Goal: Task Accomplishment & Management: Use online tool/utility

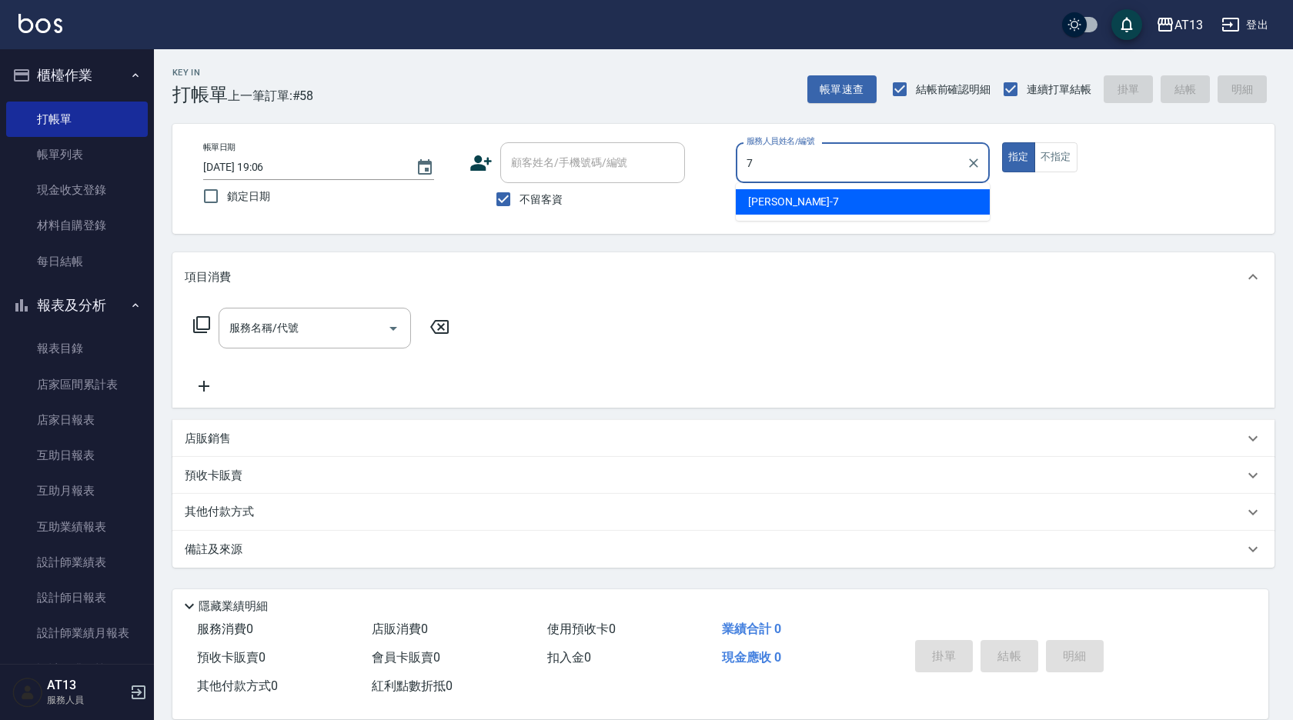
type input "7"
type button "true"
type input "呂佳容-7"
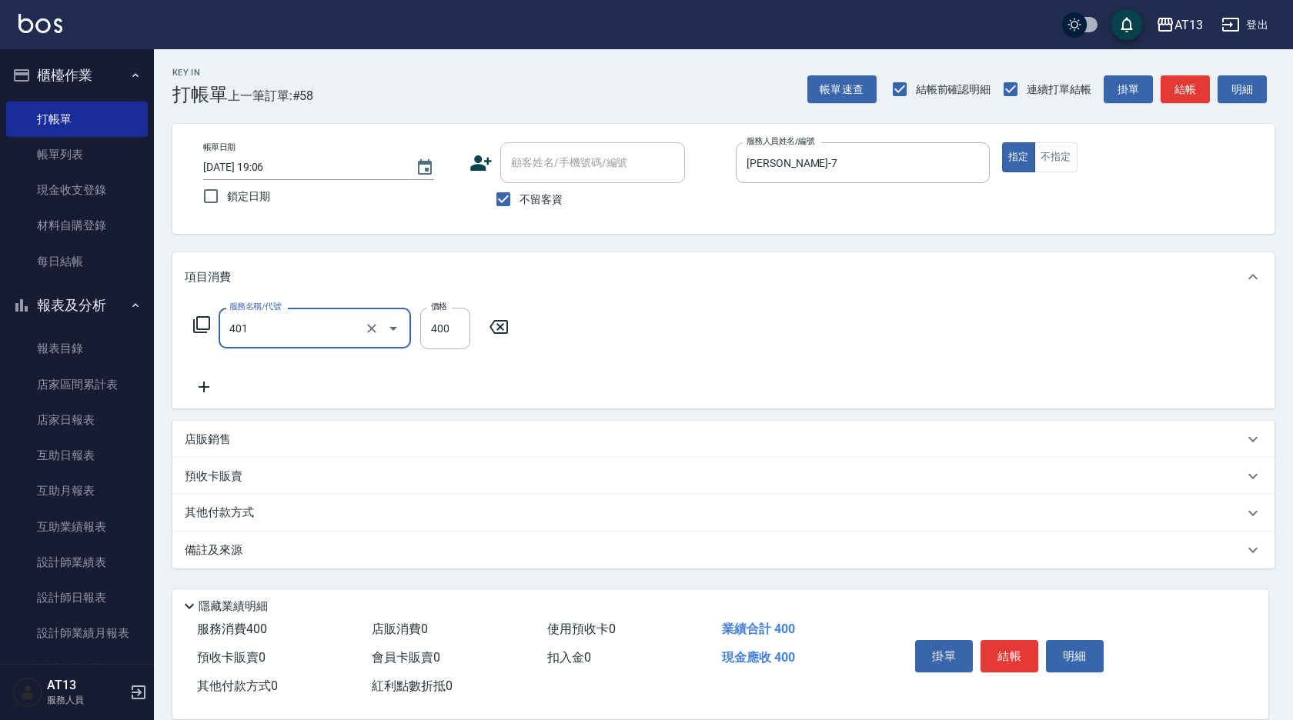
type input "剪髮(401)"
type input "300"
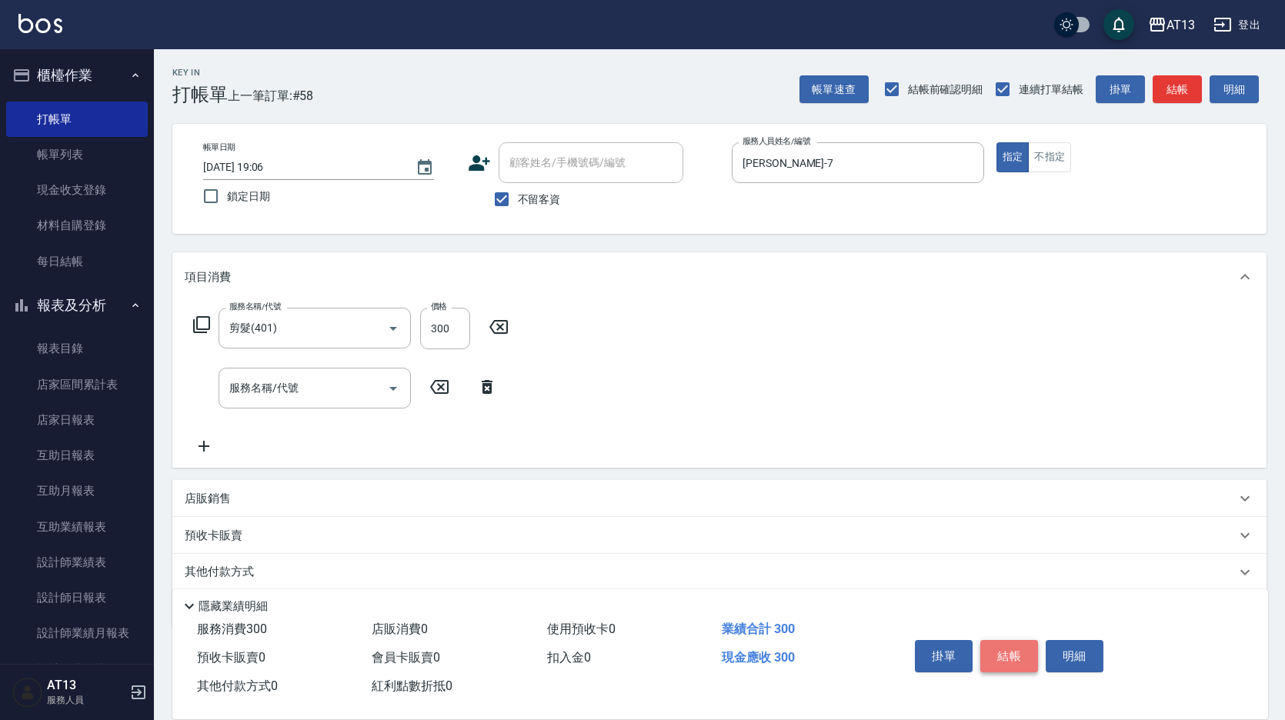
click at [1015, 642] on button "結帳" at bounding box center [1010, 656] width 58 height 32
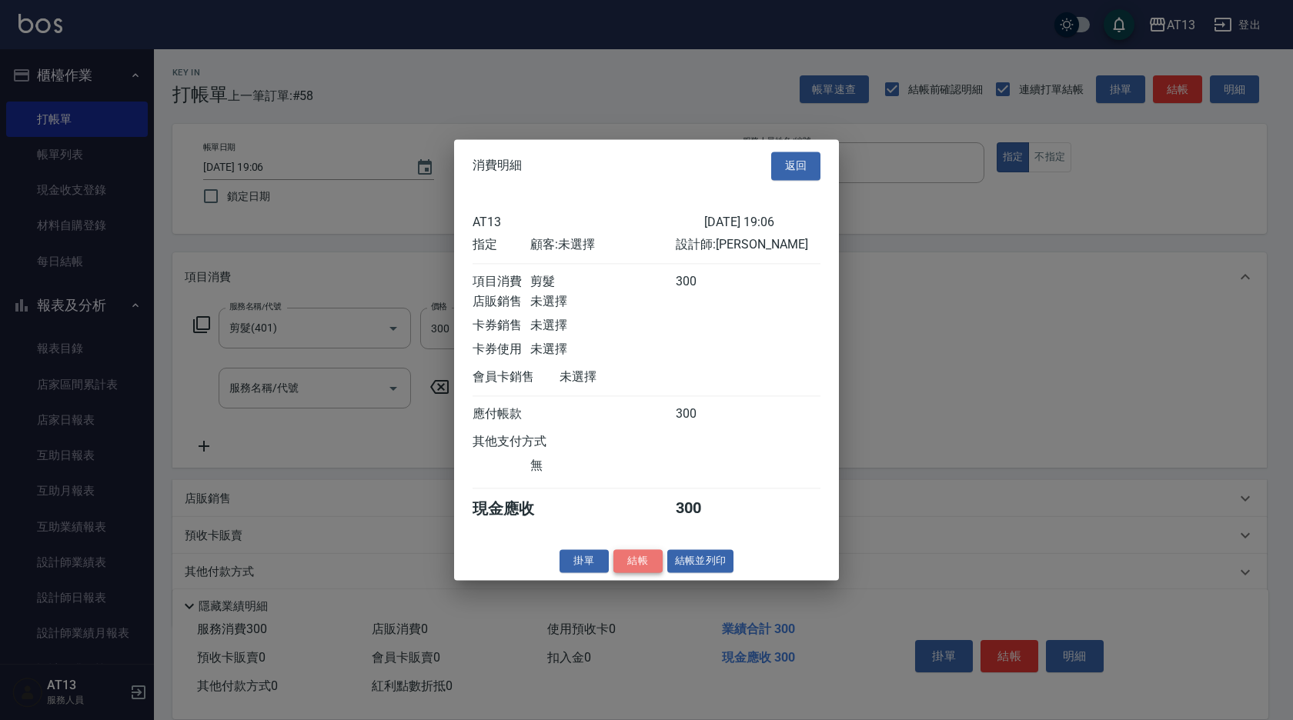
click at [630, 572] on button "結帳" at bounding box center [637, 562] width 49 height 24
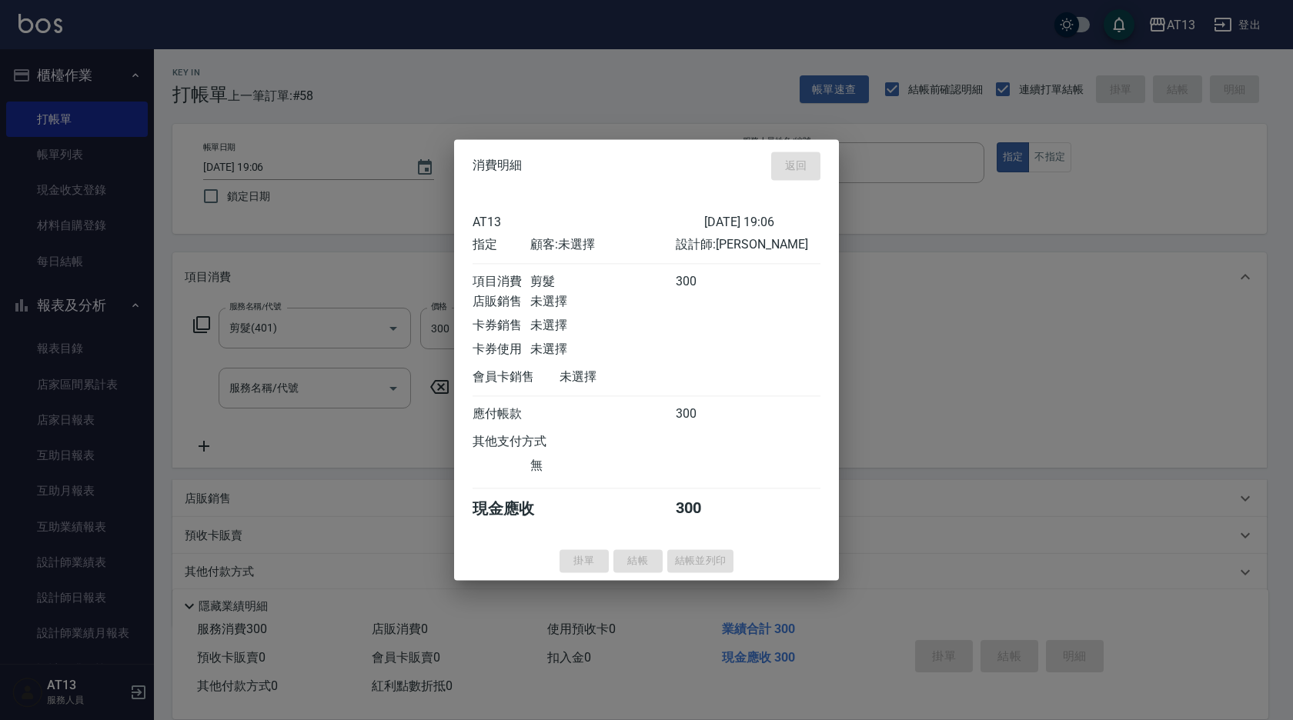
type input "2025/10/15 20:02"
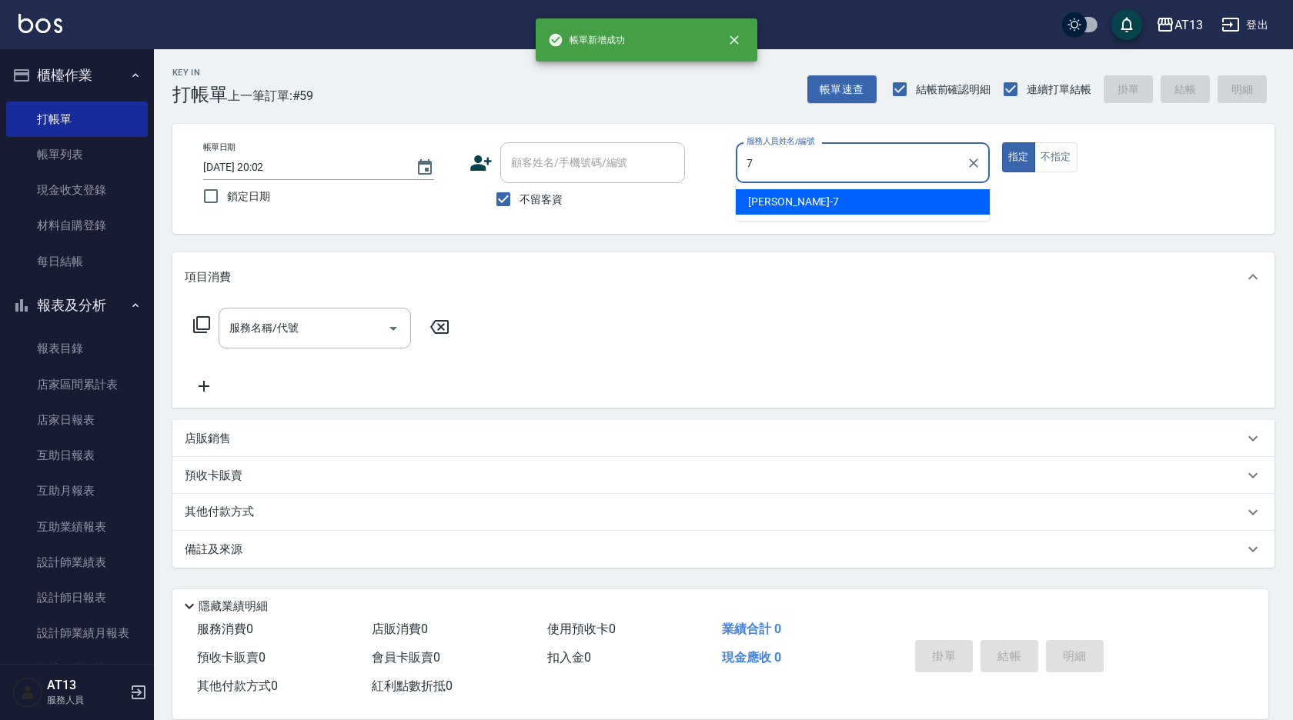
type input "呂佳容-7"
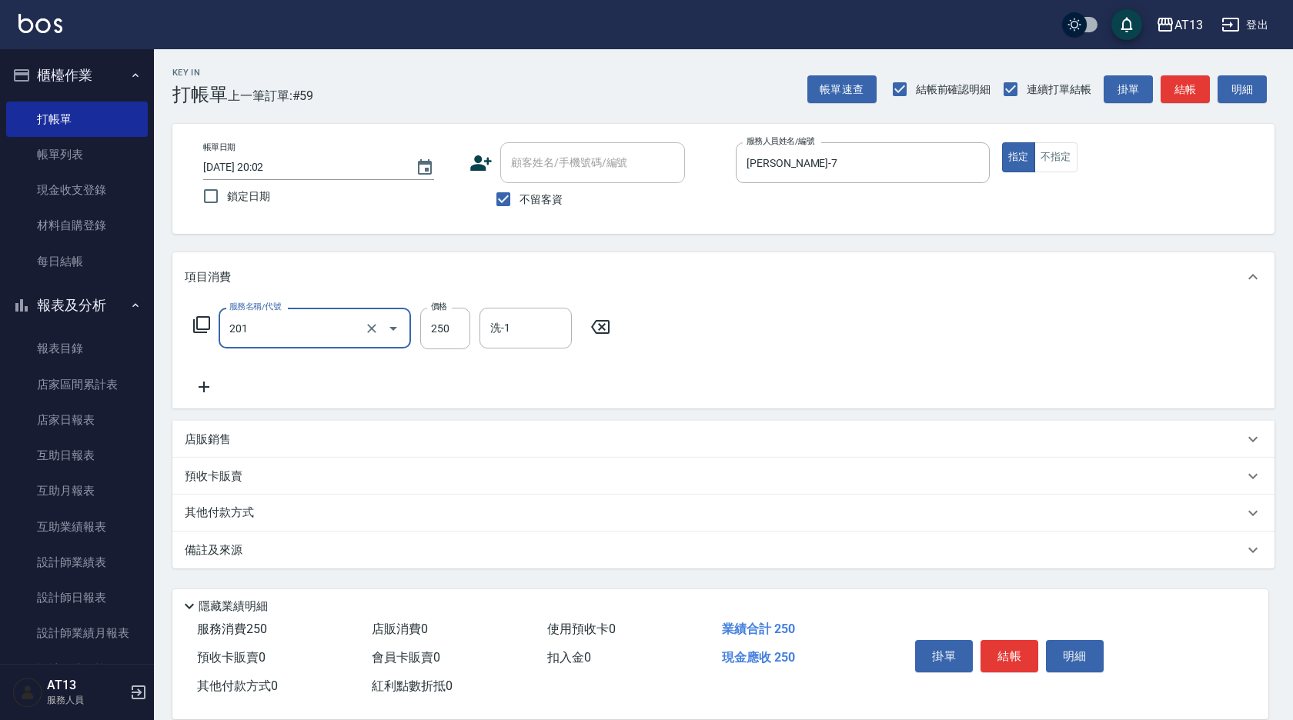
type input "洗髮(201)"
type input "吳映蓉-33"
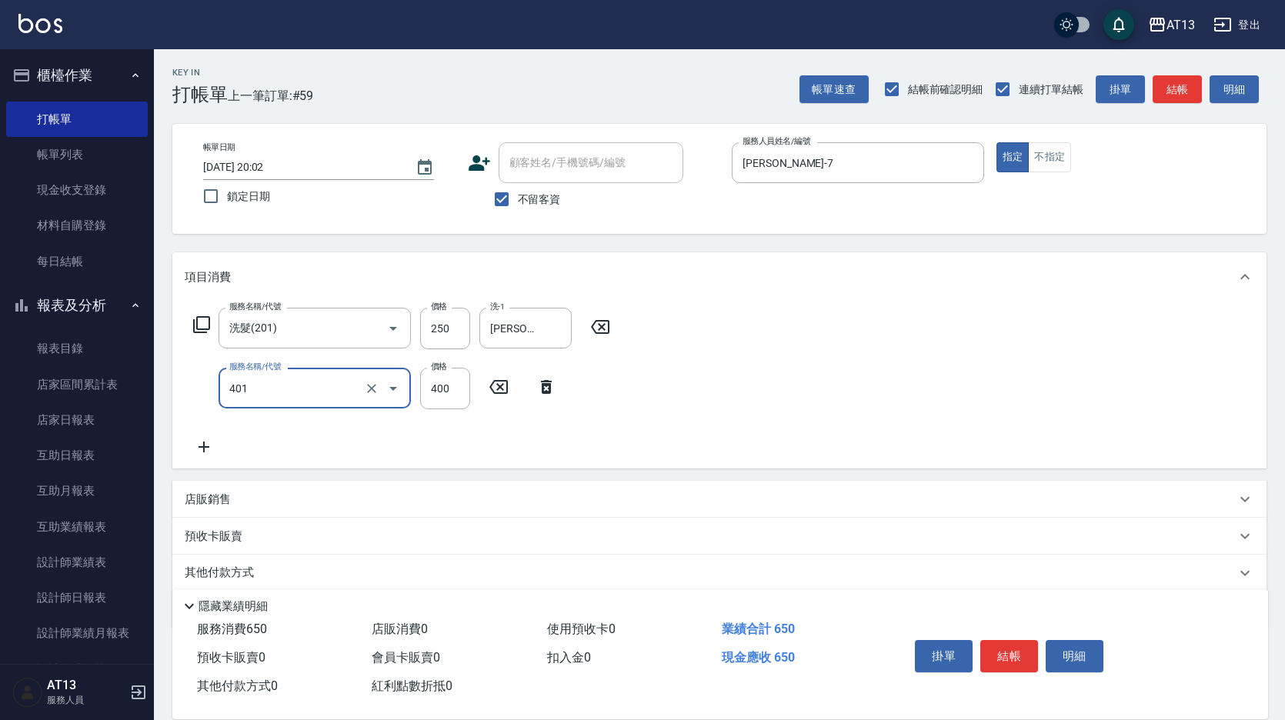
type input "剪髮(401)"
type input "200"
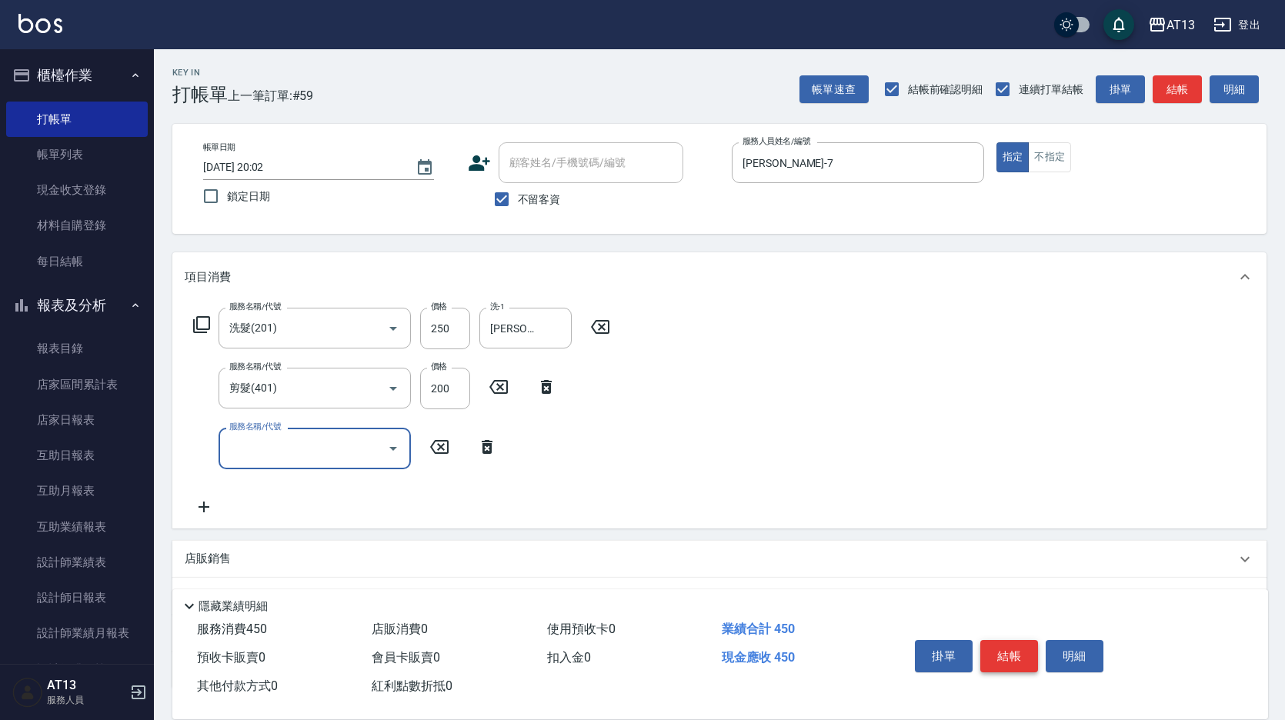
click at [1024, 648] on button "結帳" at bounding box center [1010, 656] width 58 height 32
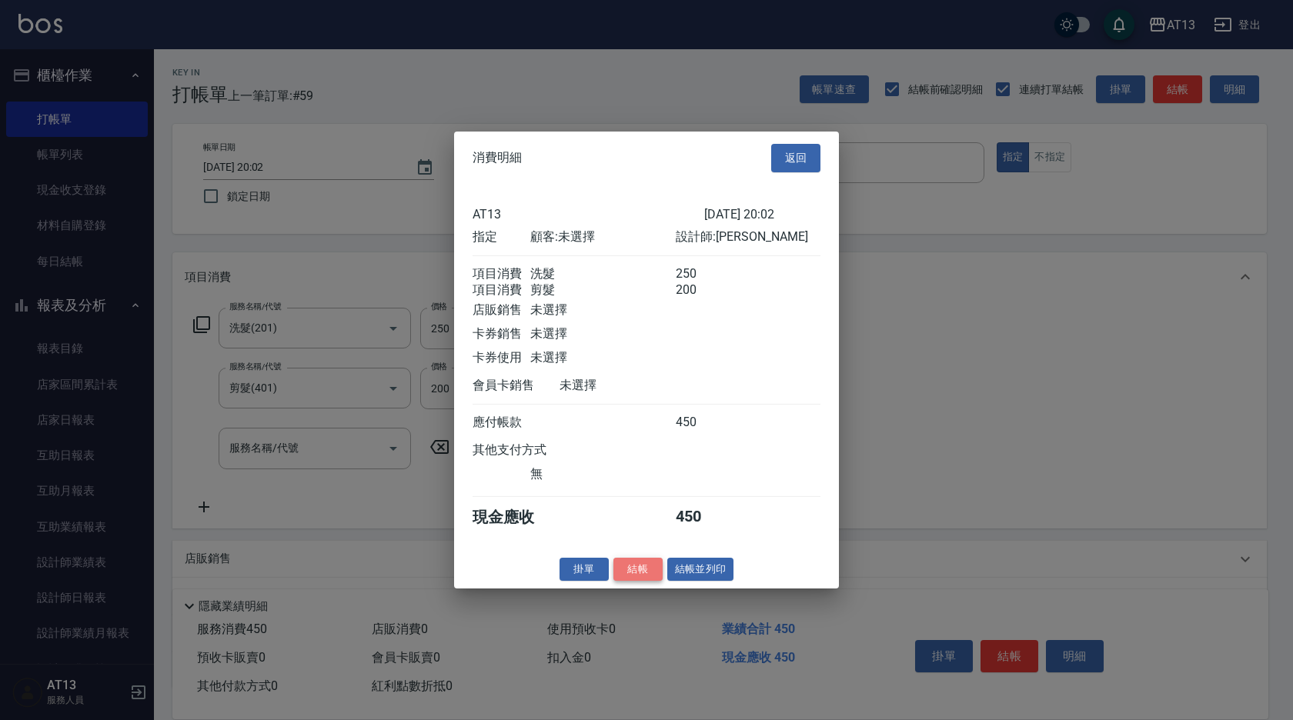
click at [644, 580] on button "結帳" at bounding box center [637, 569] width 49 height 24
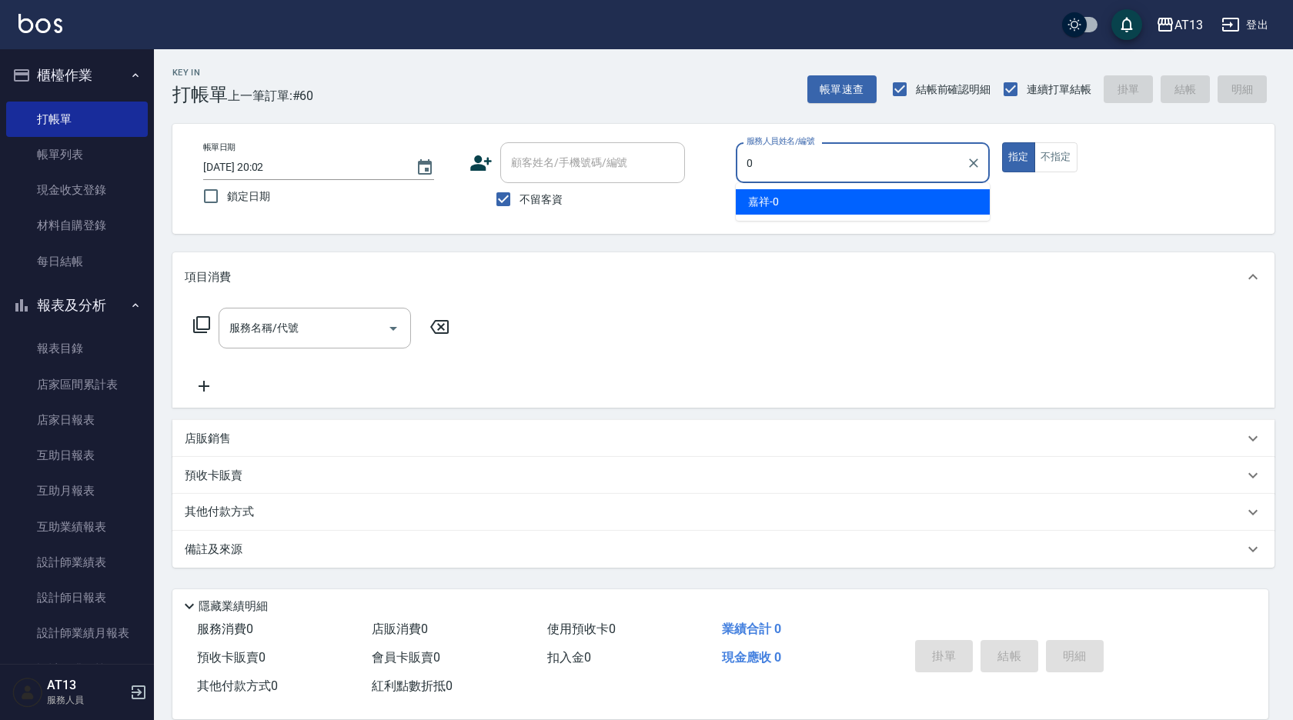
type input "嘉祥-0"
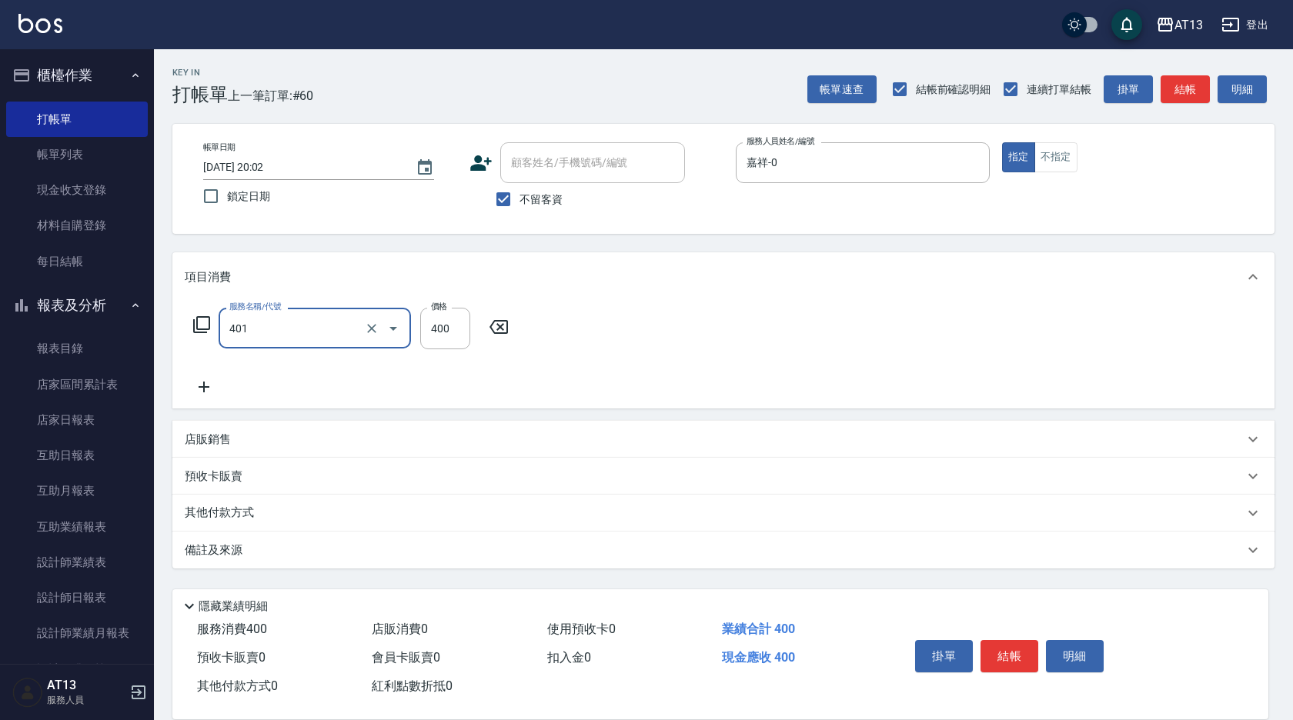
type input "剪髮(401)"
type input "200"
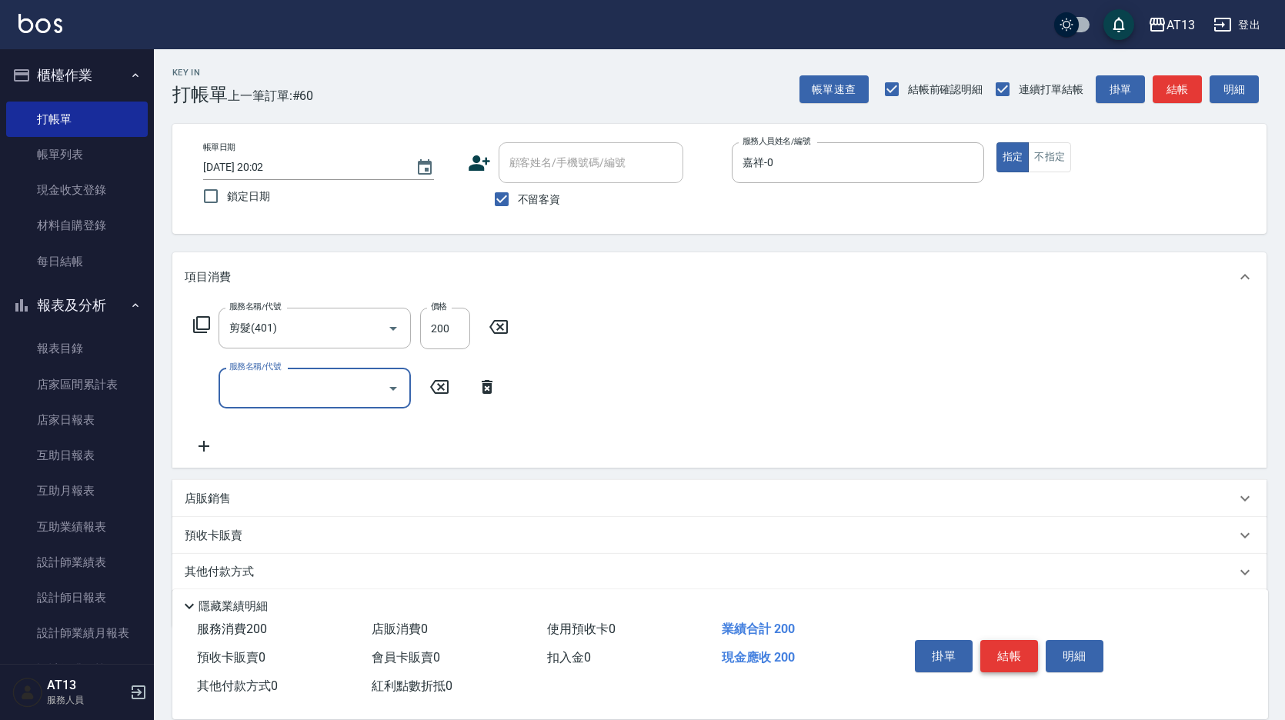
click at [1002, 644] on button "結帳" at bounding box center [1010, 656] width 58 height 32
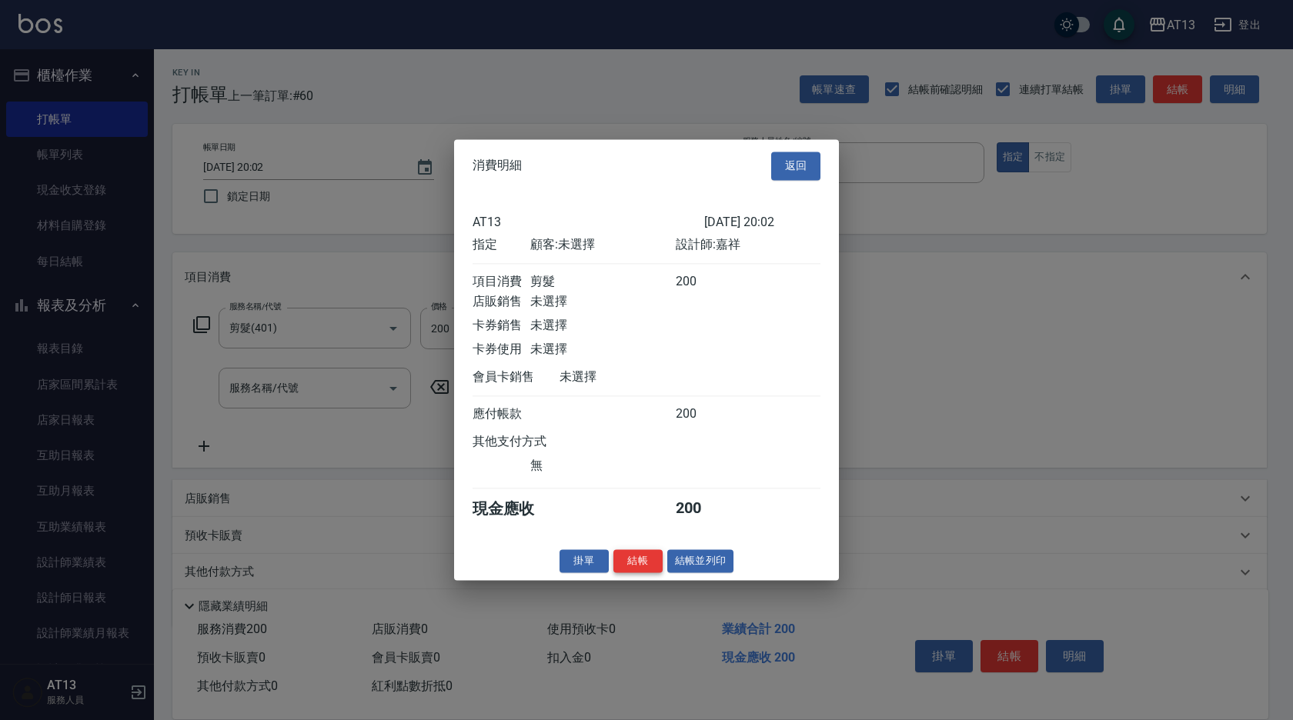
click at [636, 565] on button "結帳" at bounding box center [637, 562] width 49 height 24
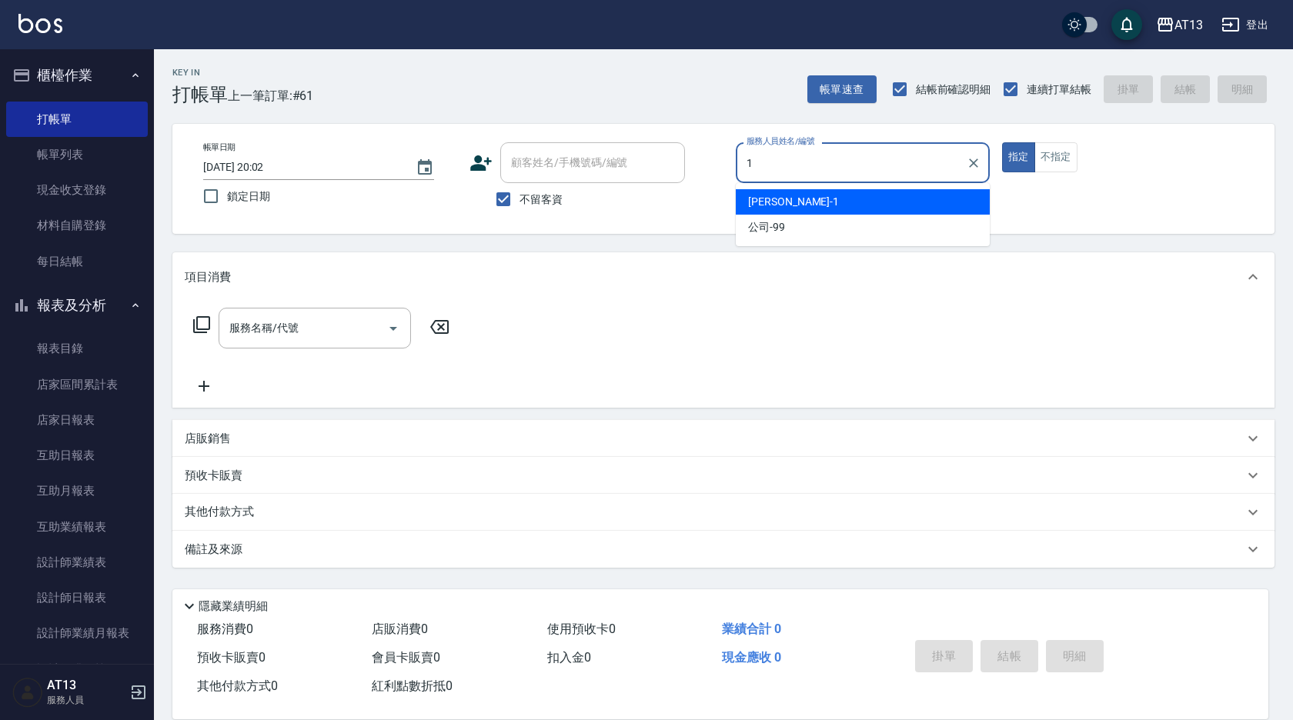
type input "鈞茹-1"
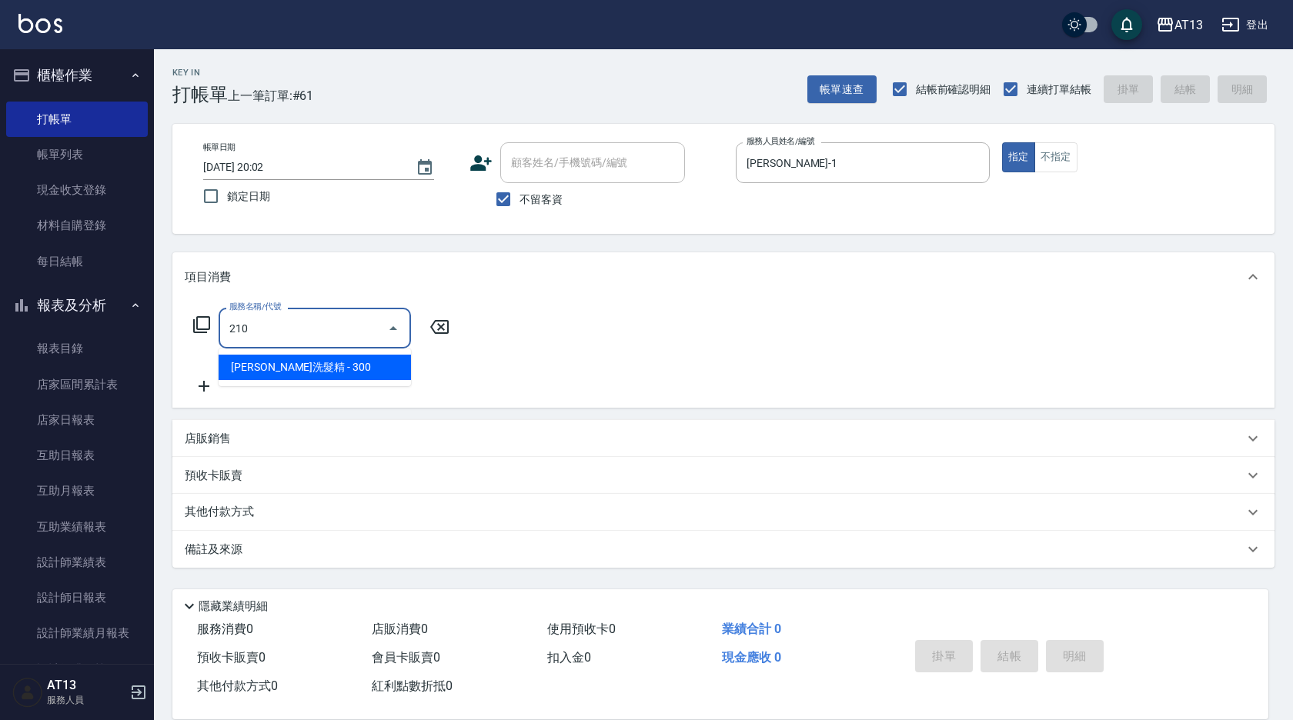
type input "歐娜洗髮精(210)"
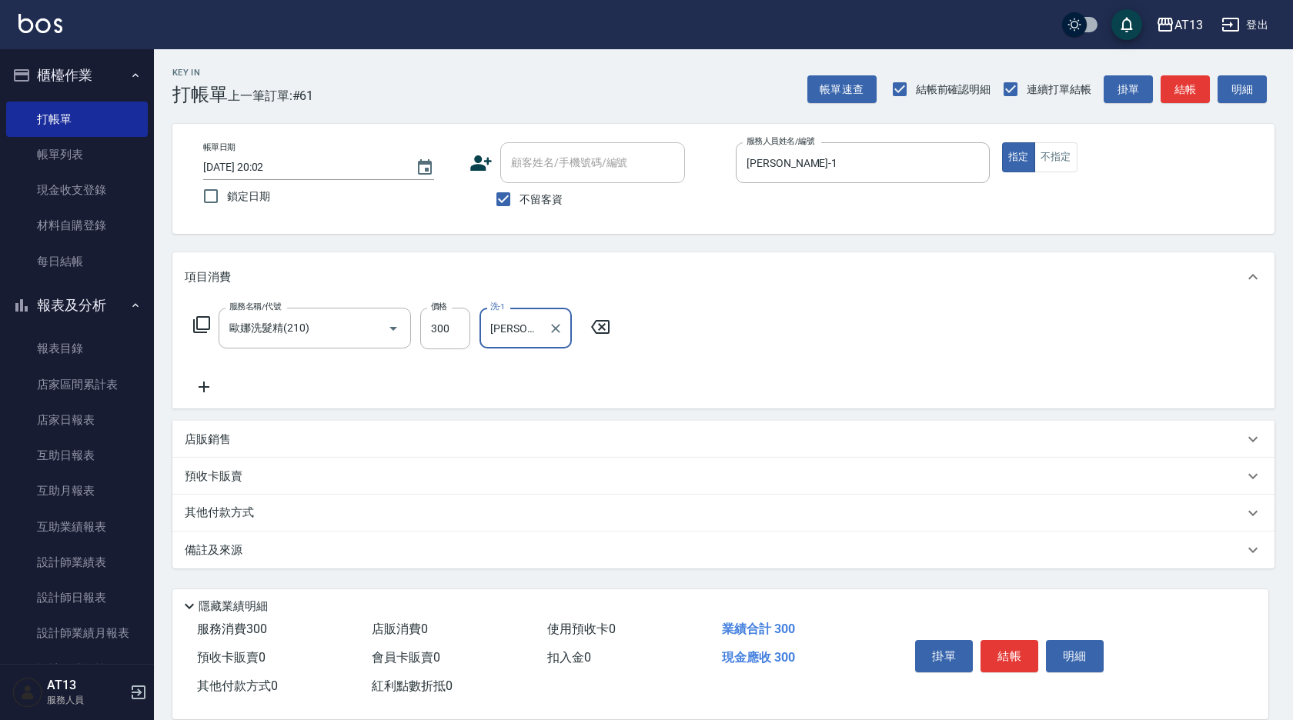
type input "鍾曉恩-26"
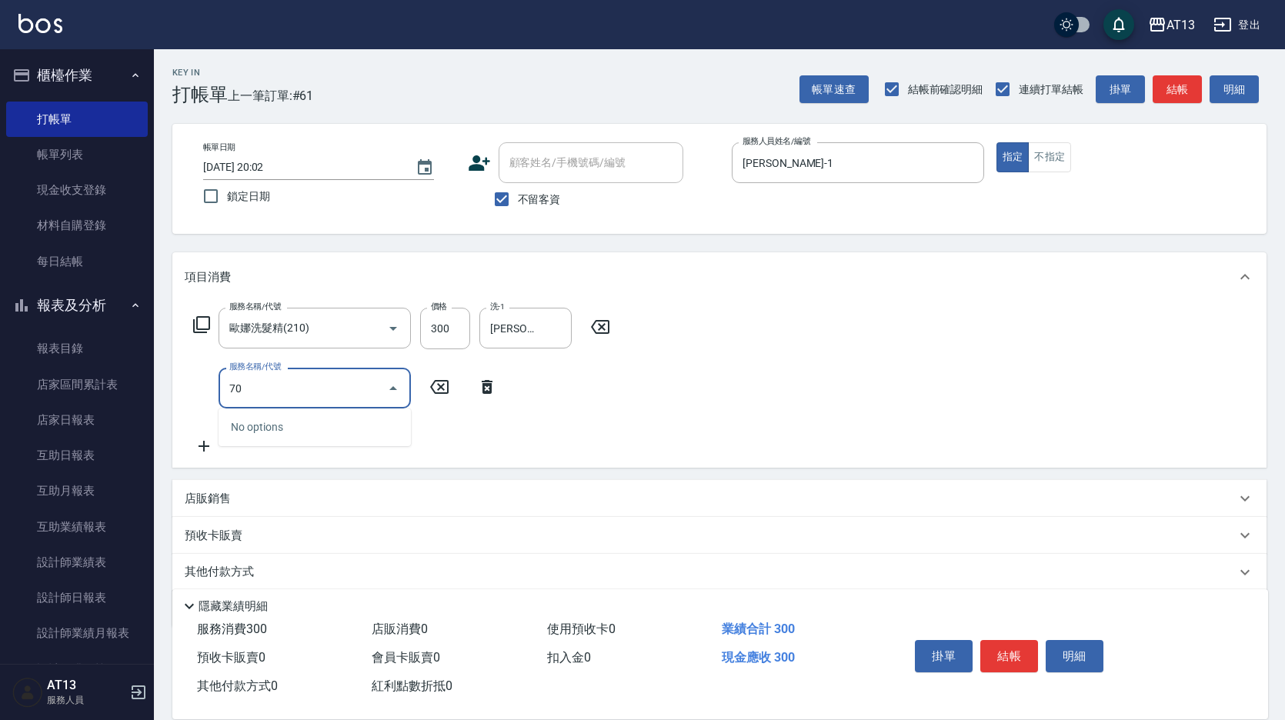
type input "704"
click at [393, 391] on icon "Close" at bounding box center [393, 388] width 18 height 18
click at [279, 401] on input "704" at bounding box center [303, 388] width 155 height 27
drag, startPoint x: 269, startPoint y: 418, endPoint x: 270, endPoint y: 436, distance: 18.5
click at [269, 419] on span "深層生化大掃除 - 300" at bounding box center [315, 427] width 192 height 25
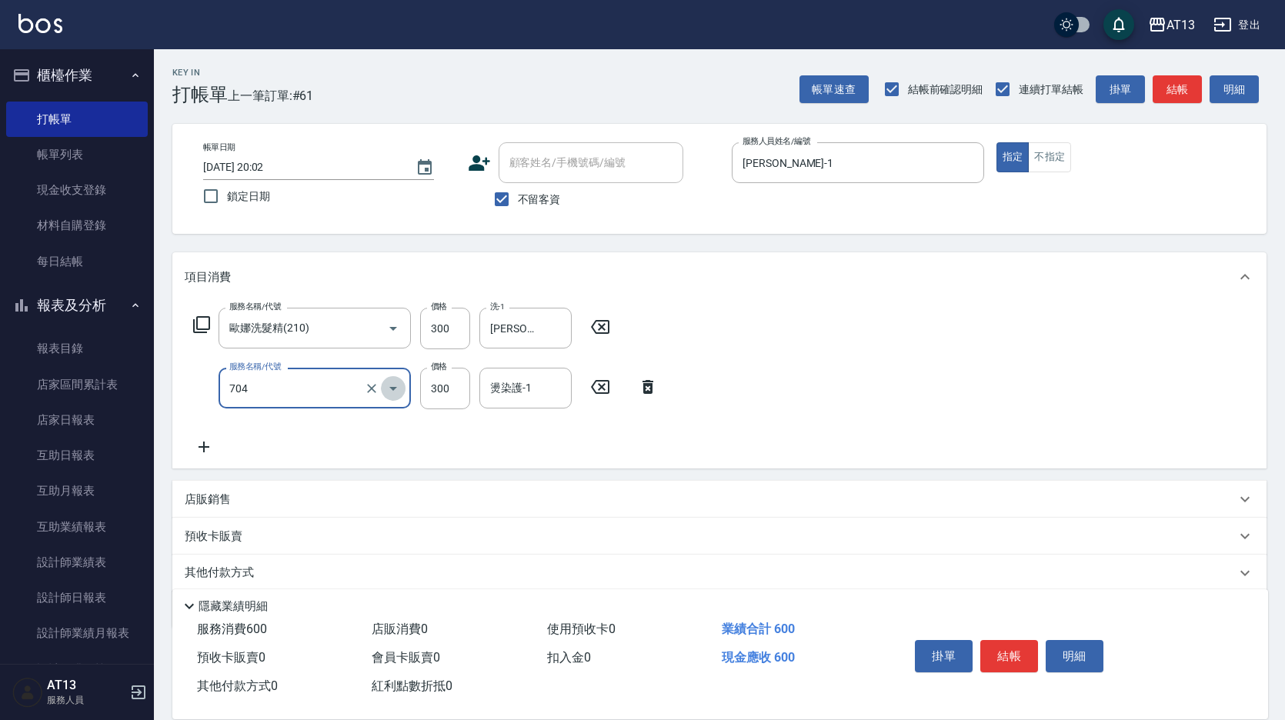
click at [393, 389] on icon "Open" at bounding box center [393, 389] width 8 height 4
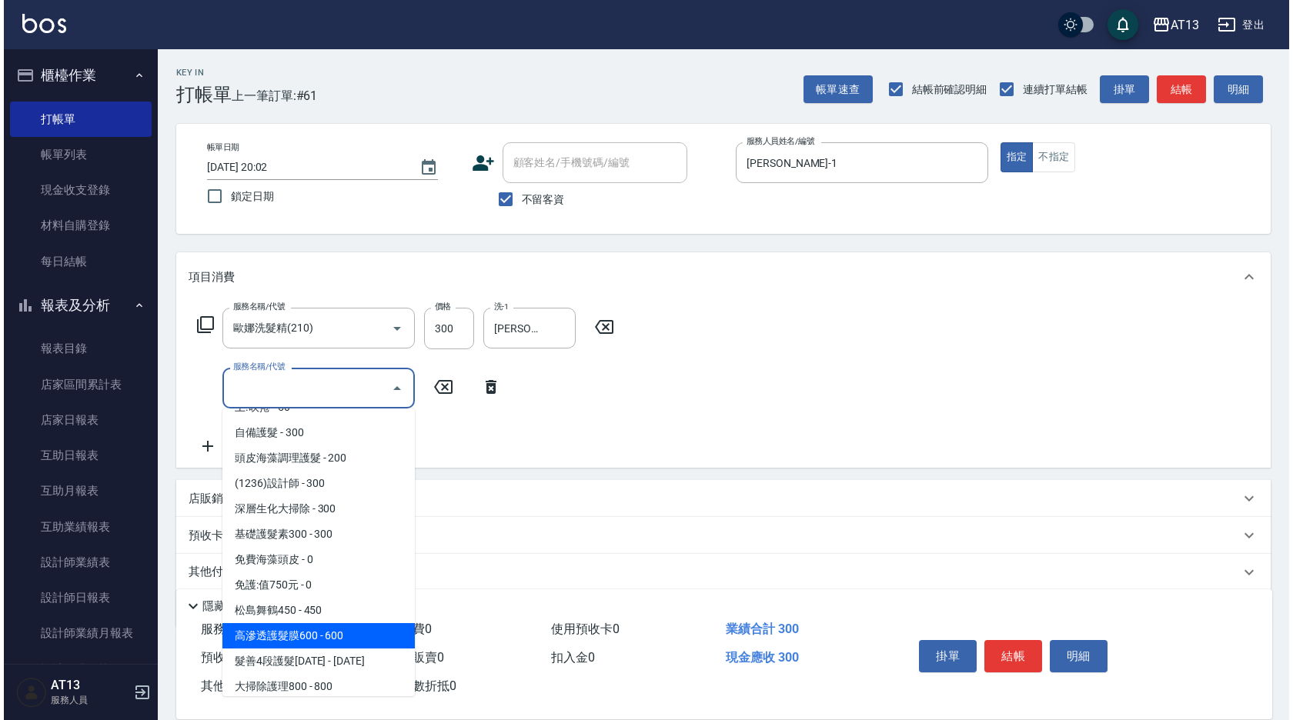
scroll to position [847, 0]
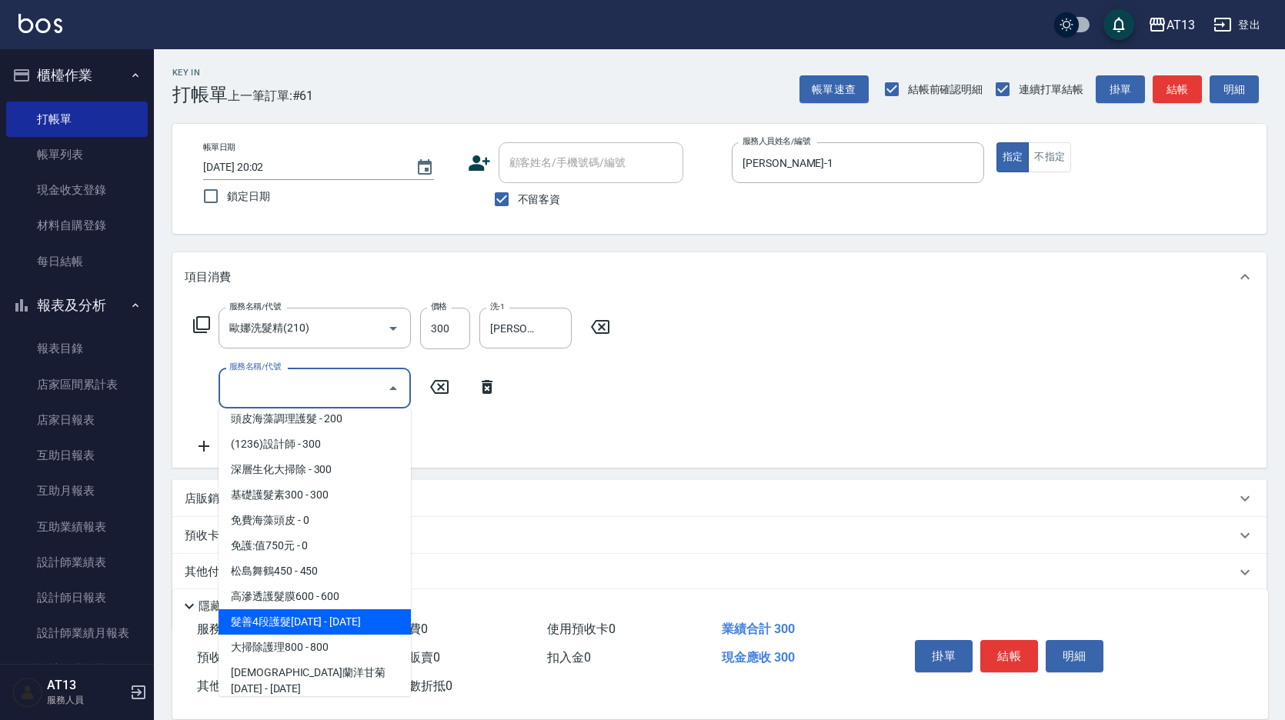
click at [329, 616] on span "髮善4段護髮[DATE] - [DATE]" at bounding box center [315, 622] width 192 height 25
type input "髮善4段護髮2000(710)"
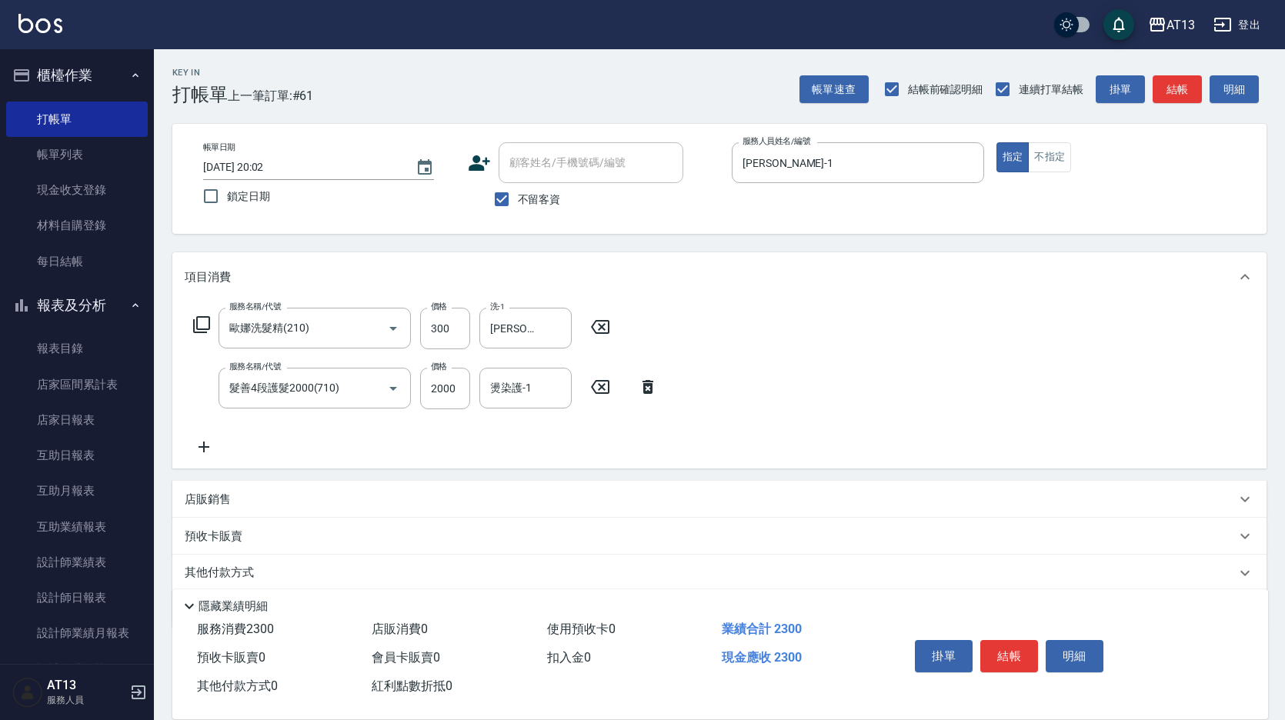
click at [329, 619] on div "服務消費 2300" at bounding box center [278, 630] width 175 height 28
click at [472, 366] on div "服務名稱/代號 歐娜洗髮精(210) 服務名稱/代號 價格 300 價格 洗-1 鍾曉恩-26 洗-1 服務名稱/代號 髮善4段護髮2000(710) 服務名…" at bounding box center [426, 382] width 483 height 149
click at [460, 380] on input "2000" at bounding box center [445, 389] width 50 height 42
type input "1400"
type input "鍾曉恩-26"
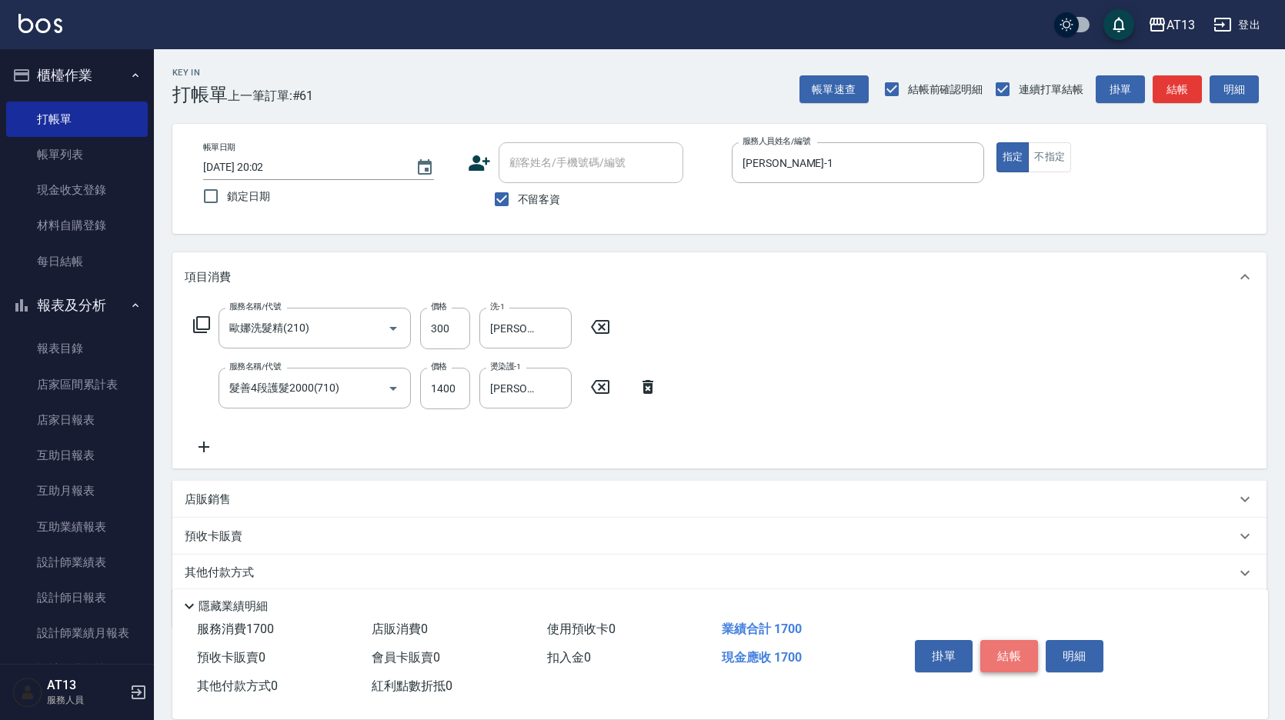
click at [994, 640] on button "結帳" at bounding box center [1010, 656] width 58 height 32
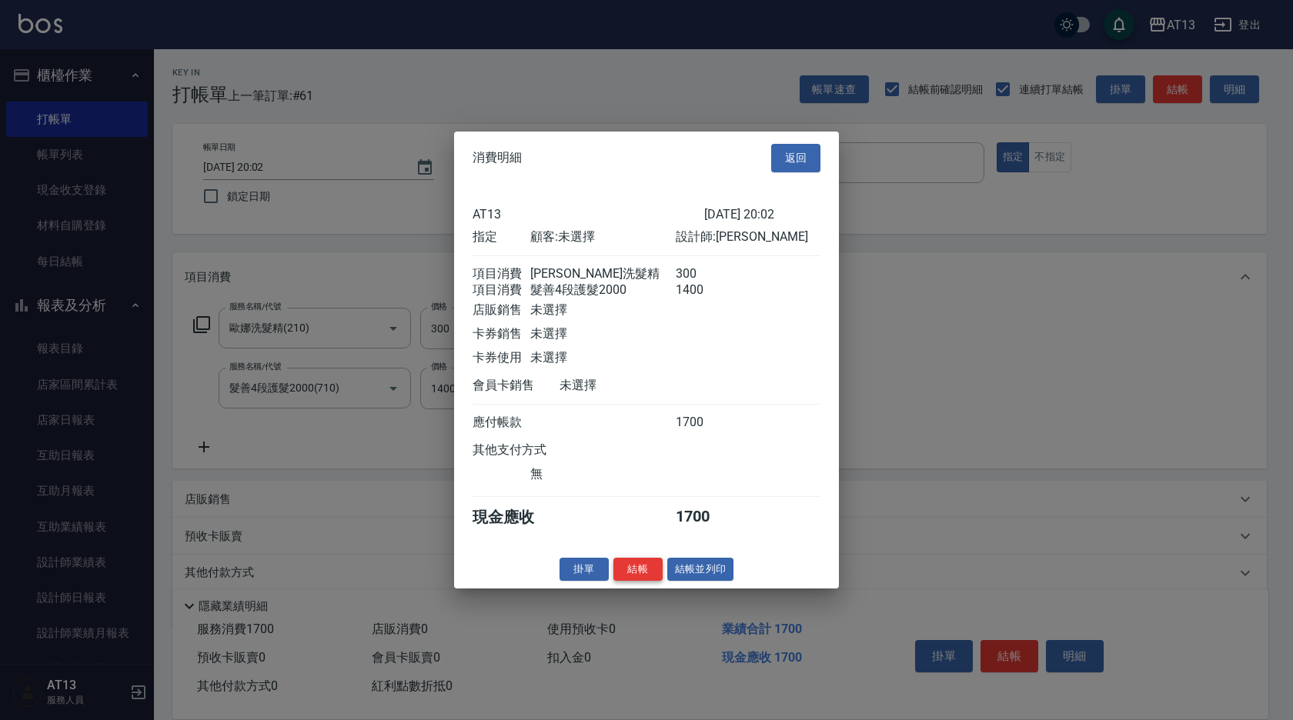
click at [640, 575] on button "結帳" at bounding box center [637, 569] width 49 height 24
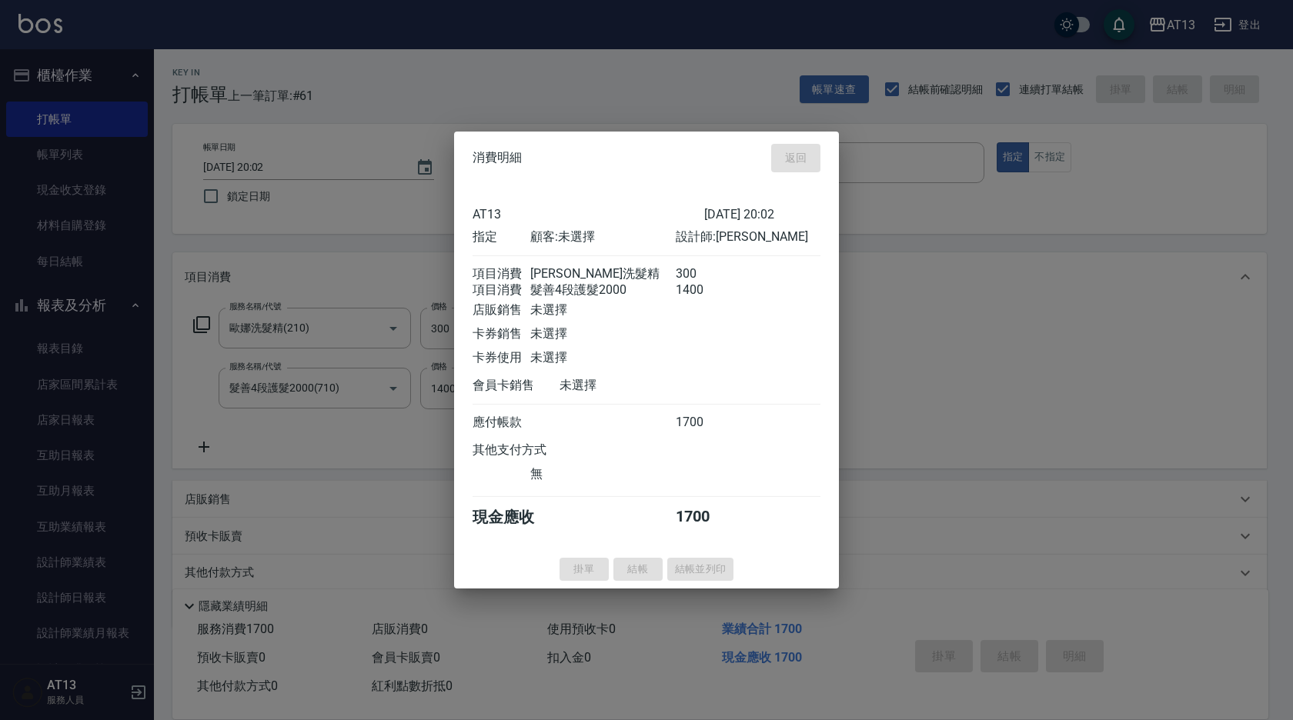
type input "2025/10/15 20:04"
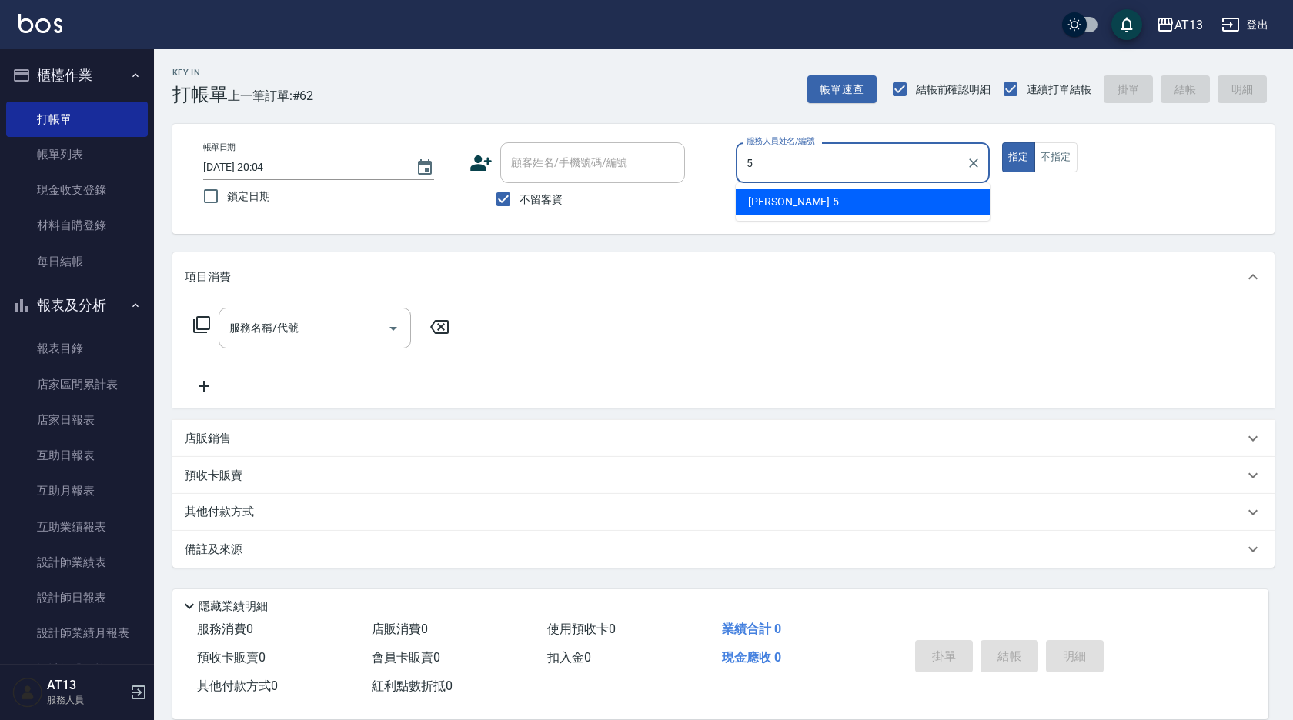
type input "陳紓晴-5"
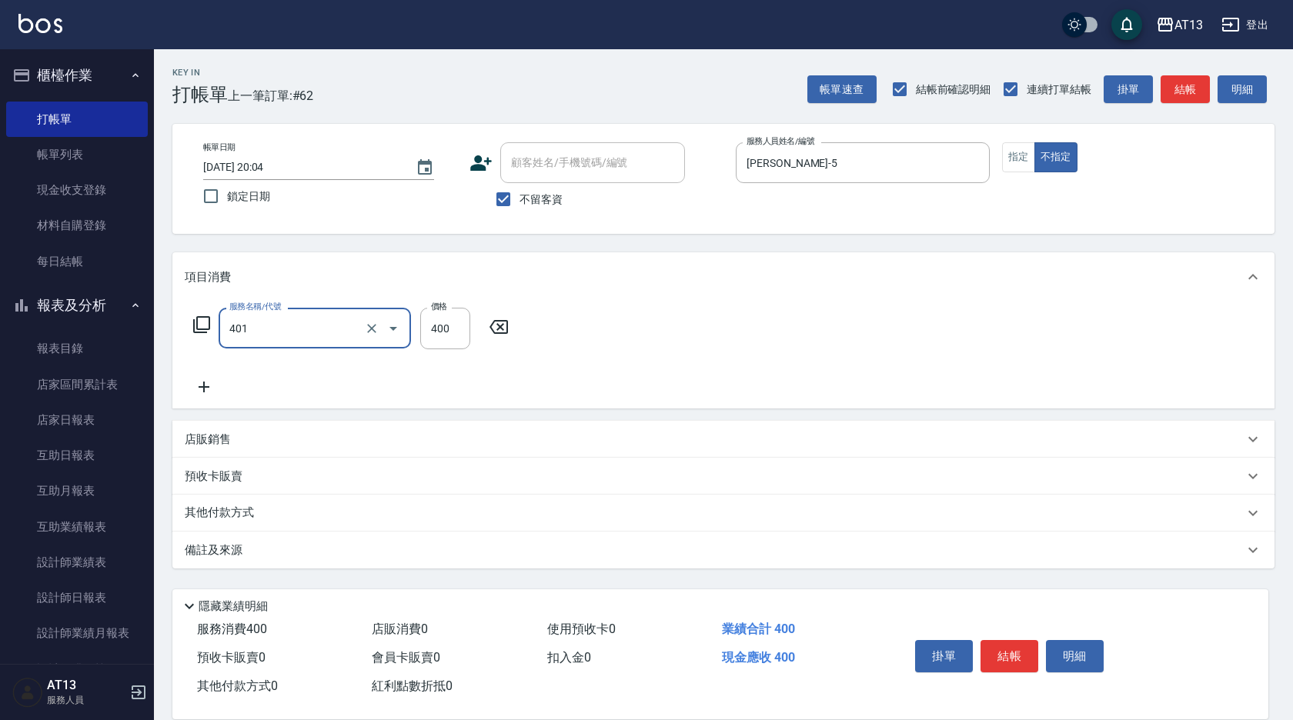
type input "剪髮(401)"
type input "160"
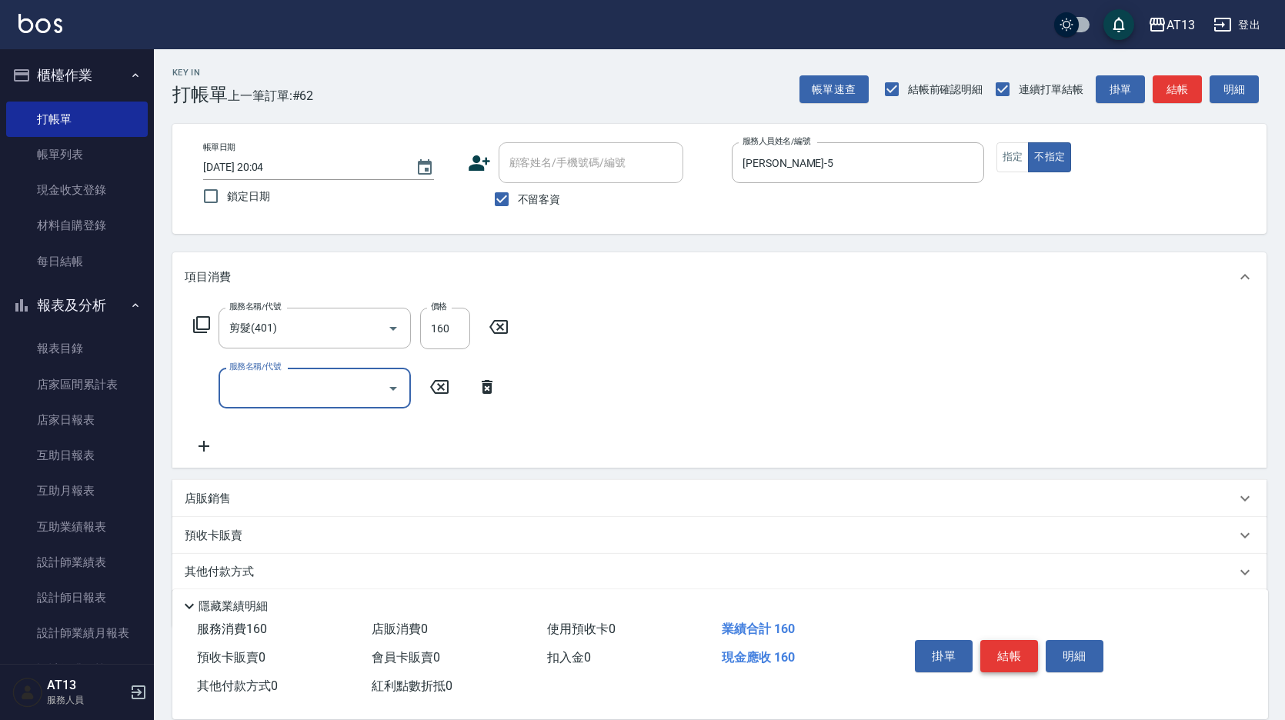
click at [1027, 652] on button "結帳" at bounding box center [1010, 656] width 58 height 32
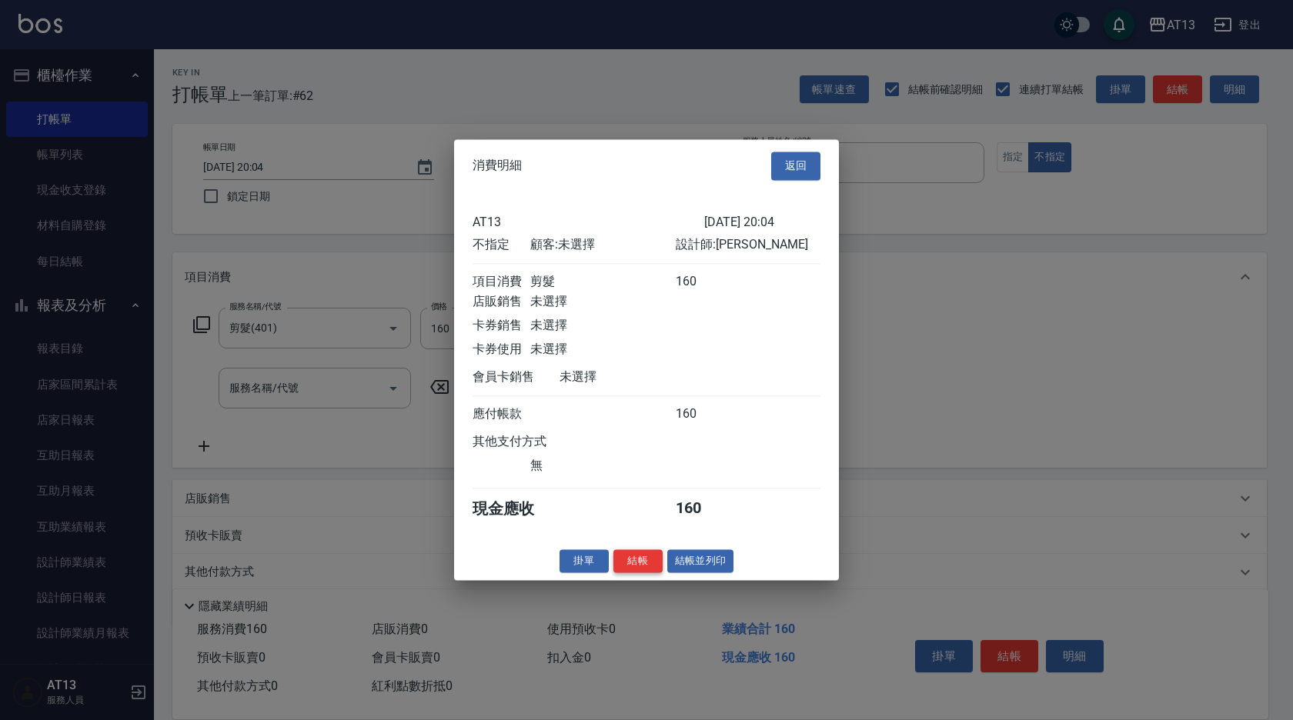
click at [624, 570] on button "結帳" at bounding box center [637, 562] width 49 height 24
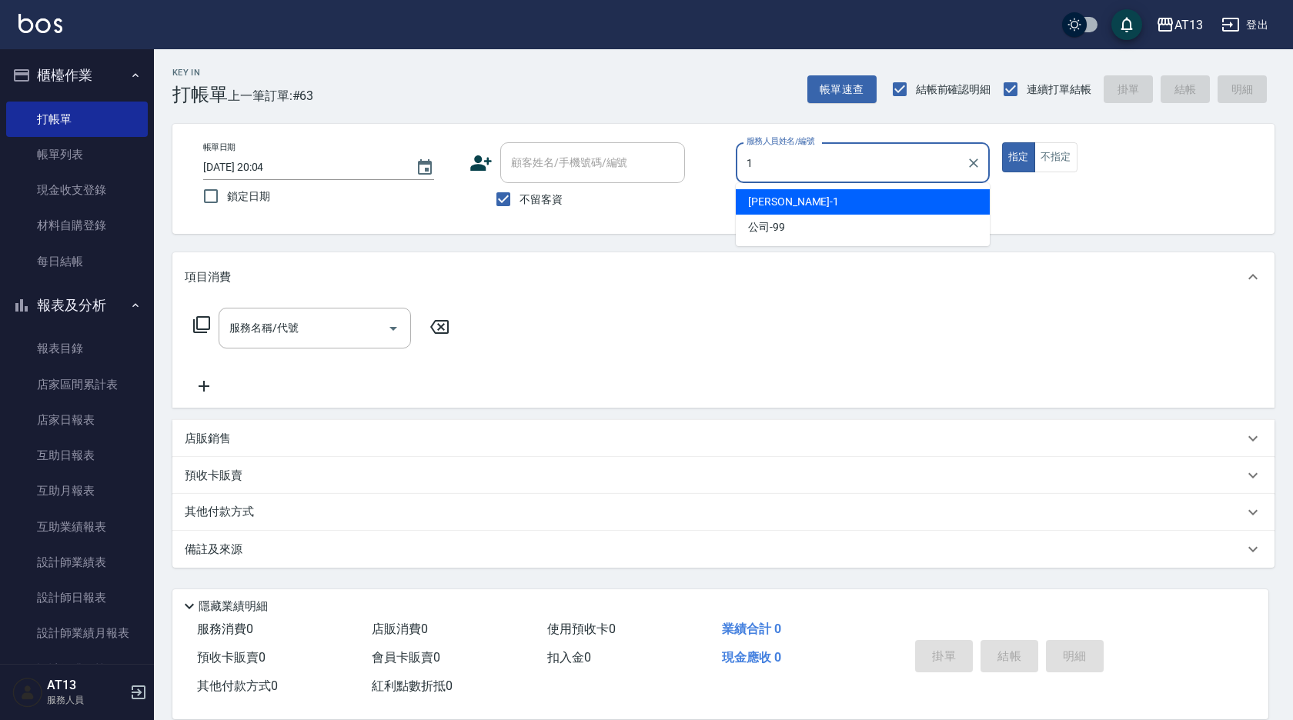
type input "鈞茹-1"
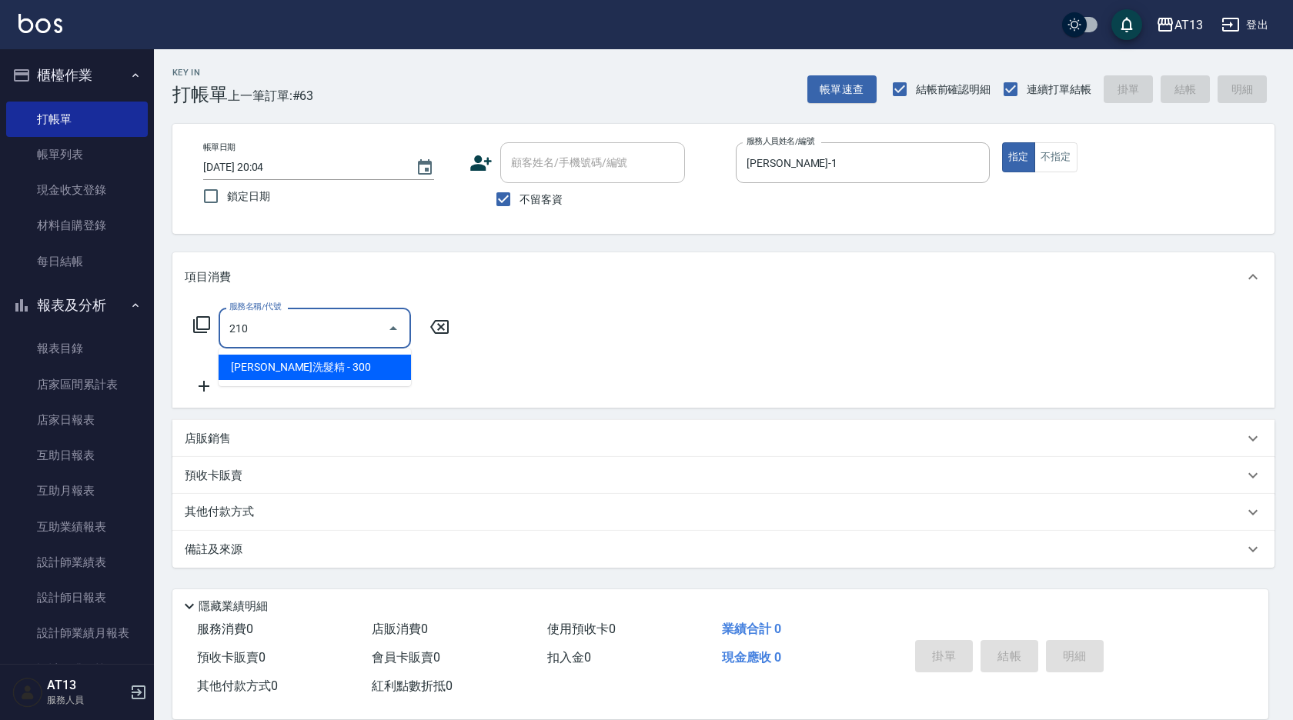
type input "歐娜洗髮精(210)"
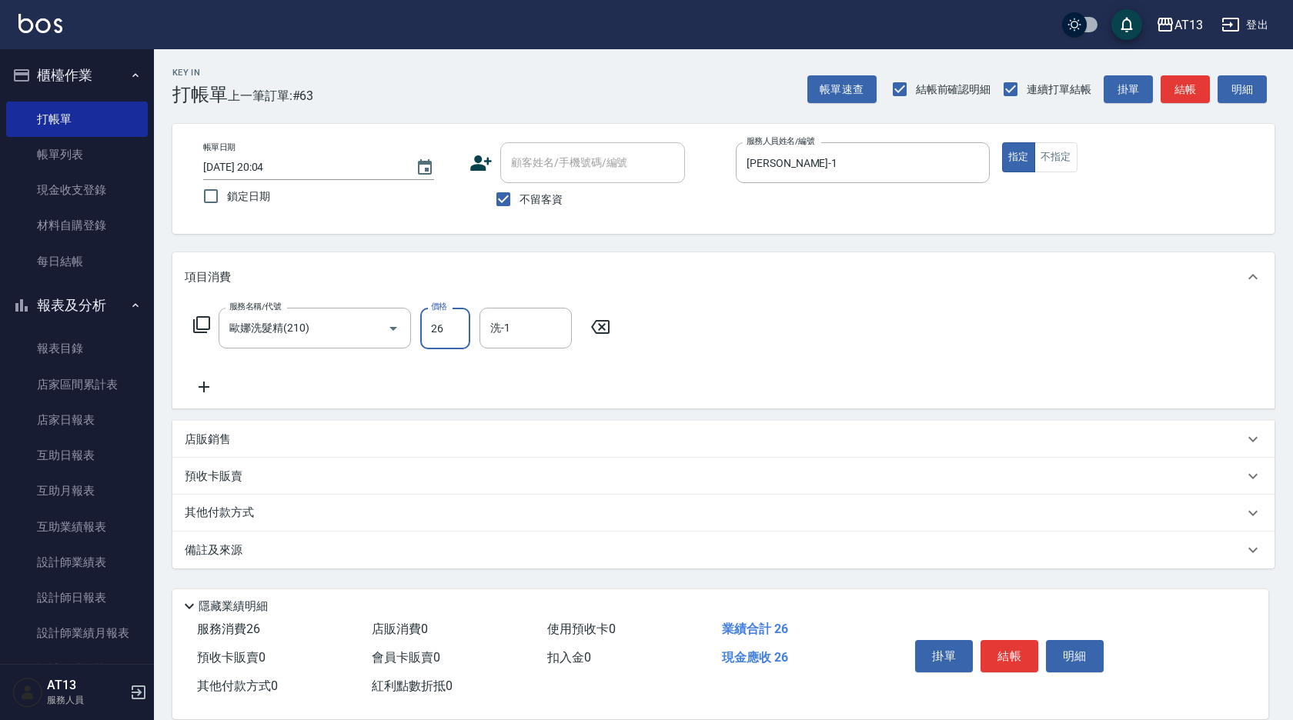
type input "26"
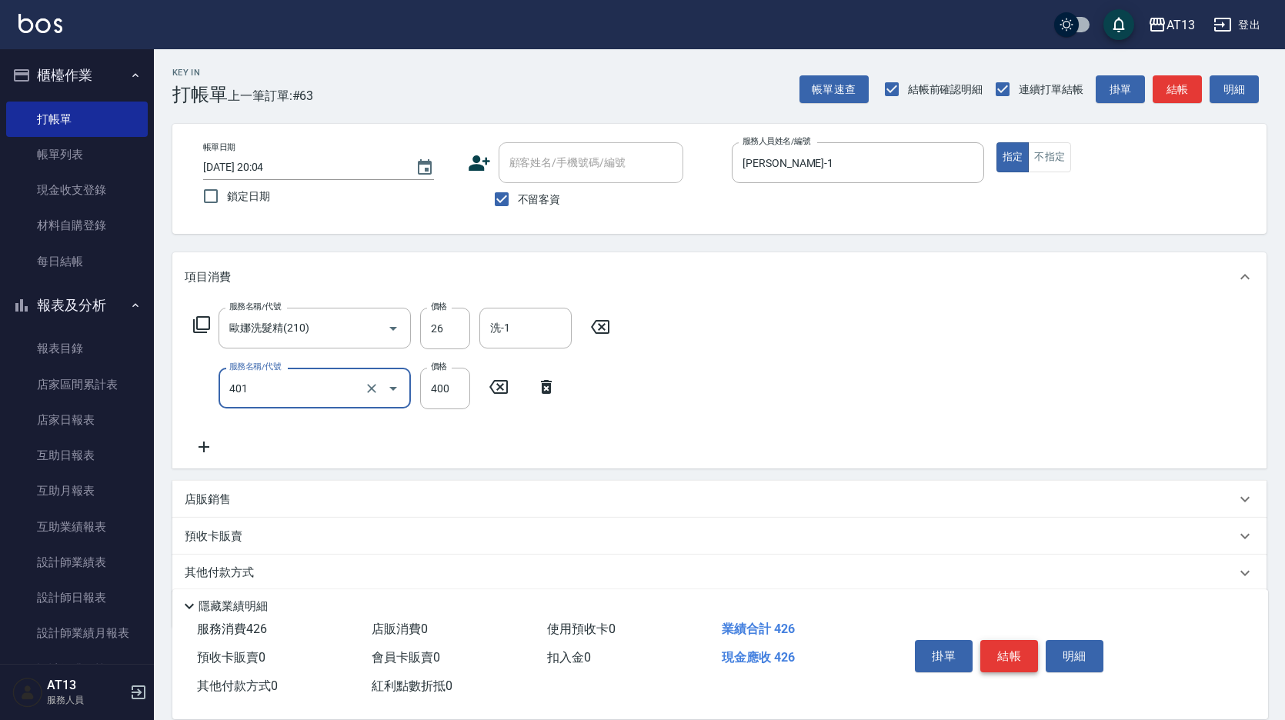
type input "剪髮(401)"
click at [1008, 640] on button "結帳" at bounding box center [1010, 656] width 58 height 32
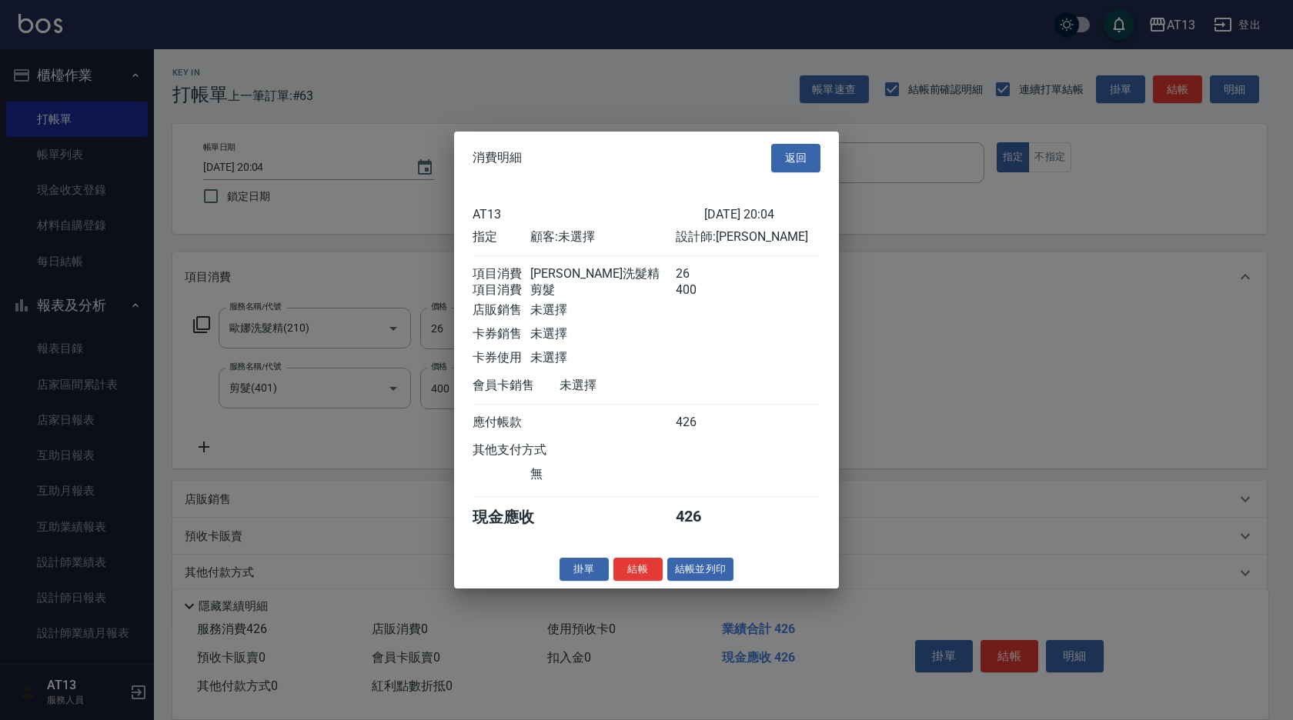
click at [625, 577] on button "結帳" at bounding box center [637, 569] width 49 height 24
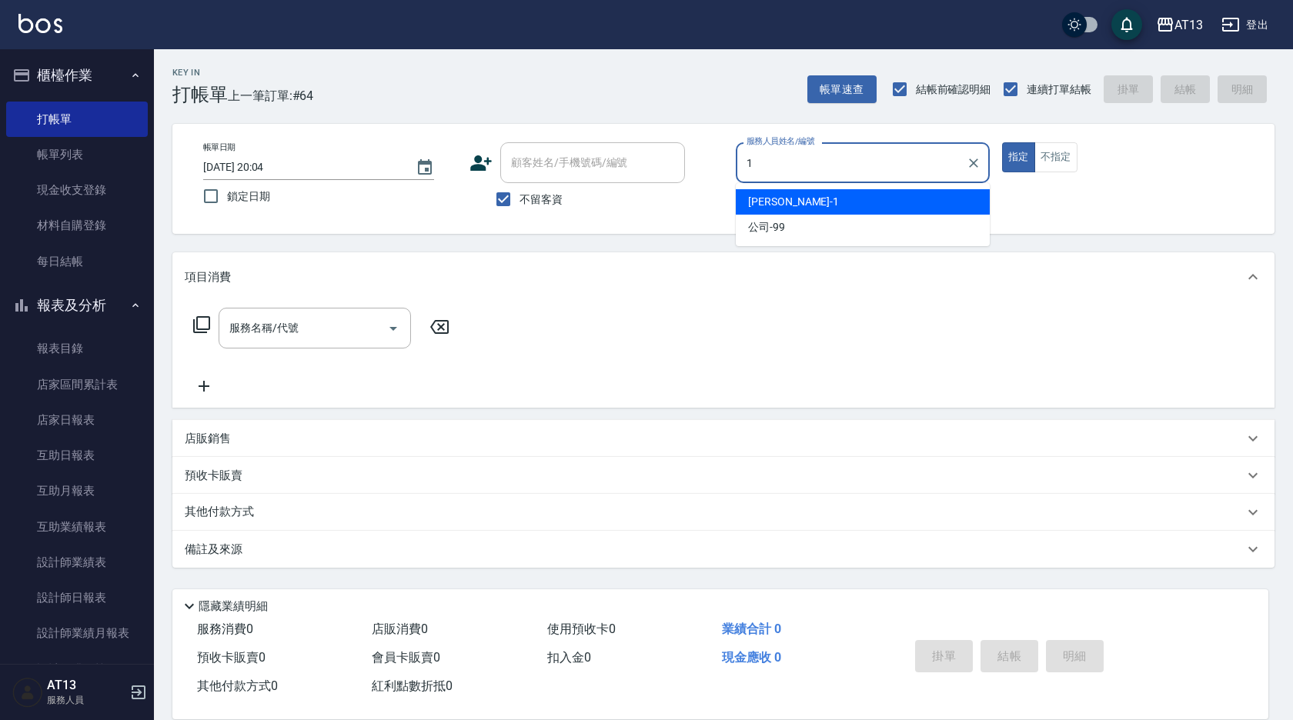
type input "鈞茹-1"
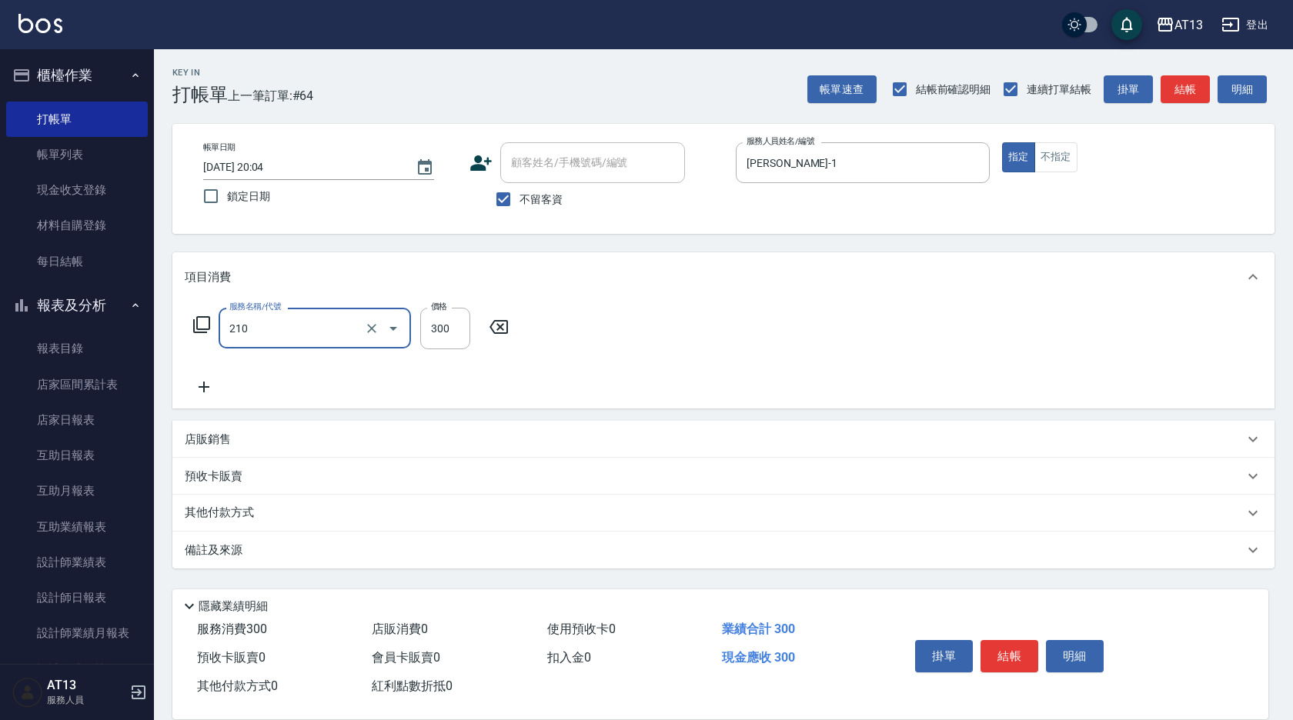
type input "歐娜洗髮精(210)"
type input "妤宸-29"
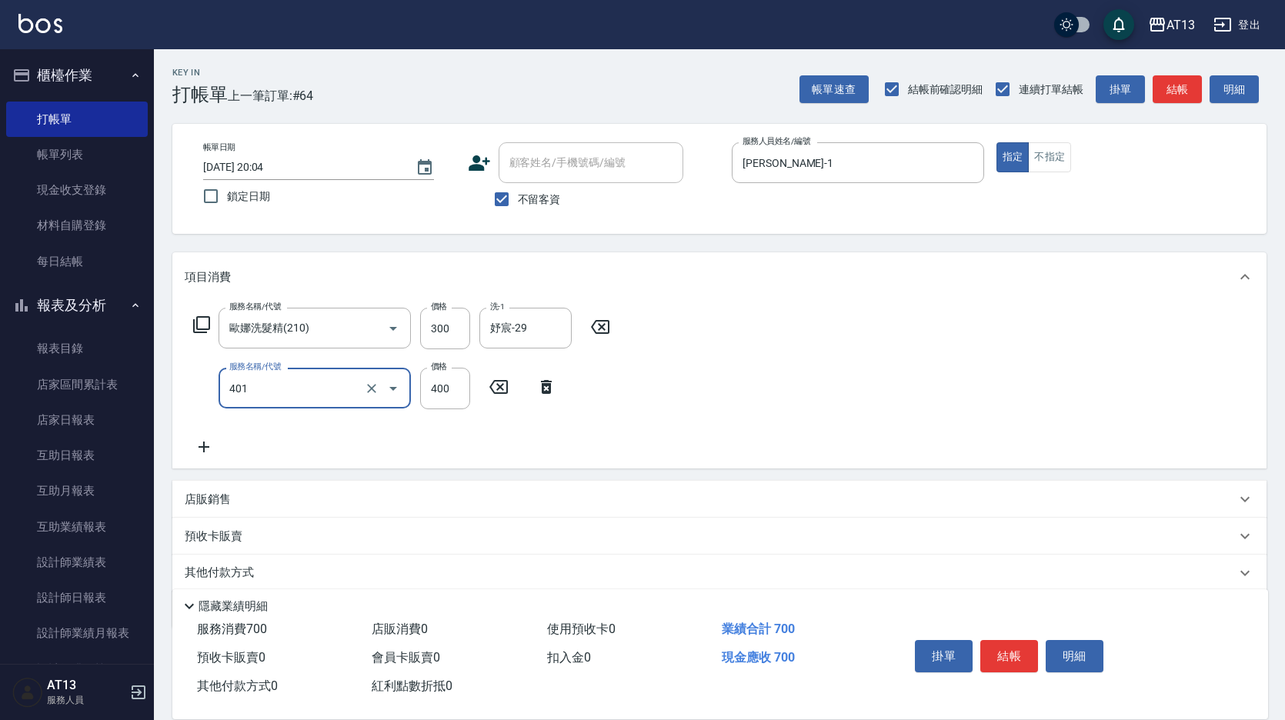
type input "剪髮(401)"
drag, startPoint x: 1020, startPoint y: 665, endPoint x: 1022, endPoint y: 653, distance: 11.8
click at [1022, 663] on button "結帳" at bounding box center [1010, 656] width 58 height 32
click at [1022, 652] on body "AT13 登出 櫃檯作業 打帳單 帳單列表 現金收支登錄 材料自購登錄 每日結帳 報表及分析 報表目錄 店家區間累計表 店家日報表 互助日報表 互助月報表 互…" at bounding box center [642, 388] width 1285 height 777
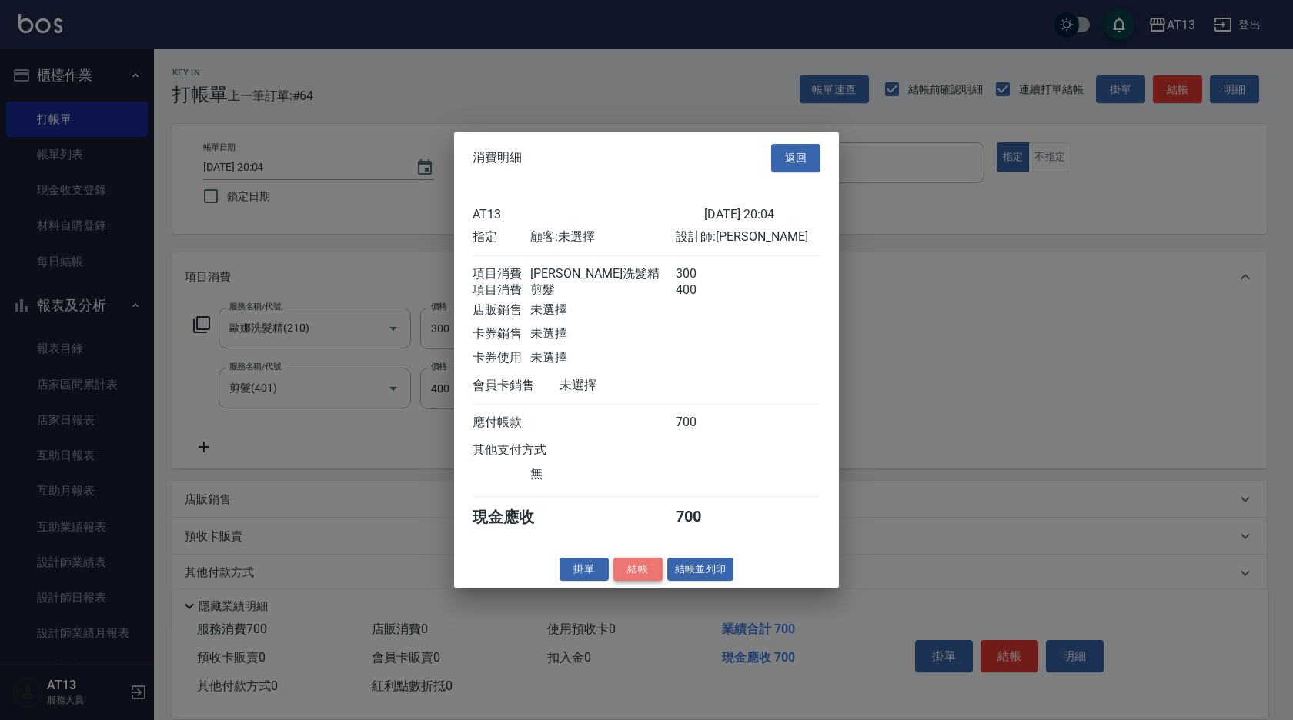
click at [625, 574] on button "結帳" at bounding box center [637, 569] width 49 height 24
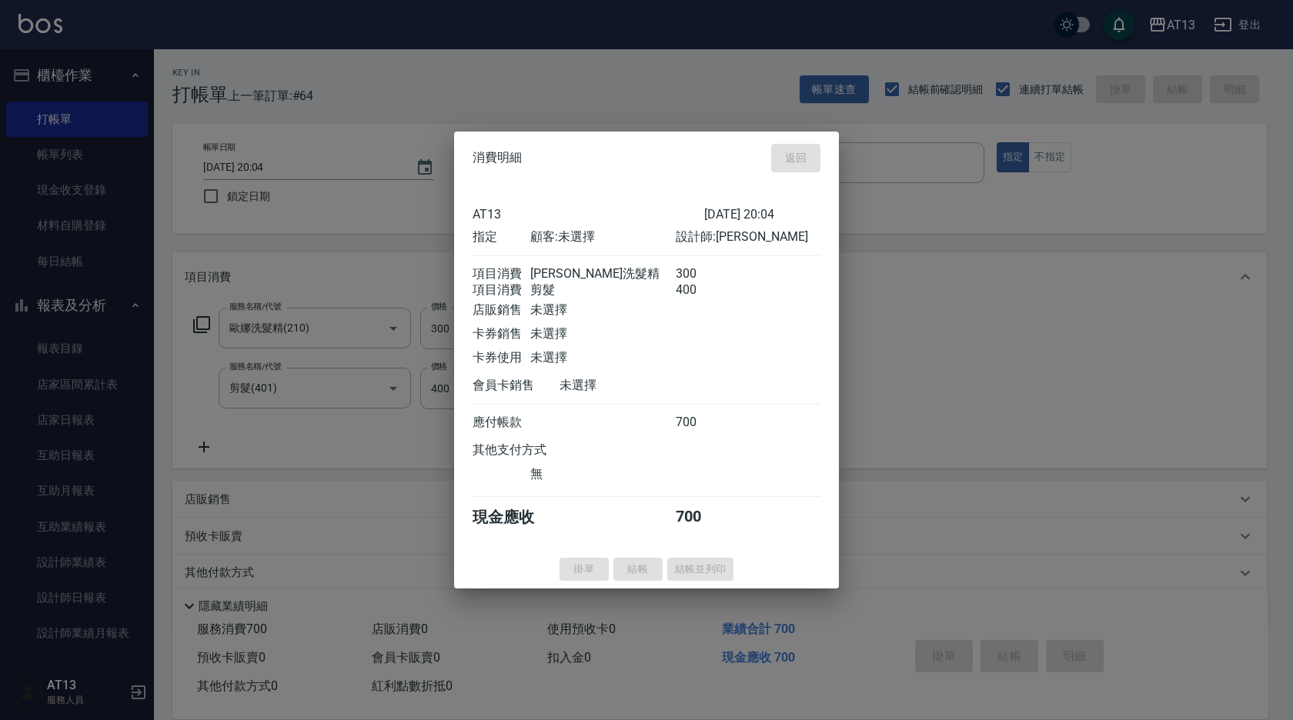
type input "2025/10/15 20:05"
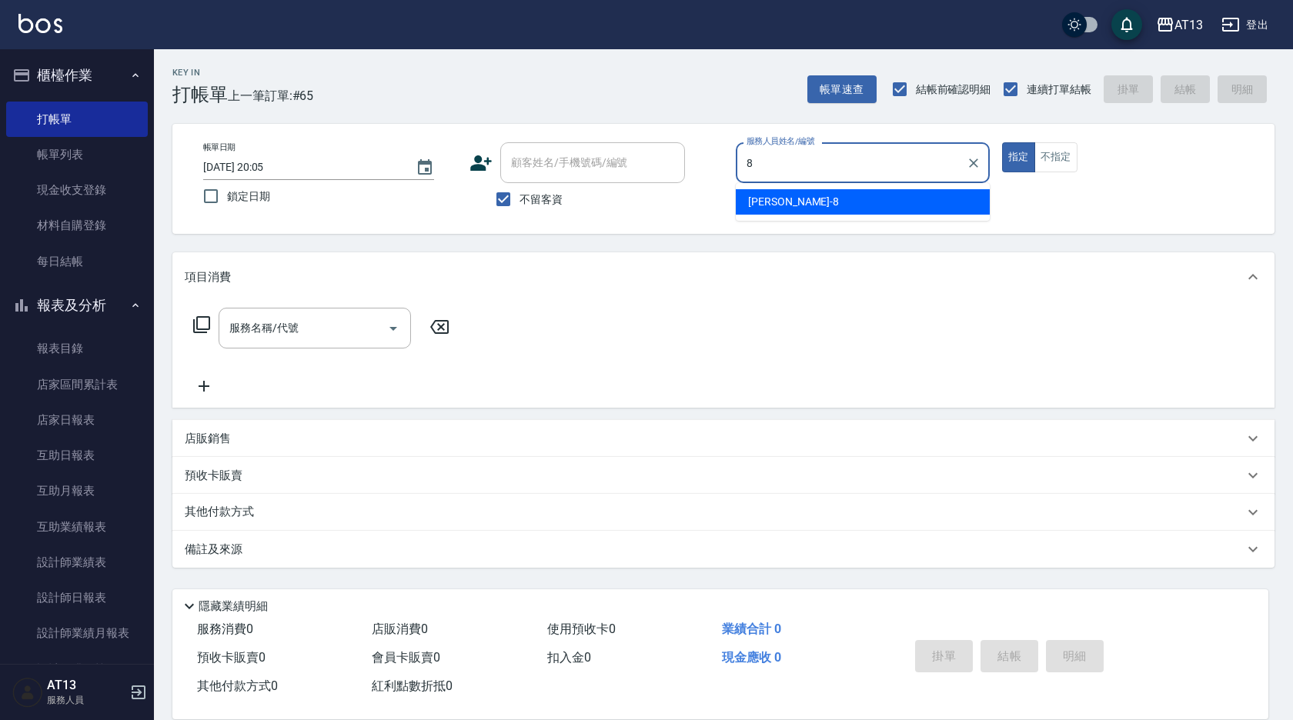
type input "Jerry-8"
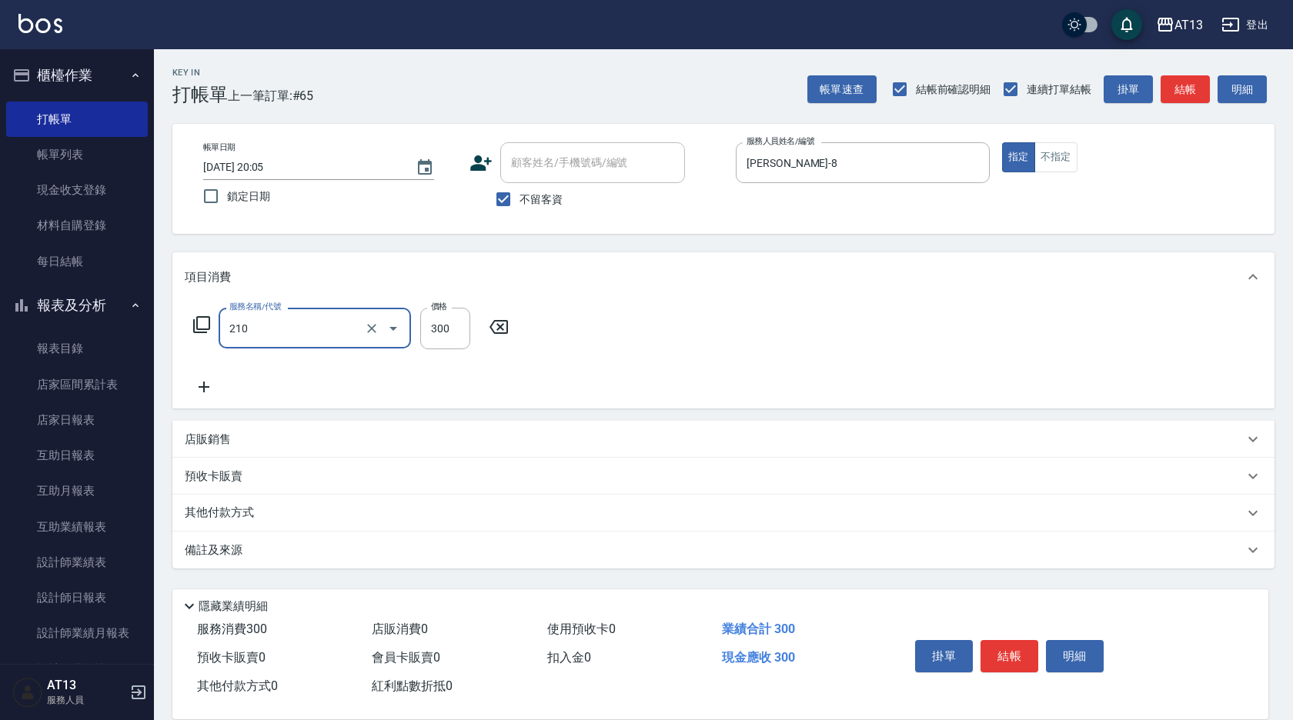
type input "歐娜洗髮精(210)"
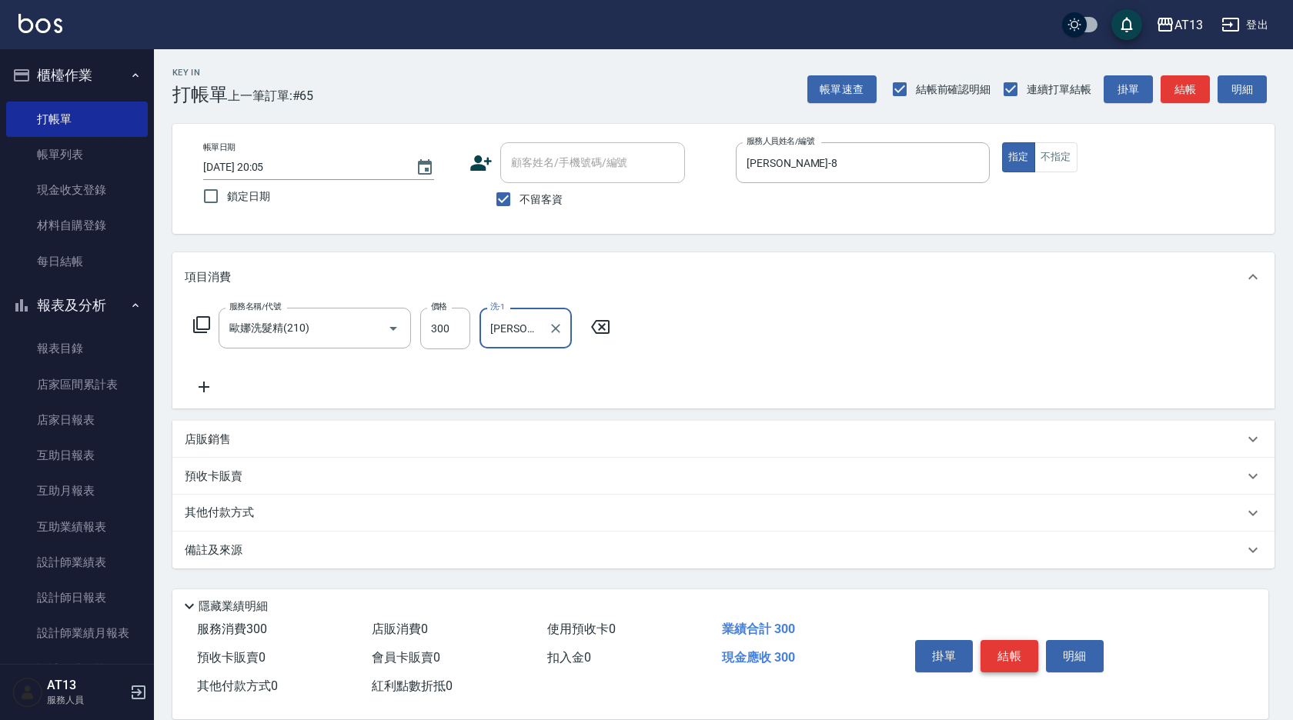
type input "Jerry-8"
click at [1014, 650] on button "結帳" at bounding box center [1010, 656] width 58 height 32
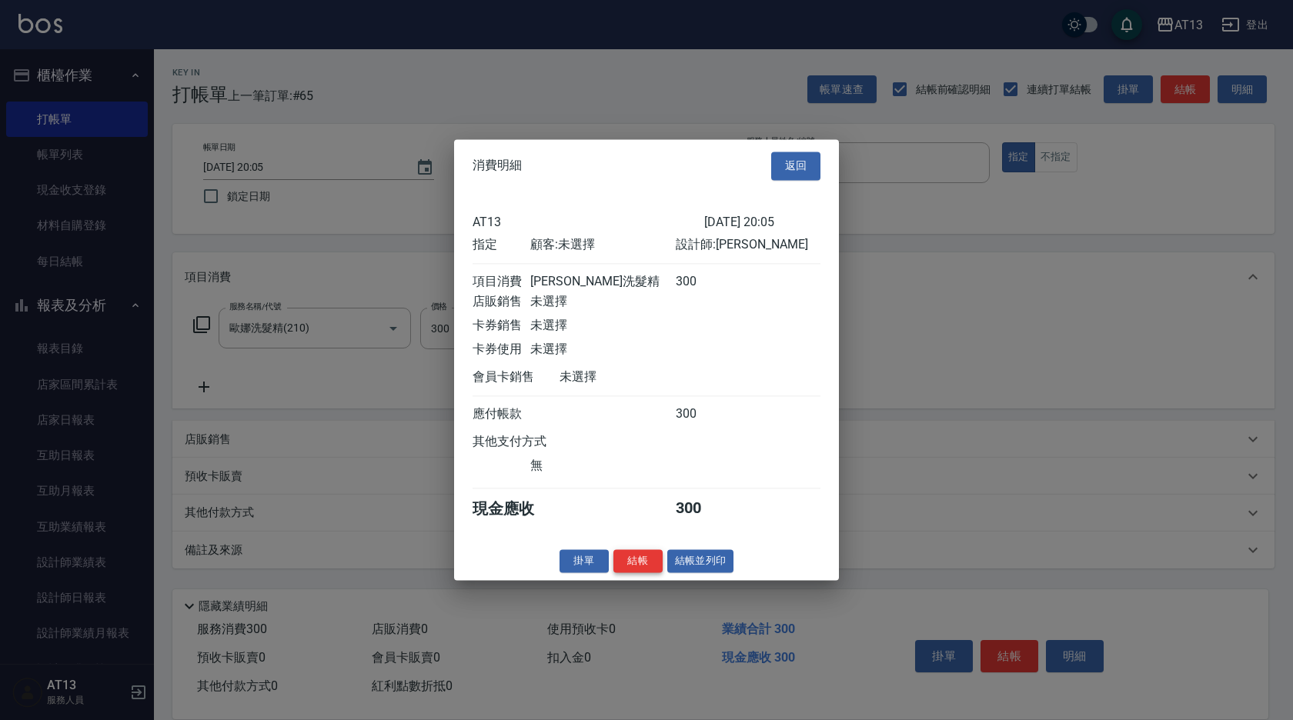
click at [640, 569] on button "結帳" at bounding box center [637, 562] width 49 height 24
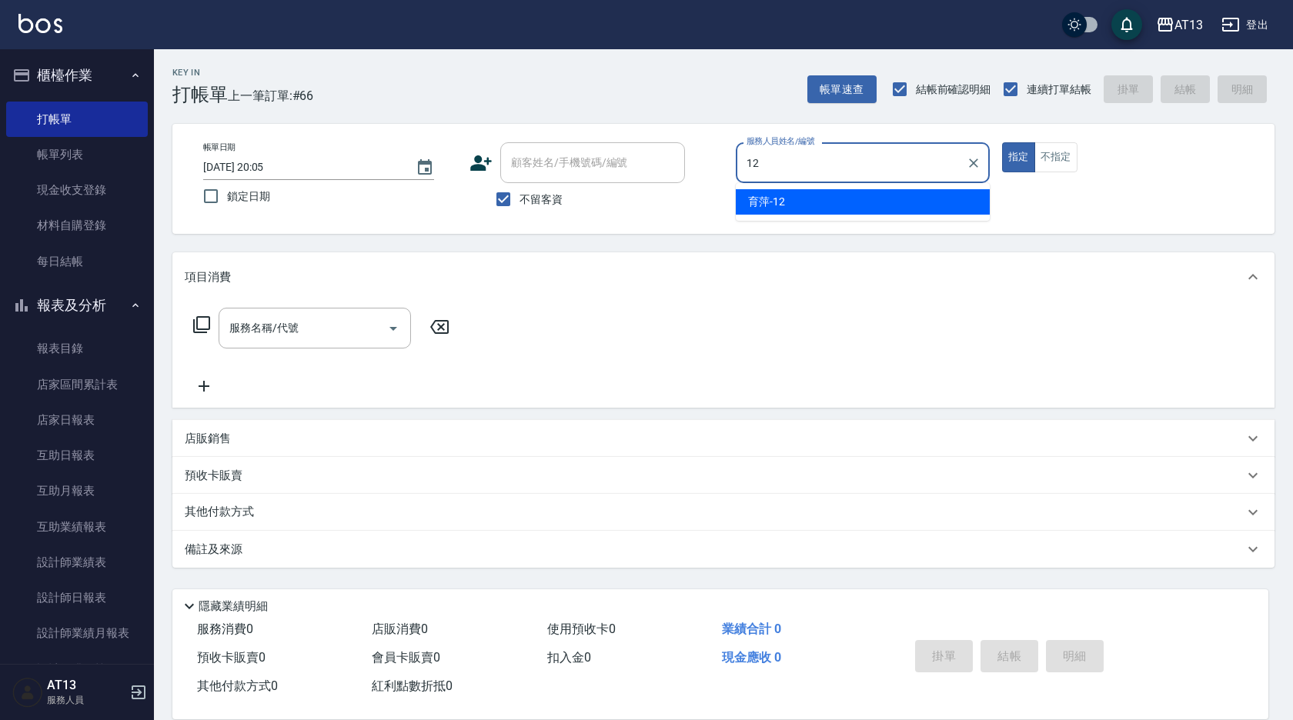
type input "育萍-12"
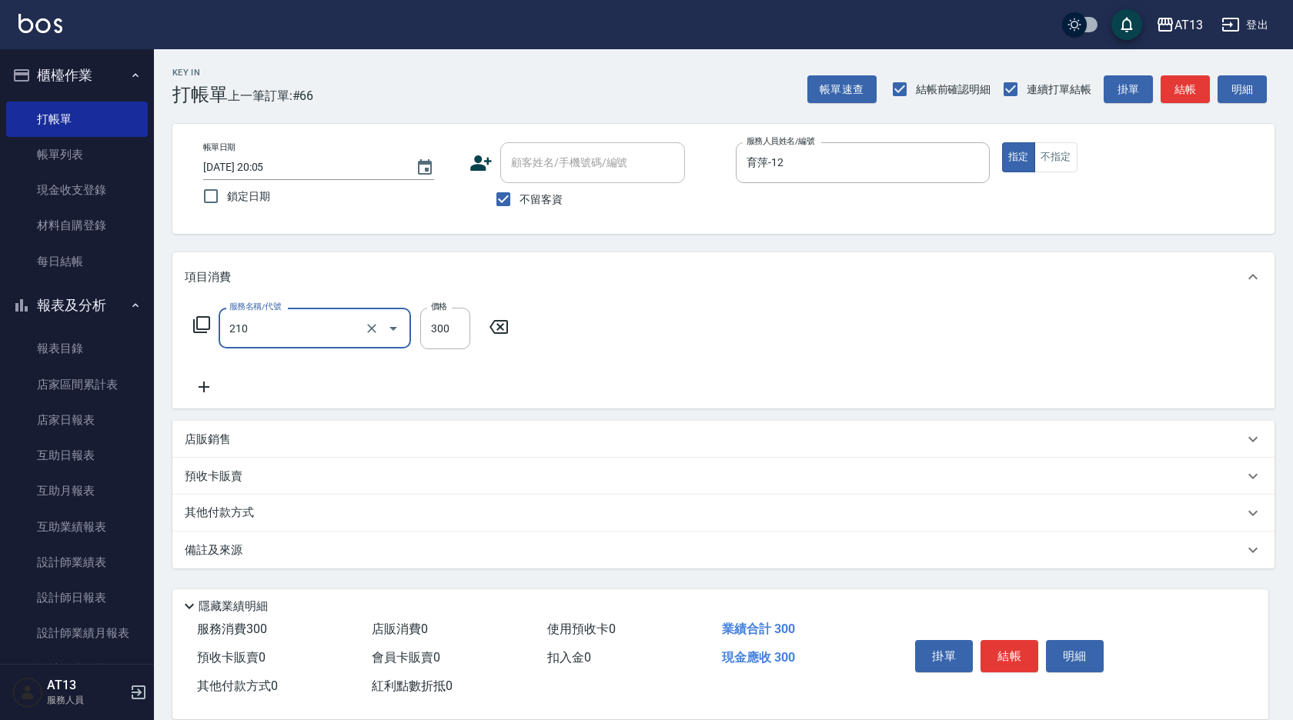
type input "歐娜洗髮精(210)"
type input "雨威-2"
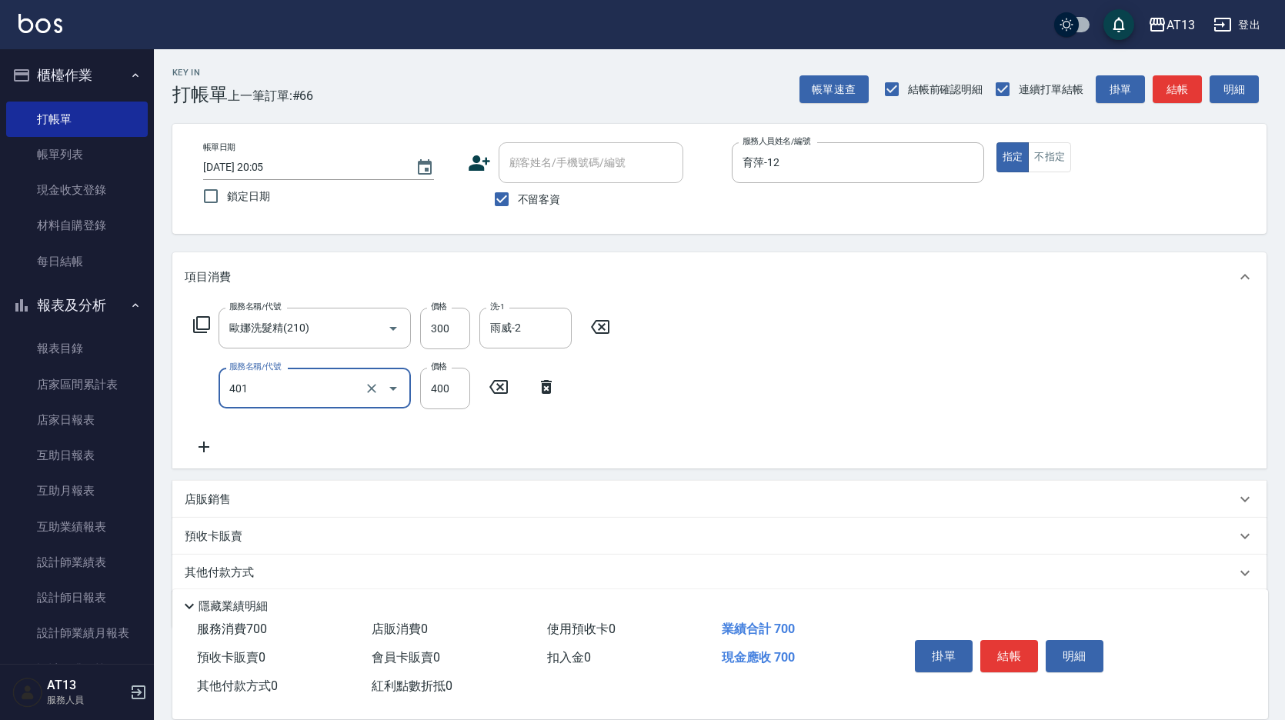
type input "剪髮(401)"
type input "500"
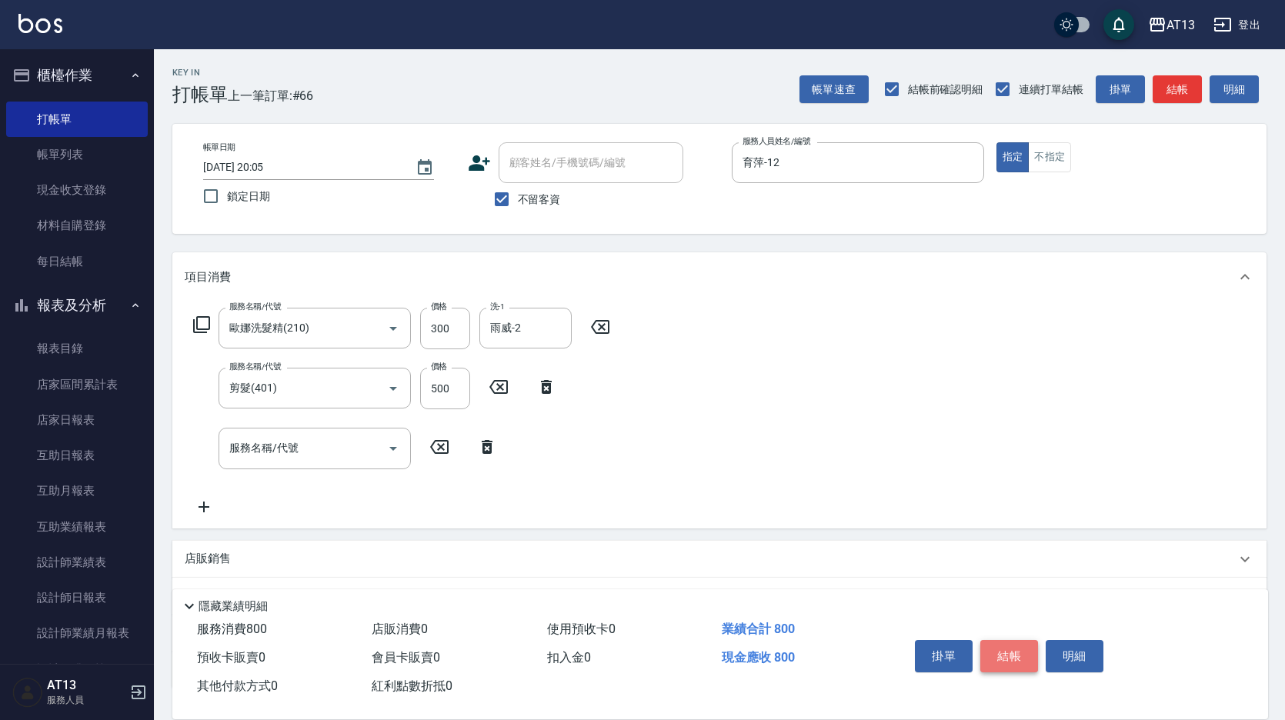
click at [1006, 640] on button "結帳" at bounding box center [1010, 656] width 58 height 32
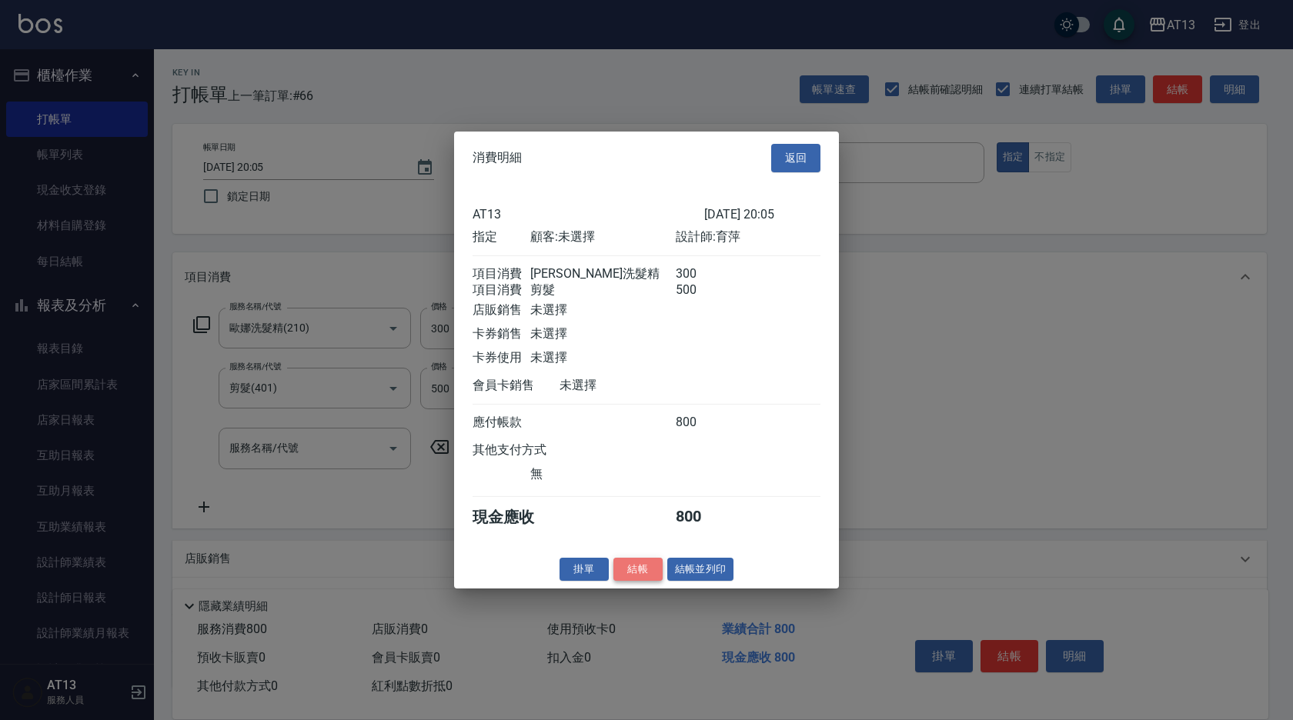
click at [639, 579] on button "結帳" at bounding box center [637, 569] width 49 height 24
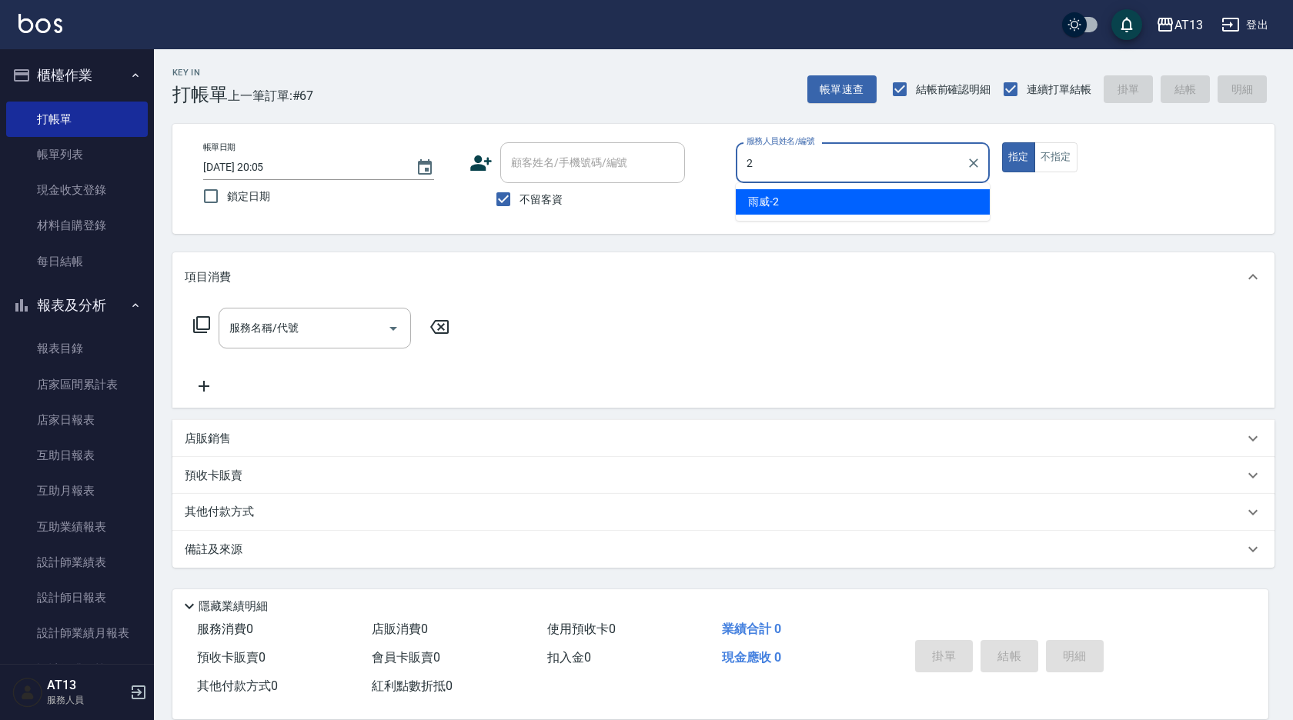
type input "雨威-2"
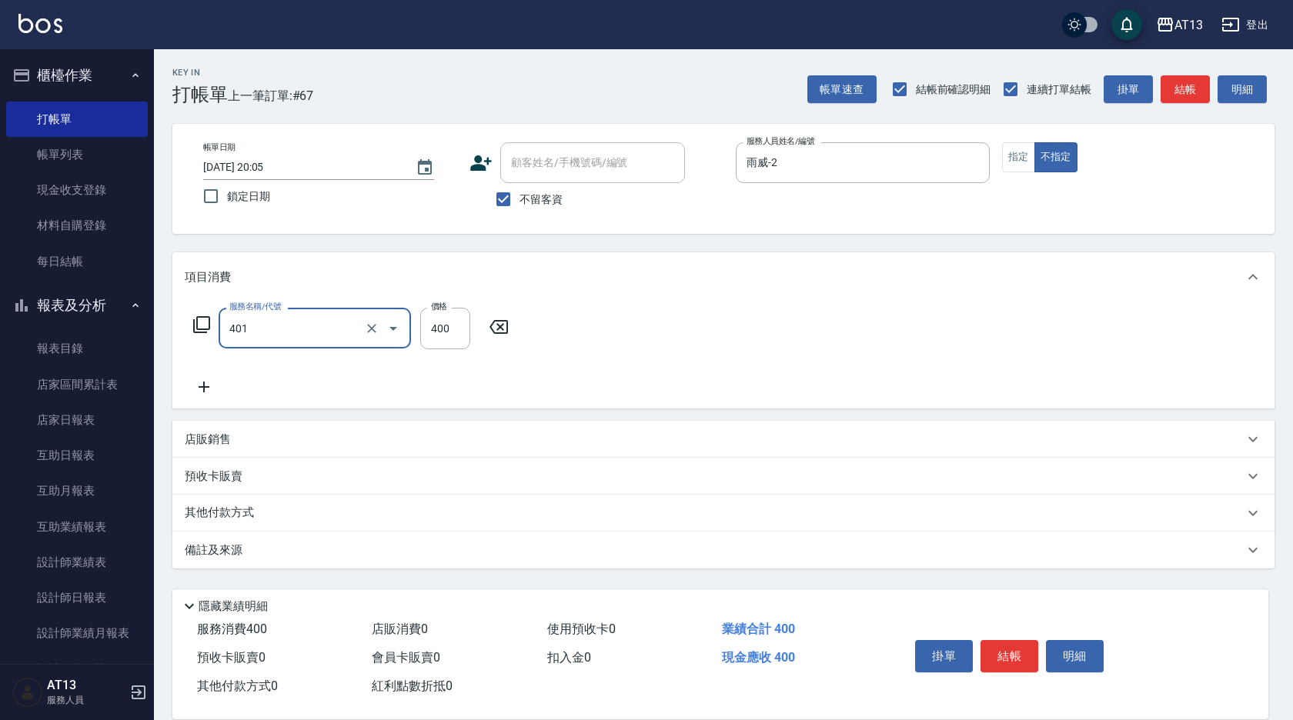
type input "剪髮(401)"
type input "150"
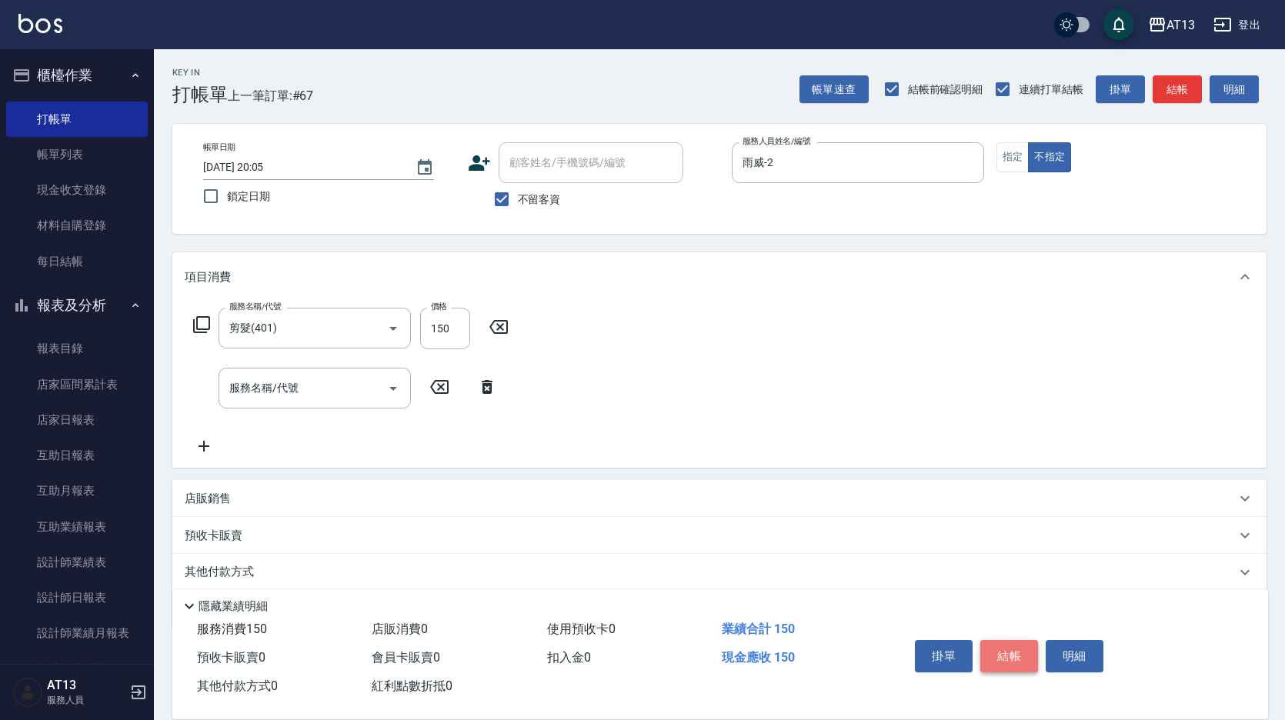
click at [1006, 650] on button "結帳" at bounding box center [1010, 656] width 58 height 32
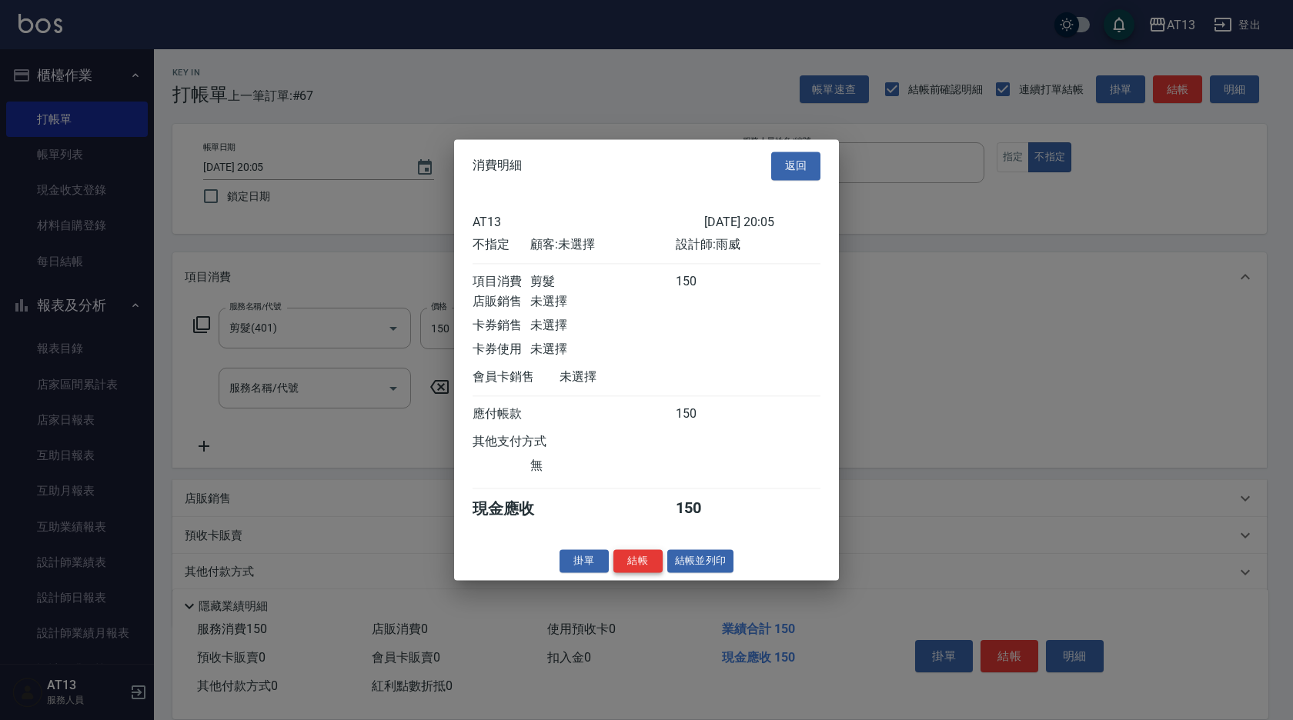
click at [649, 573] on button "結帳" at bounding box center [637, 562] width 49 height 24
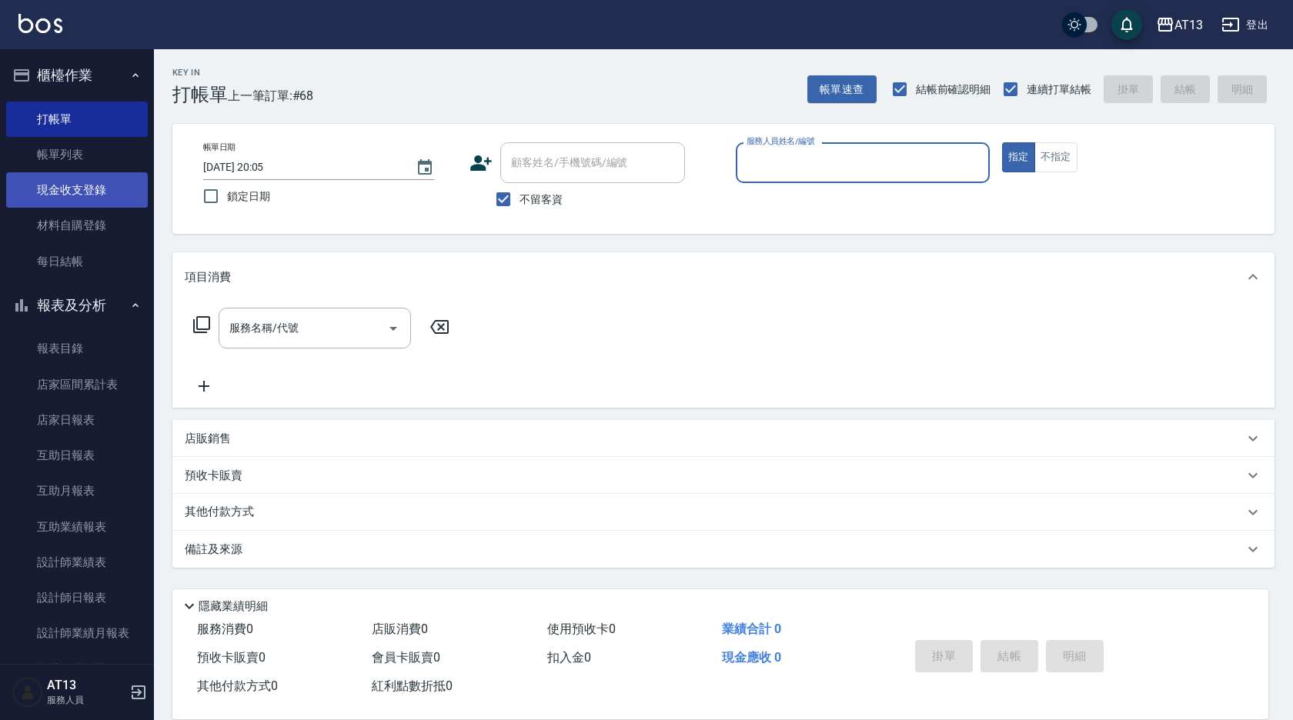
click at [76, 194] on link "現金收支登錄" at bounding box center [77, 189] width 142 height 35
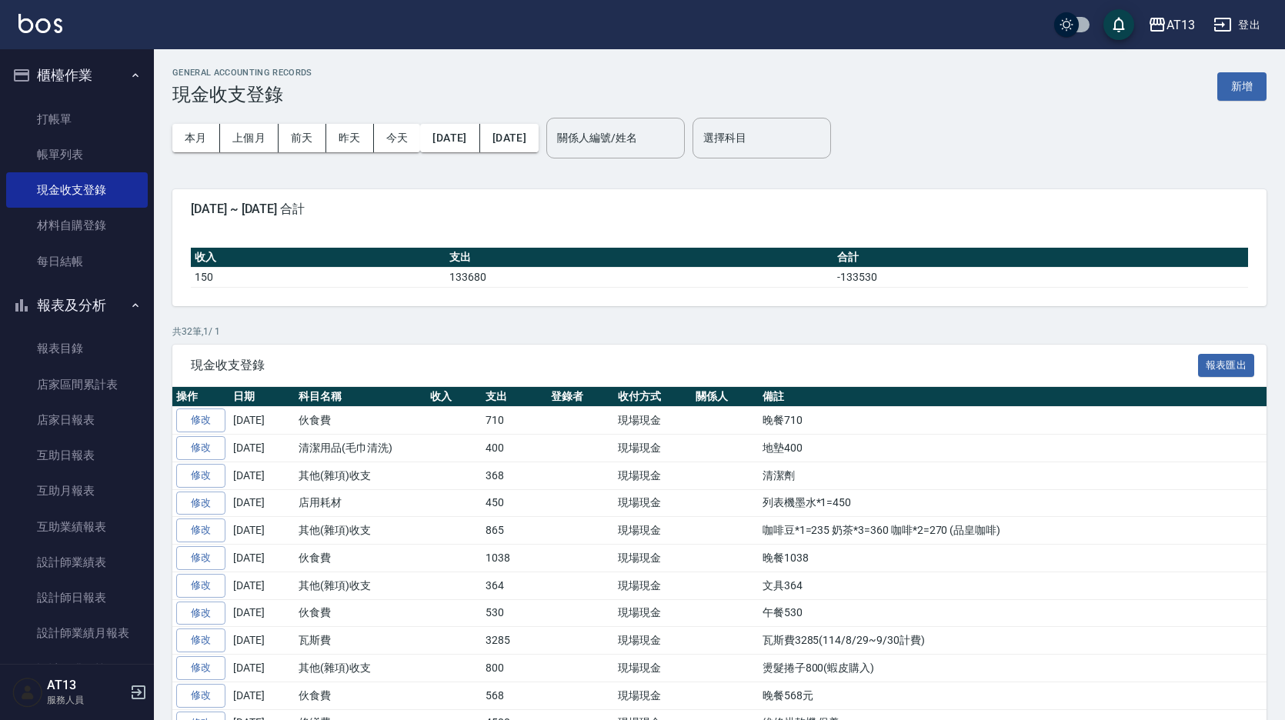
click at [1235, 85] on button "新增" at bounding box center [1242, 86] width 49 height 28
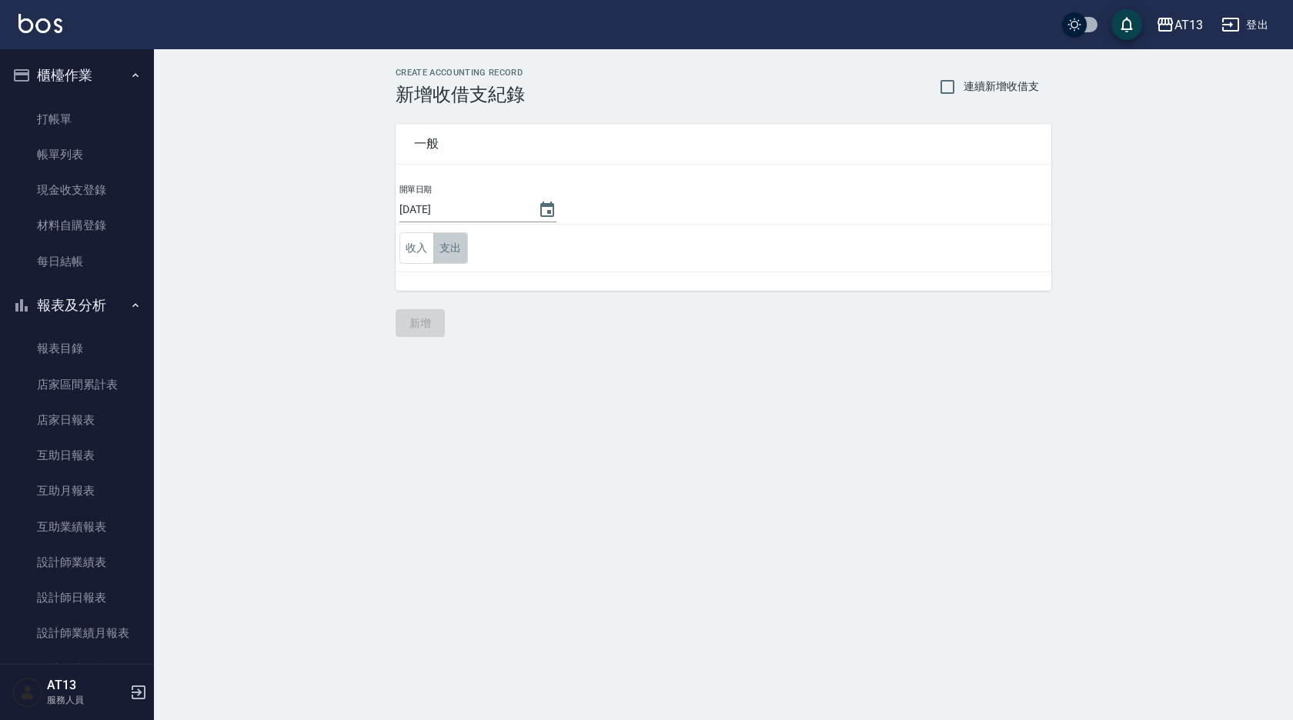
click at [451, 240] on button "支出" at bounding box center [450, 248] width 35 height 32
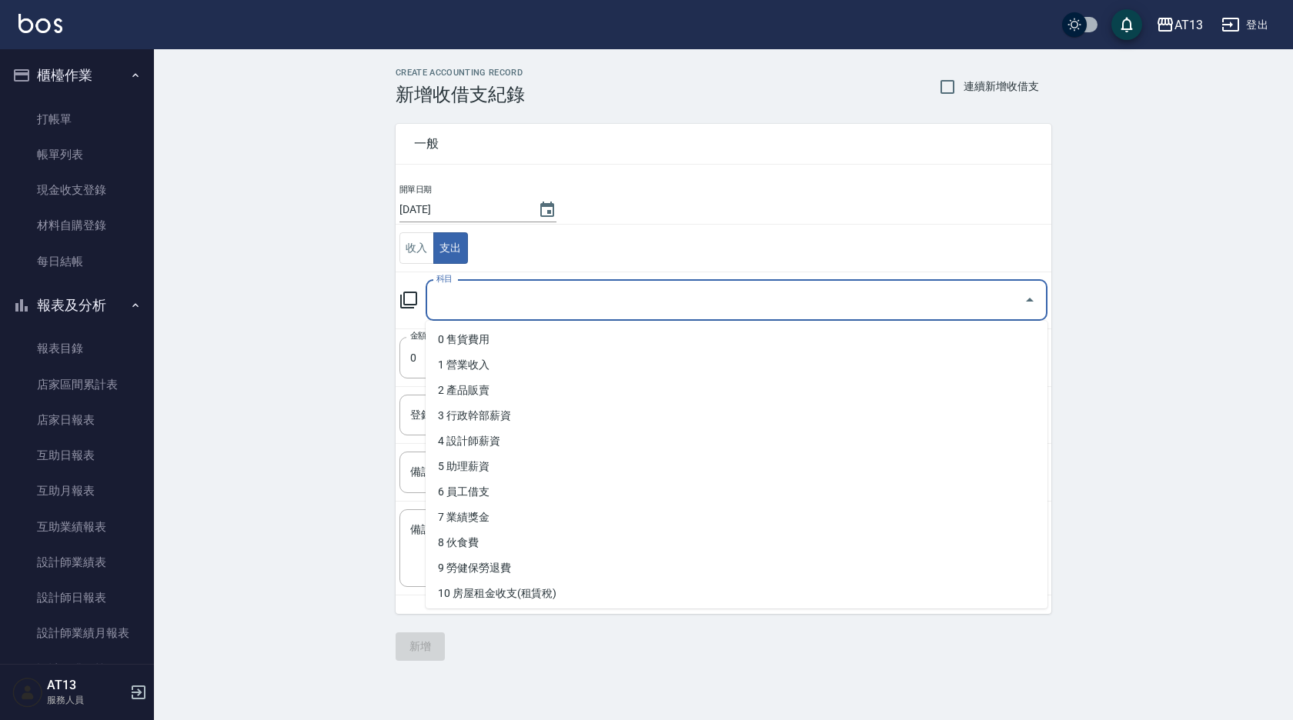
click at [478, 297] on input "科目" at bounding box center [725, 300] width 585 height 27
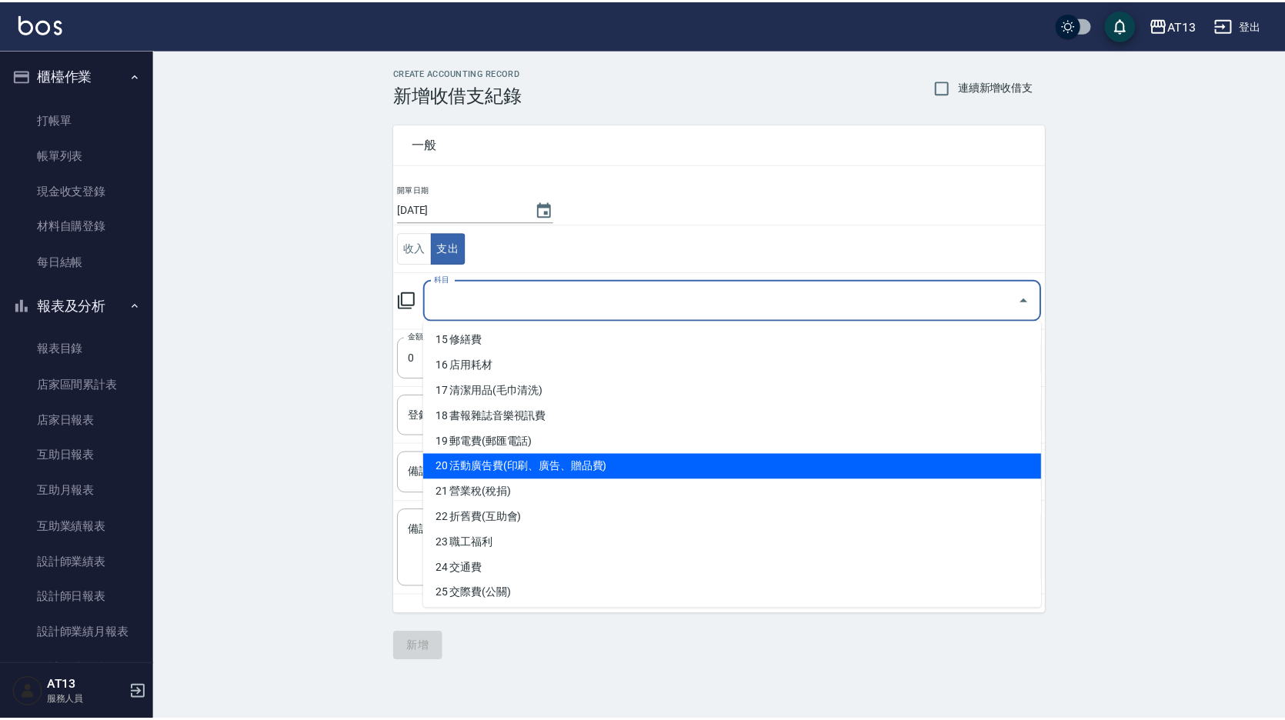
scroll to position [462, 0]
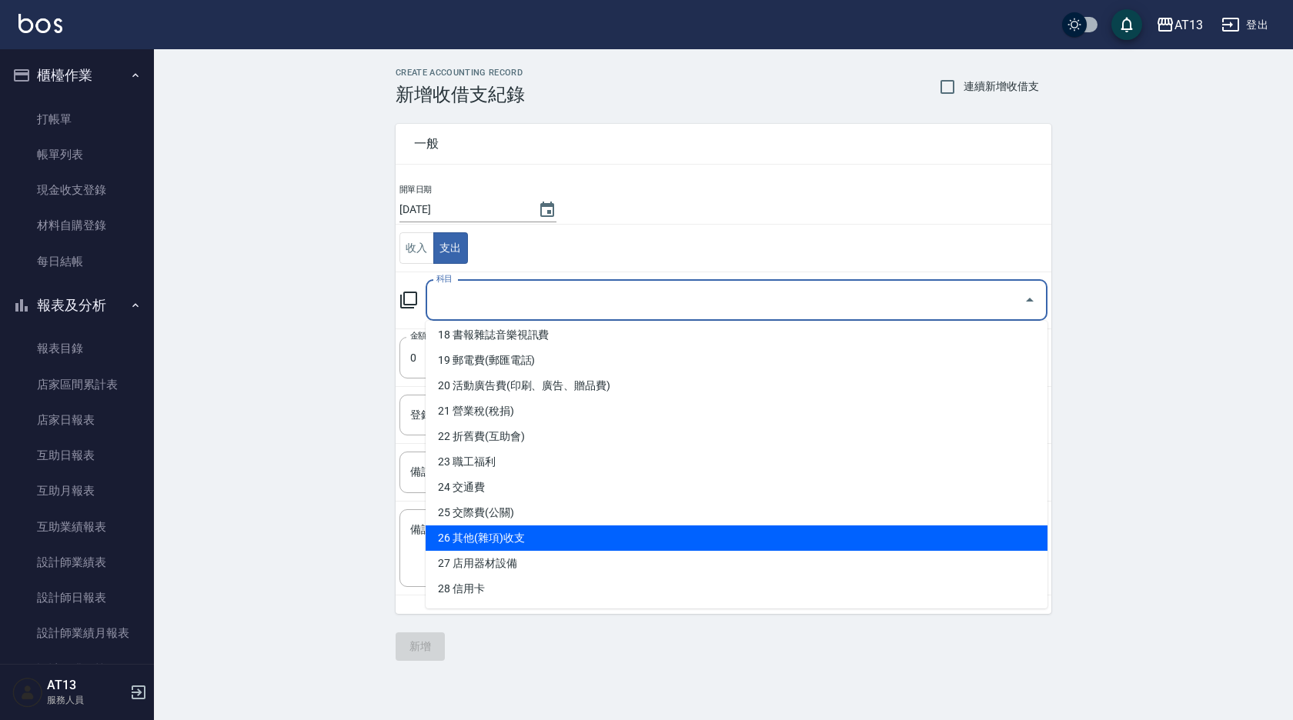
click at [533, 536] on li "26 其他(雜項)收支" at bounding box center [737, 538] width 622 height 25
type input "26 其他(雜項)收支"
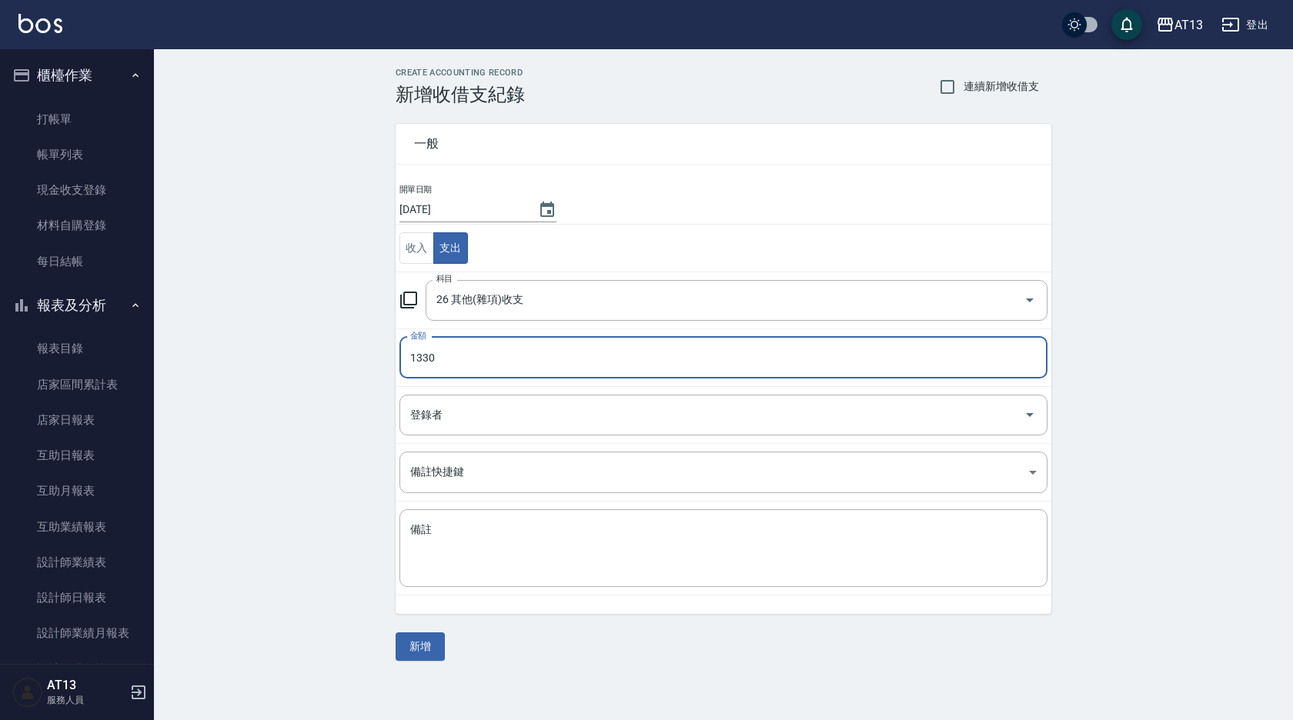
type input "1330"
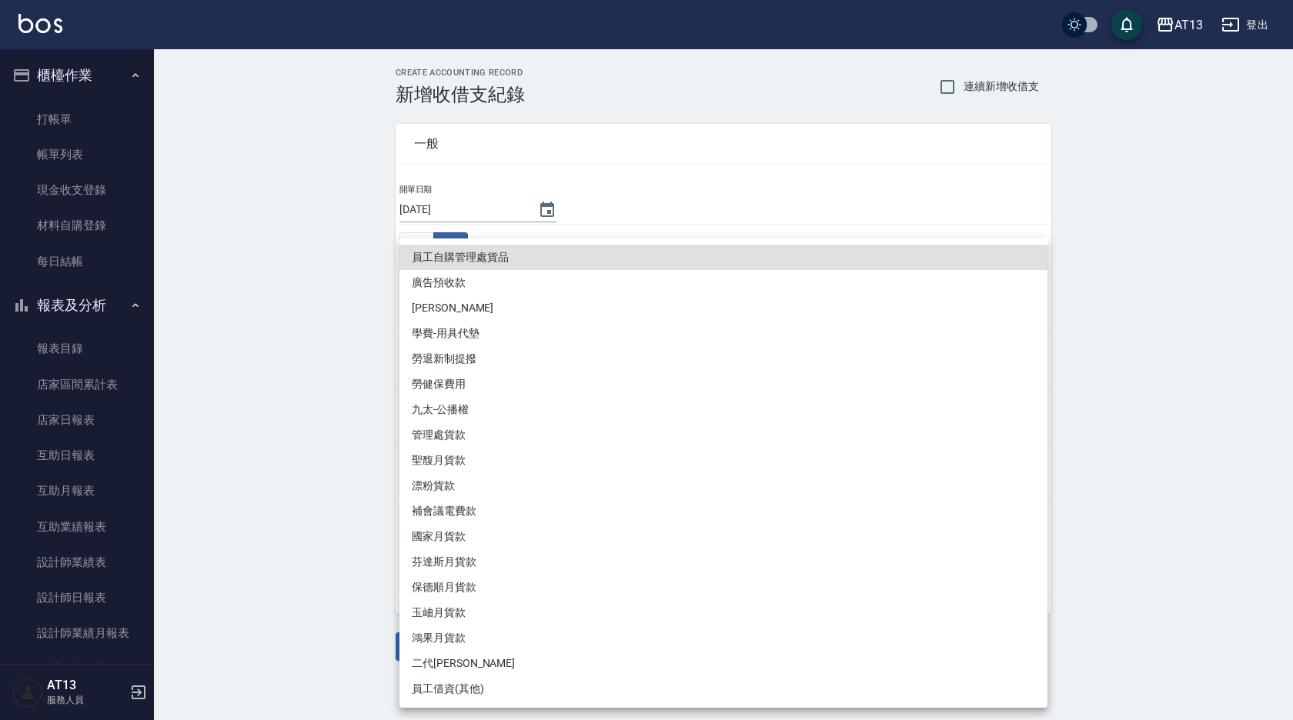
click at [279, 406] on div at bounding box center [646, 360] width 1293 height 720
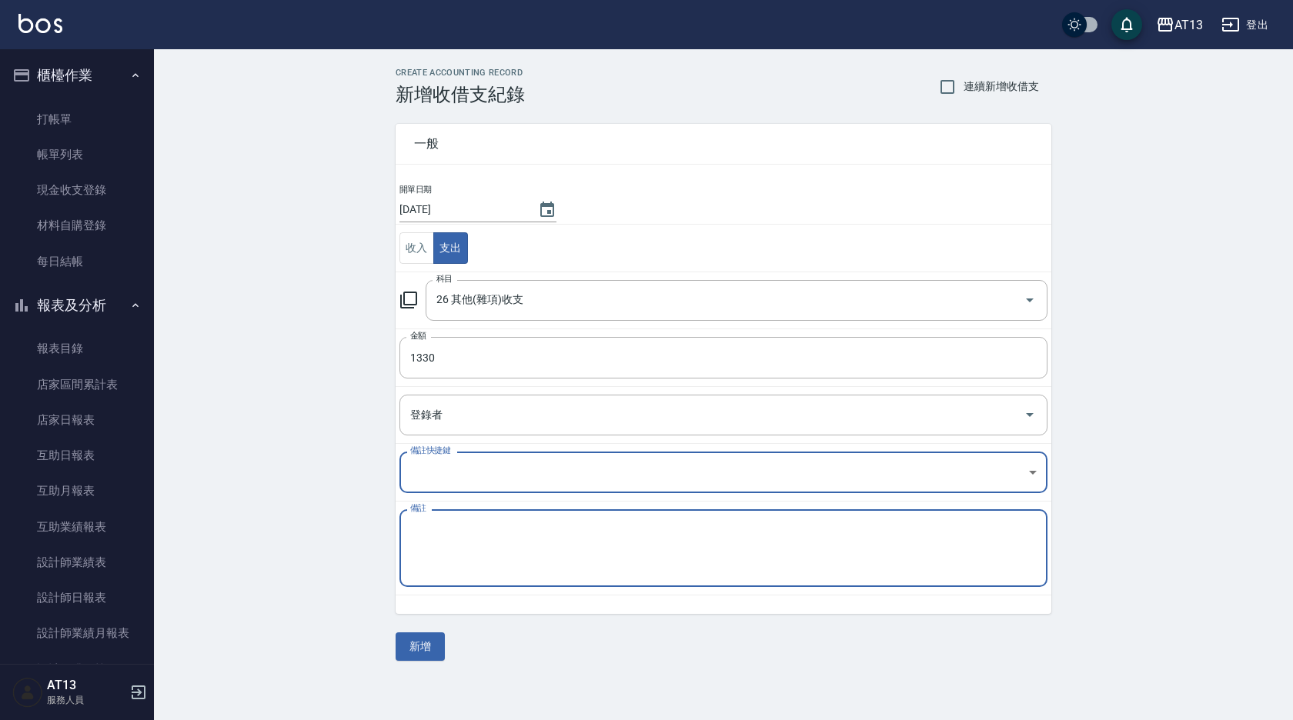
type textarea "j"
type textarea "衛生紙"
click at [431, 657] on button "新增" at bounding box center [420, 647] width 49 height 28
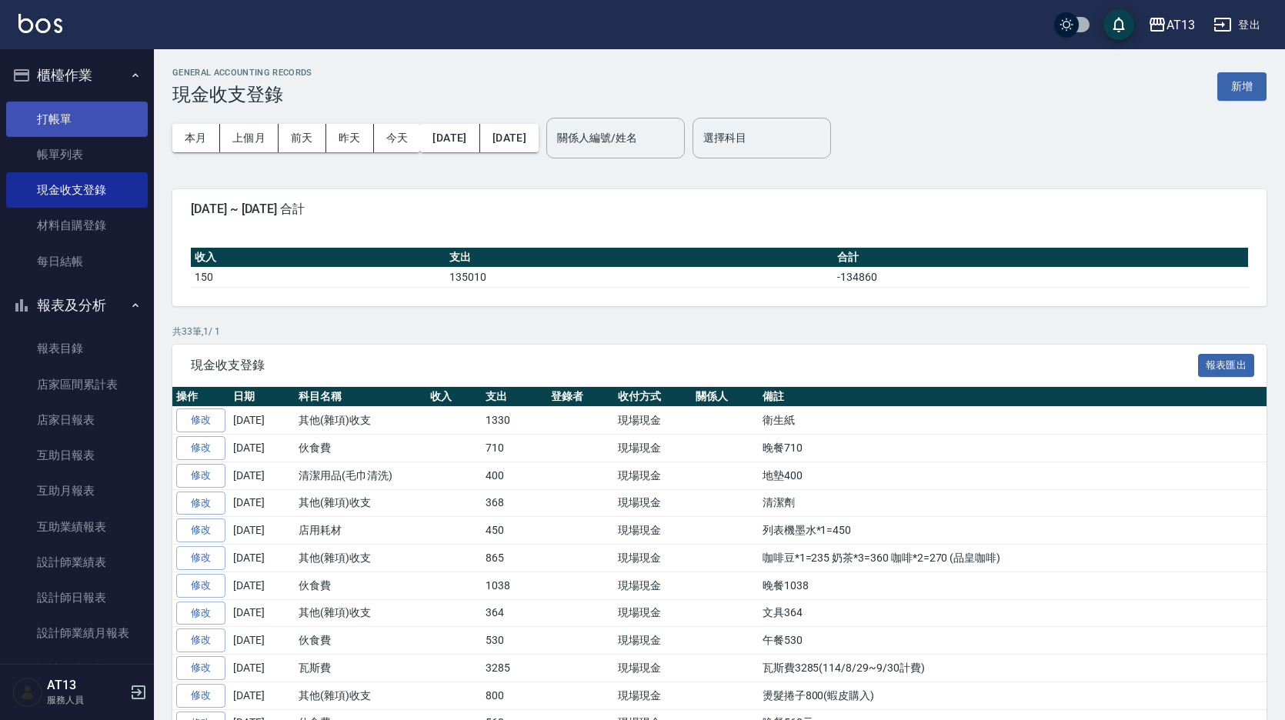
click at [98, 105] on link "打帳單" at bounding box center [77, 119] width 142 height 35
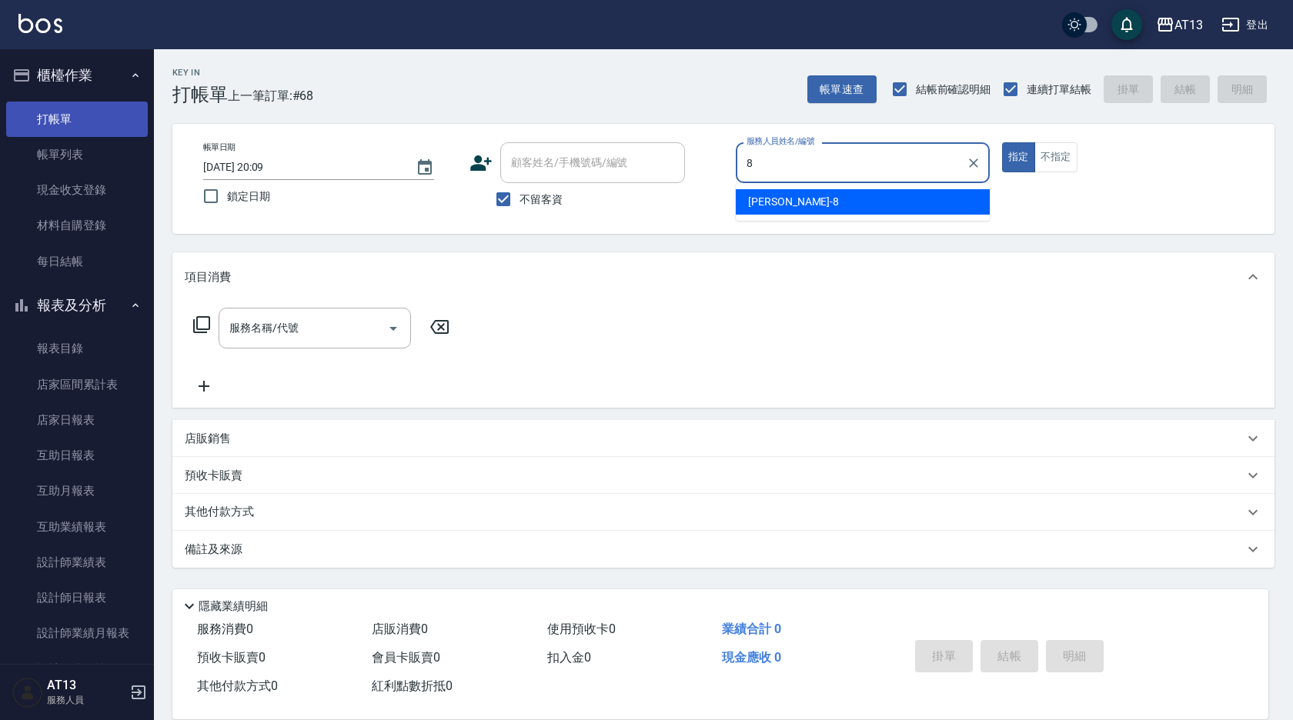
type input "Jerry-8"
type button "true"
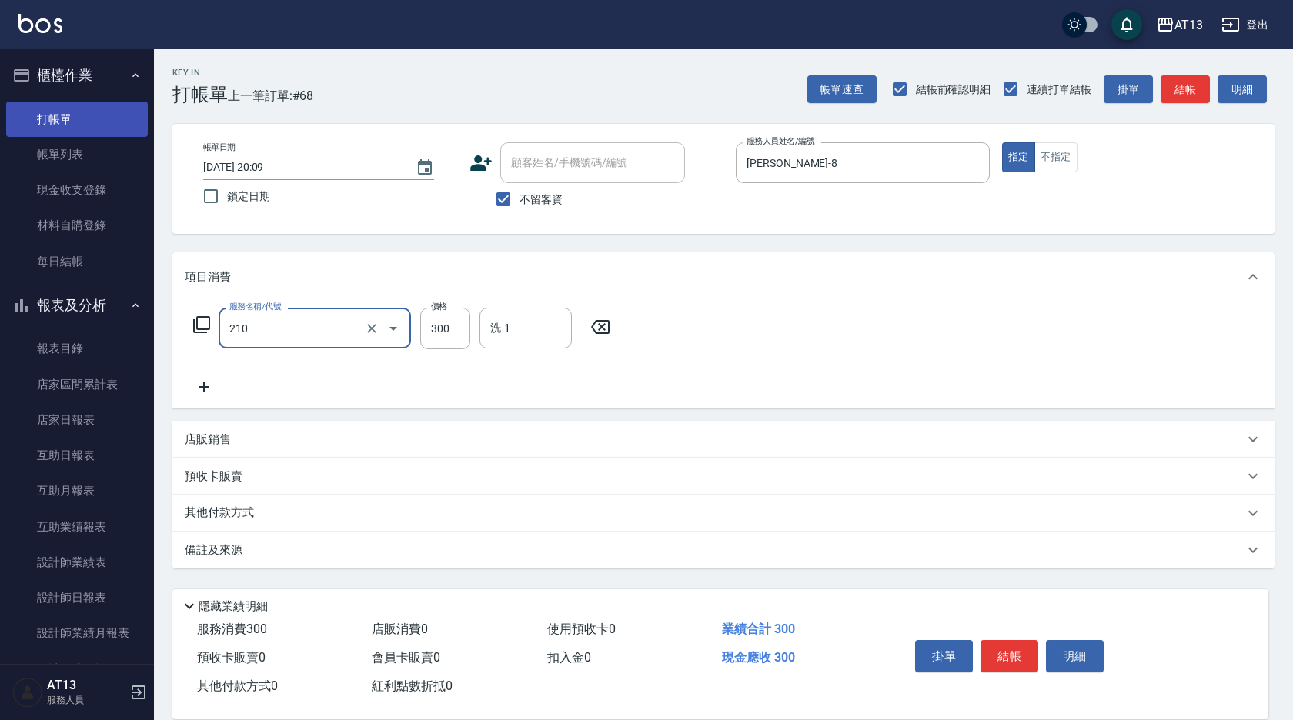
type input "歐娜洗髮精(210)"
type input "妤宸-29"
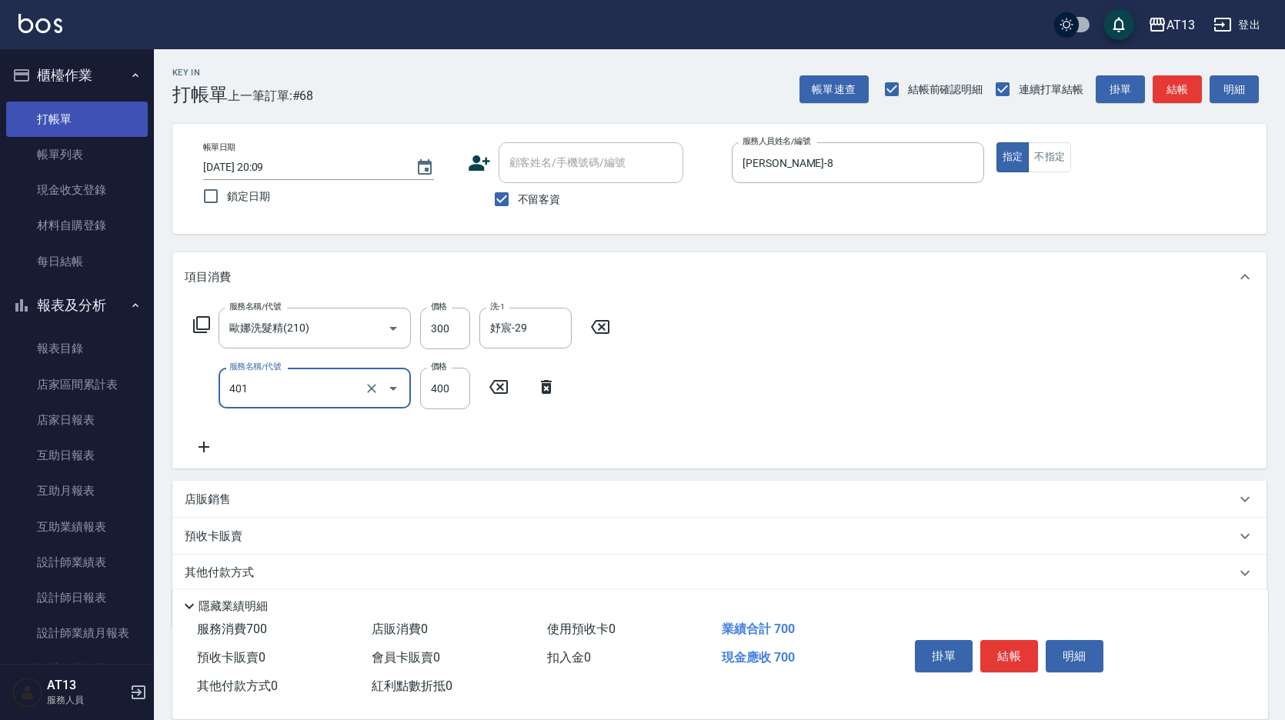
type input "剪髮(401)"
type input "50"
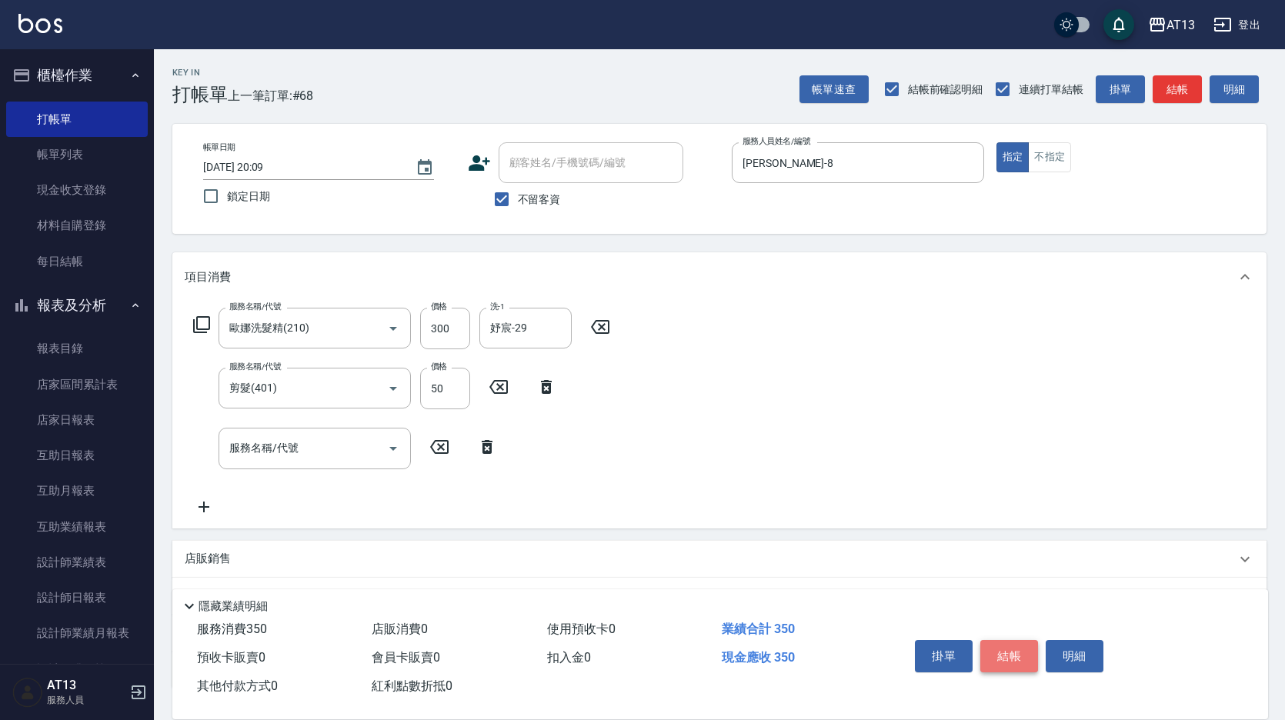
click at [1014, 662] on button "結帳" at bounding box center [1010, 656] width 58 height 32
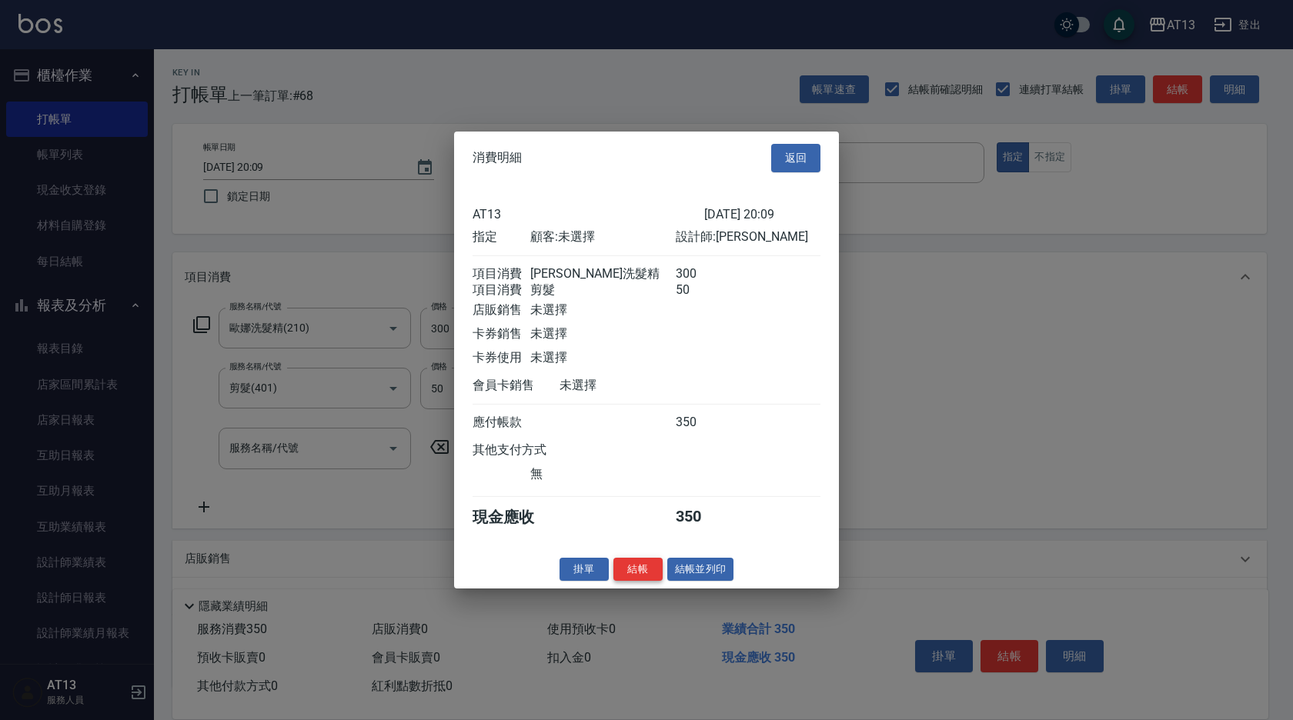
click at [624, 581] on button "結帳" at bounding box center [637, 569] width 49 height 24
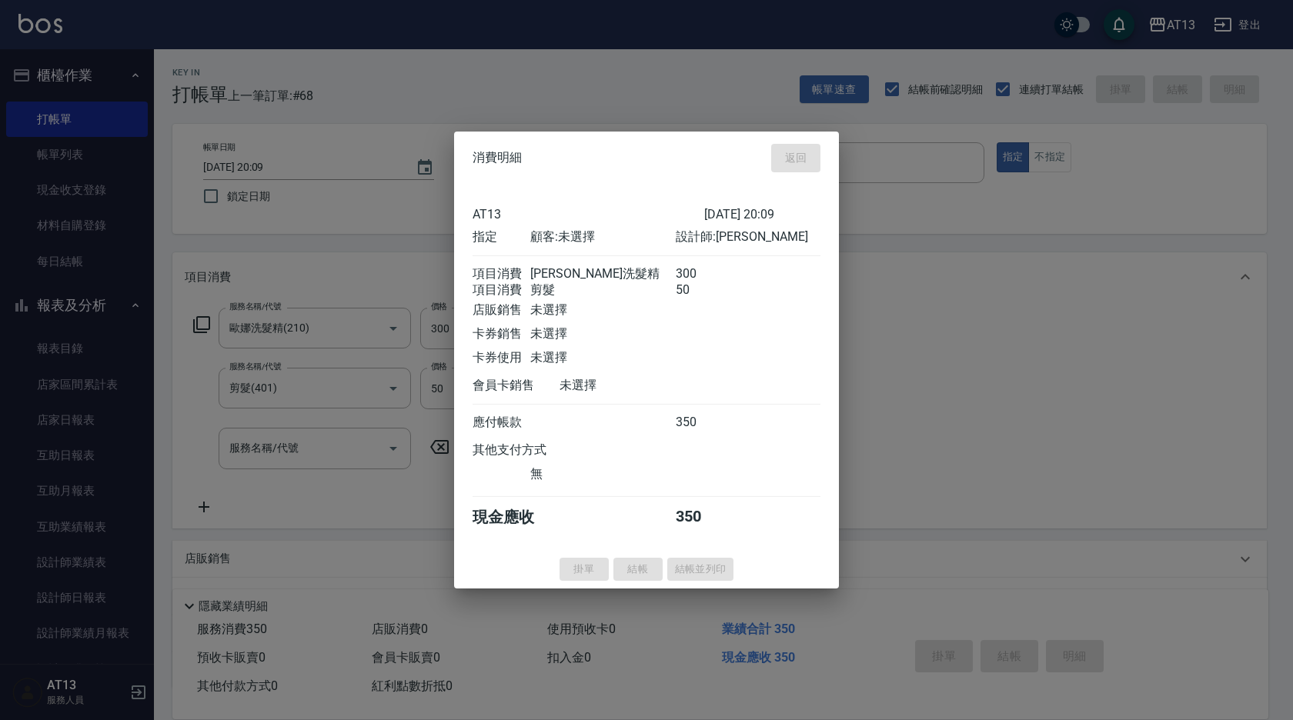
type input "[DATE] 20:11"
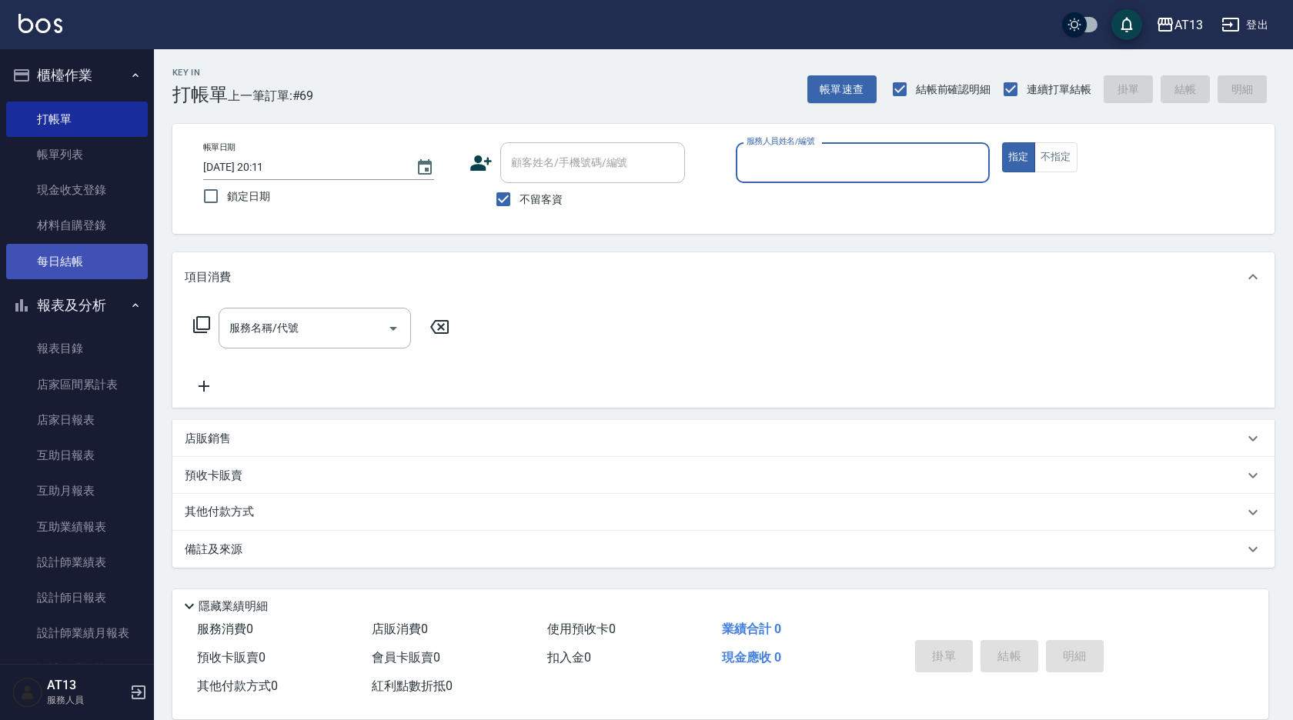
click at [100, 259] on link "每日結帳" at bounding box center [77, 261] width 142 height 35
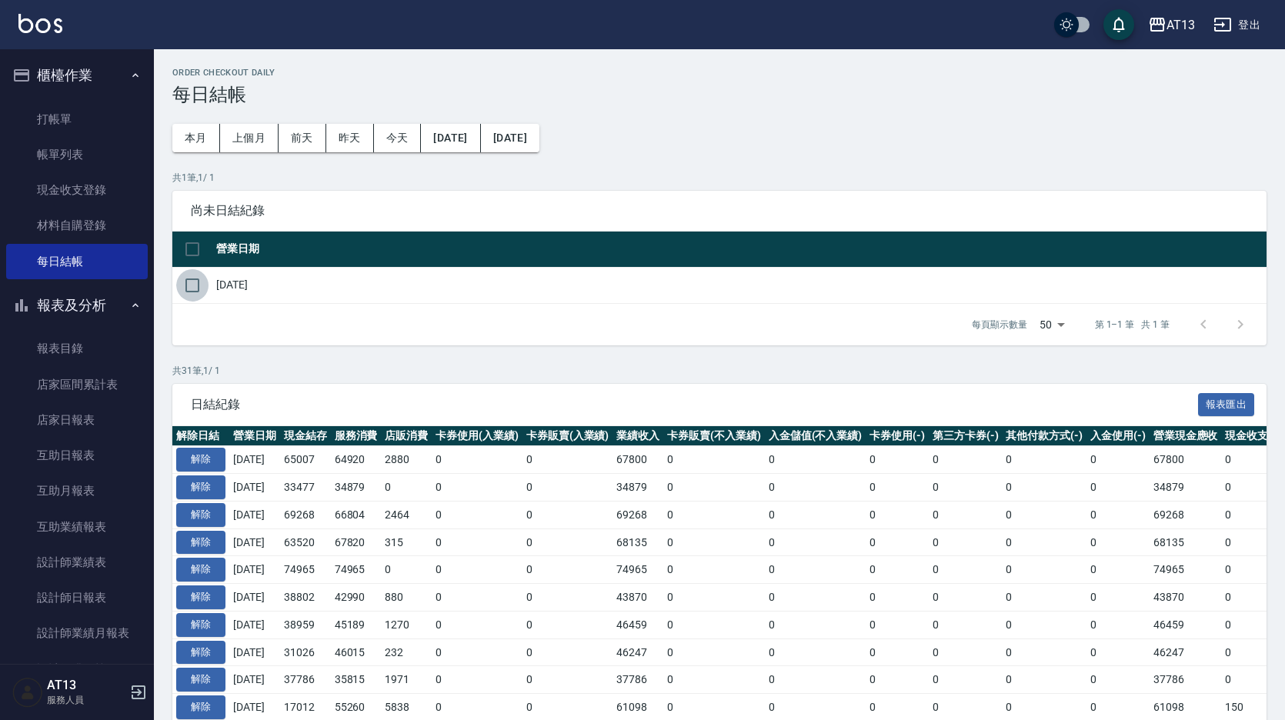
drag, startPoint x: 191, startPoint y: 281, endPoint x: 199, endPoint y: 286, distance: 9.4
click at [197, 286] on input "checkbox" at bounding box center [192, 285] width 32 height 32
checkbox input "true"
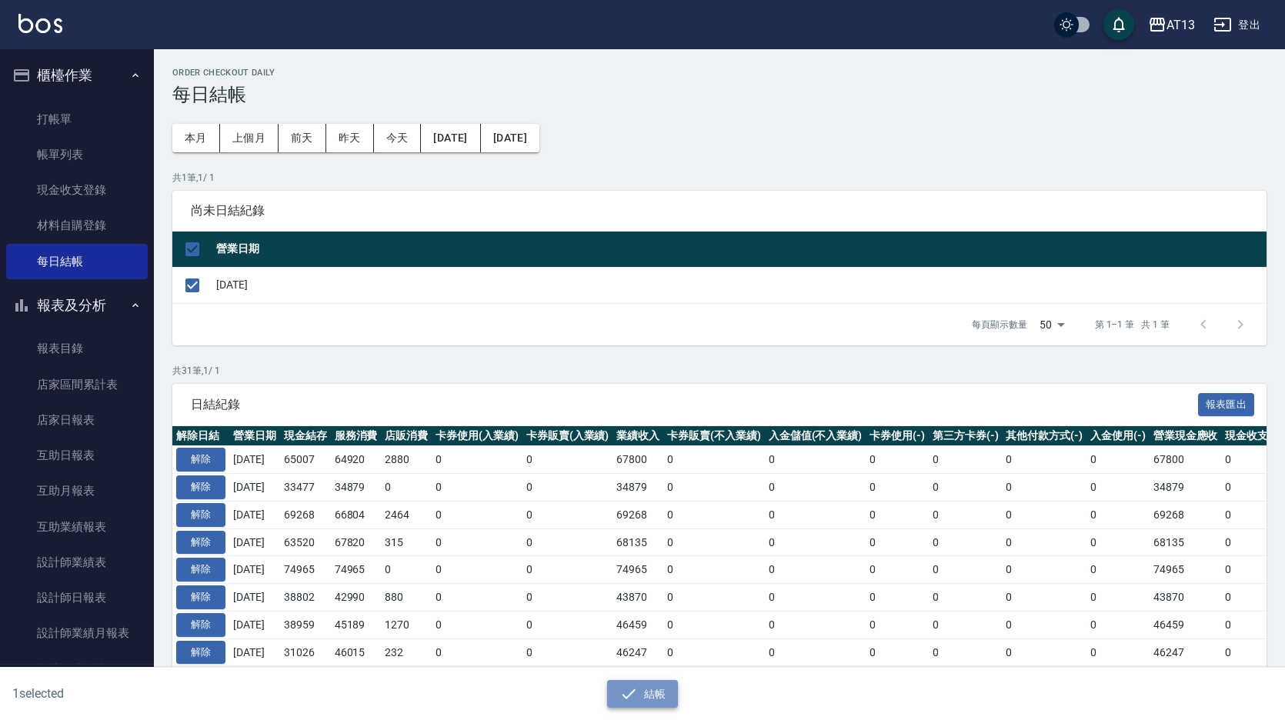
click at [646, 687] on button "結帳" at bounding box center [643, 694] width 72 height 28
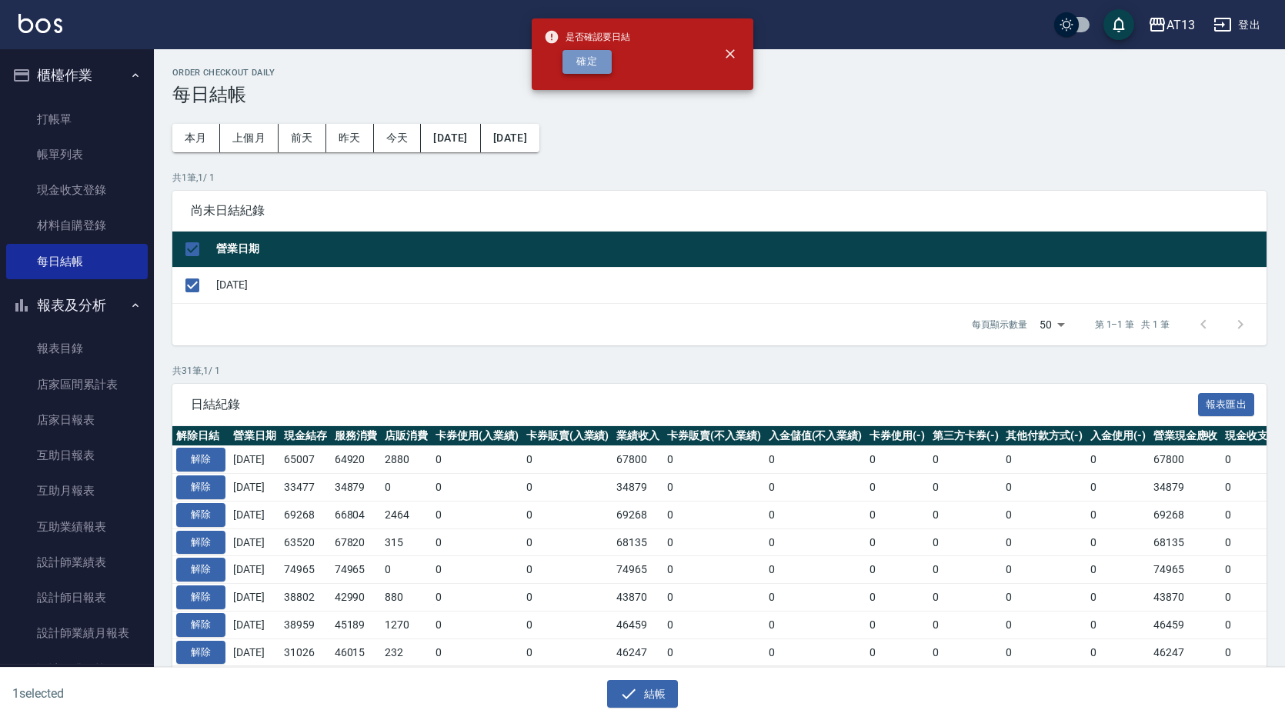
click at [570, 58] on button "確定" at bounding box center [587, 62] width 49 height 24
checkbox input "false"
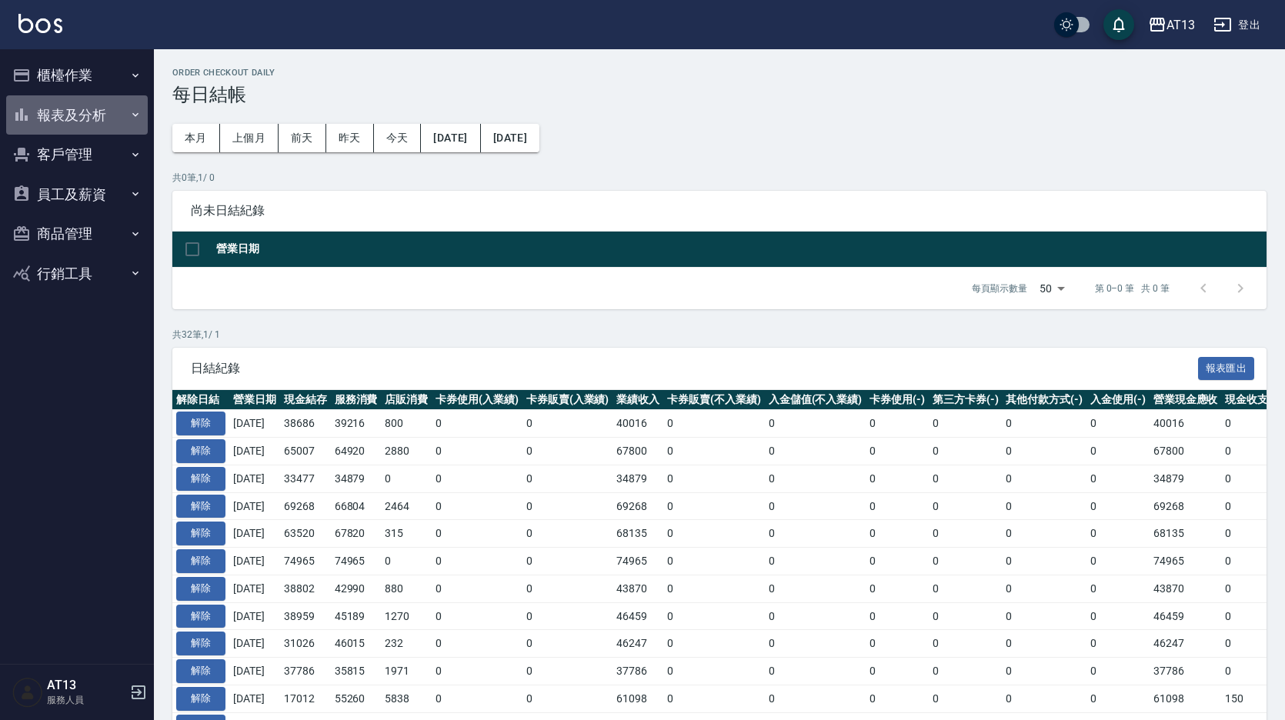
click at [119, 106] on button "報表及分析" at bounding box center [77, 115] width 142 height 40
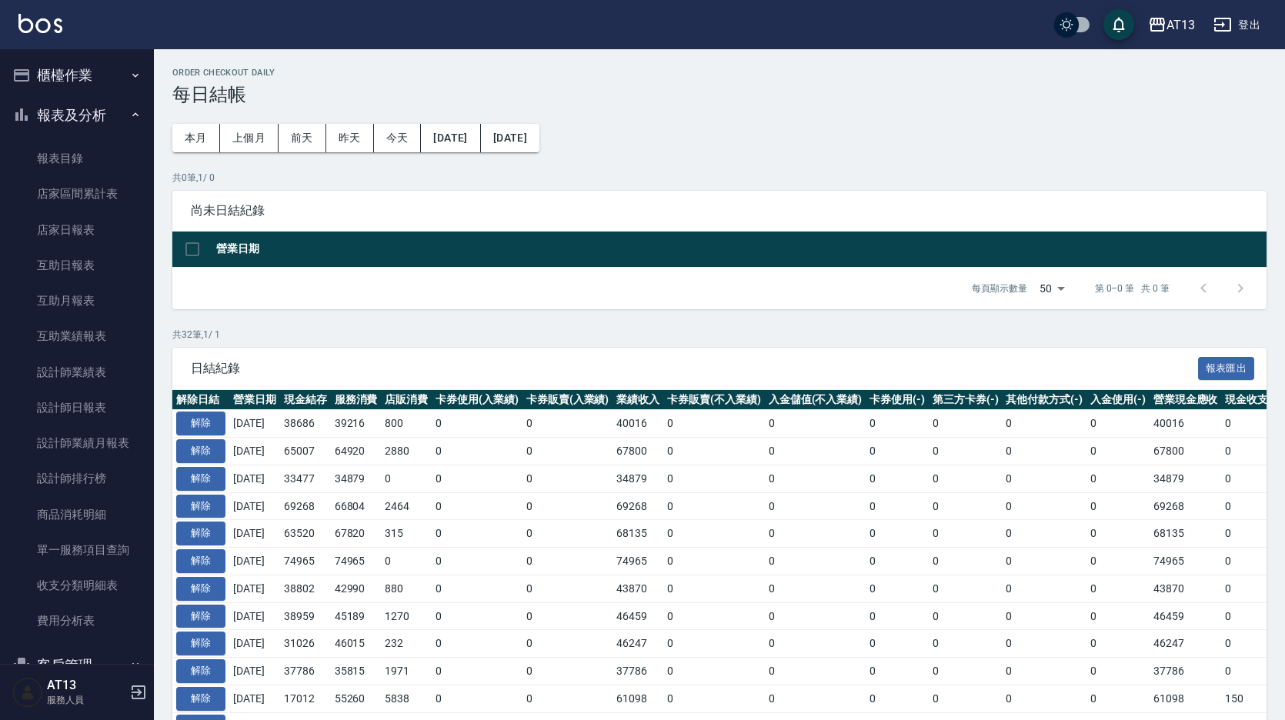
click at [112, 109] on button "報表及分析" at bounding box center [77, 115] width 142 height 40
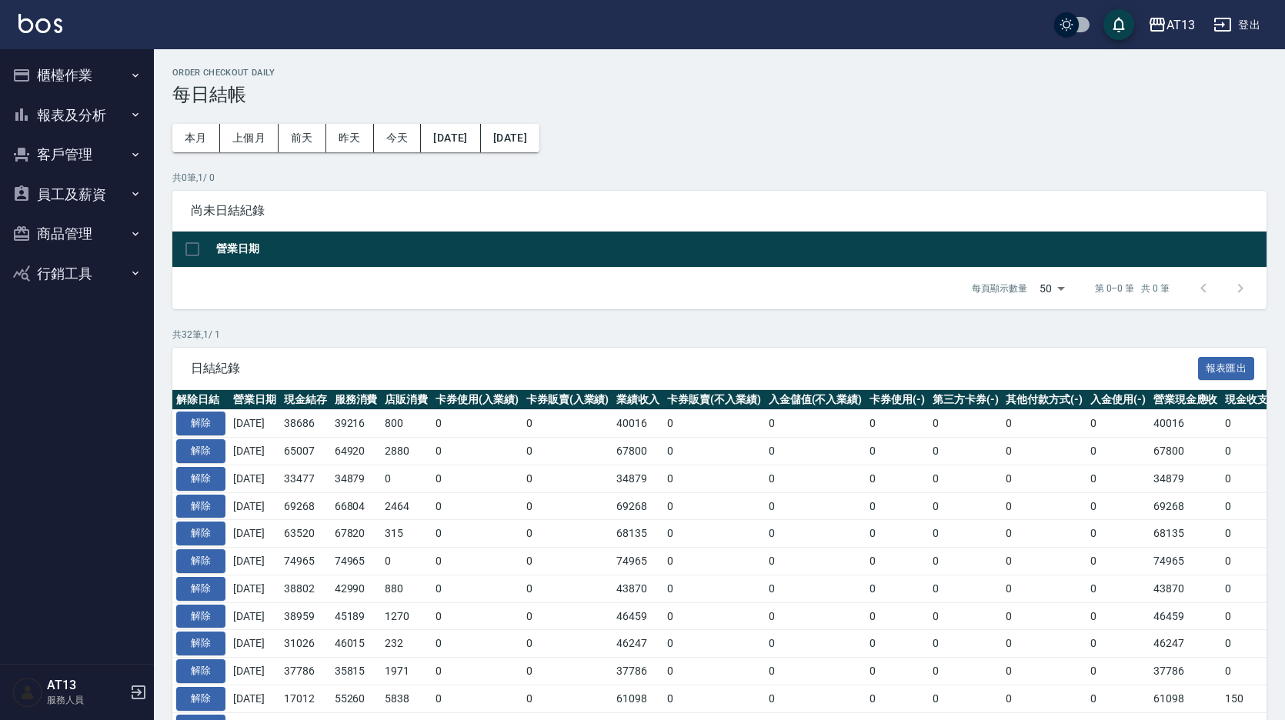
click at [142, 70] on button "櫃檯作業" at bounding box center [77, 75] width 142 height 40
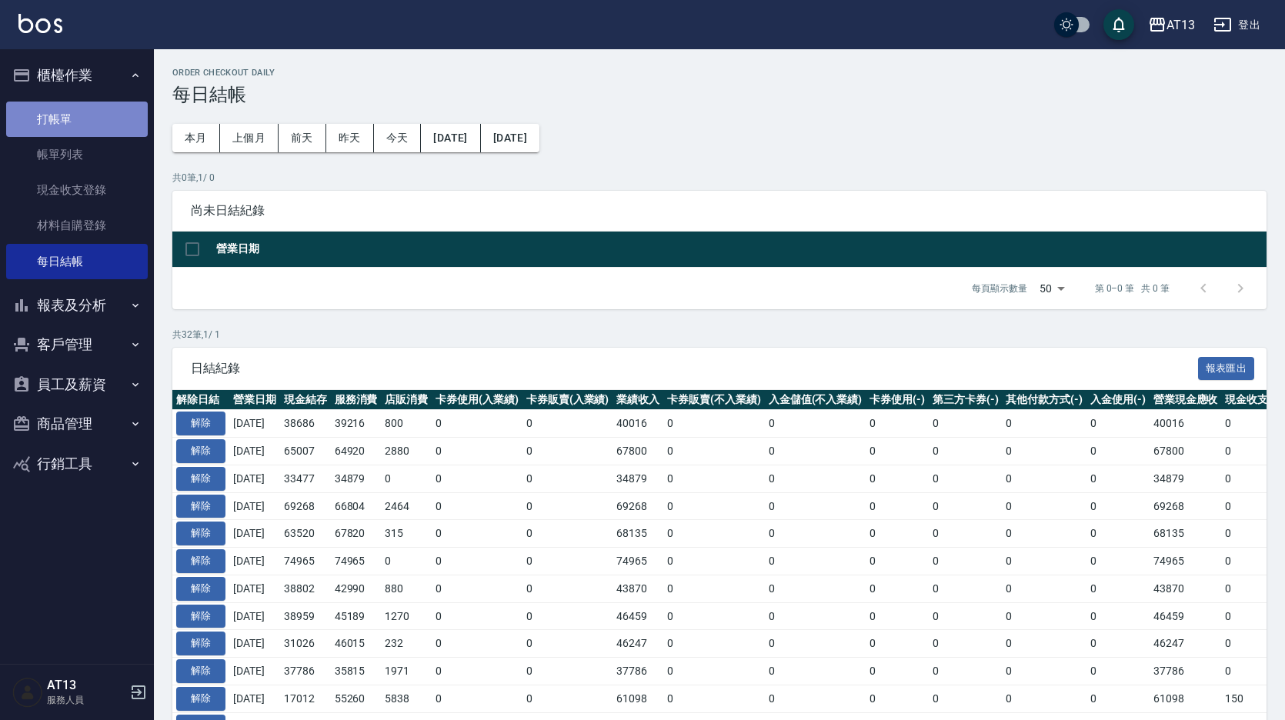
click at [70, 123] on link "打帳單" at bounding box center [77, 119] width 142 height 35
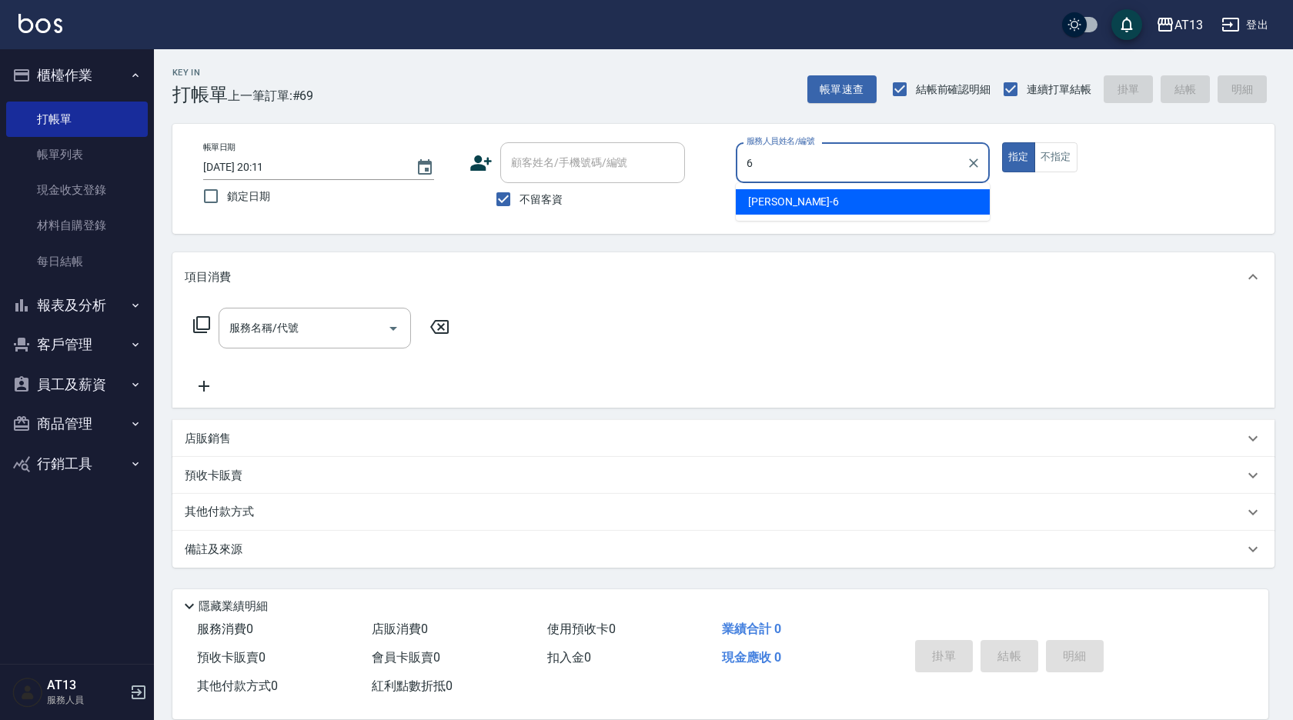
type input "[PERSON_NAME]-6"
type button "true"
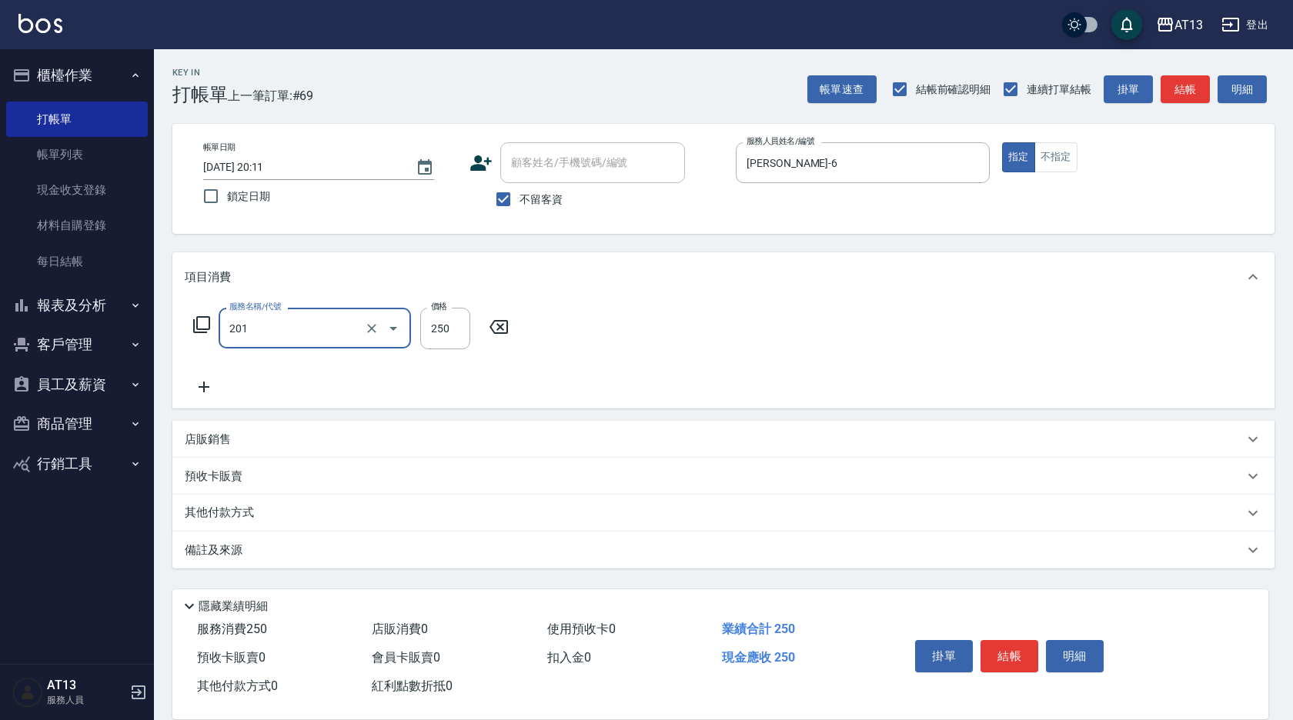
type input "洗髮(201)"
type input "鍾曉恩-26"
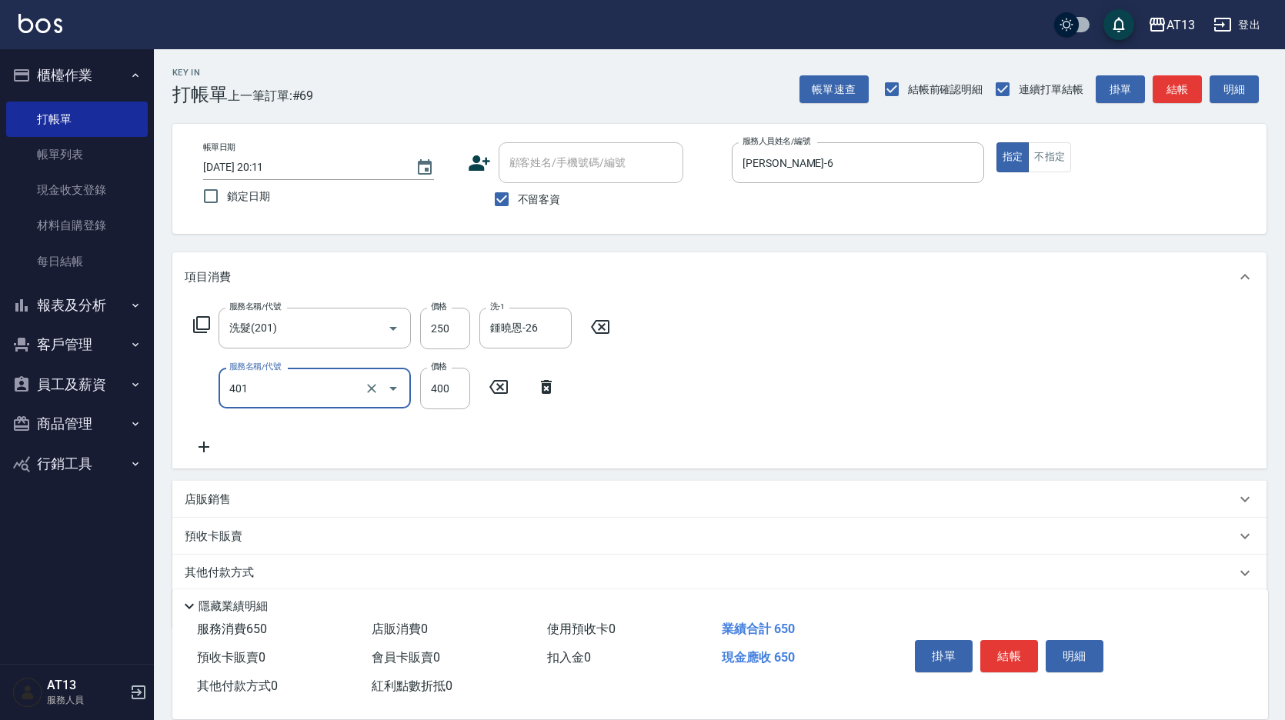
type input "剪髮(401)"
type input "350"
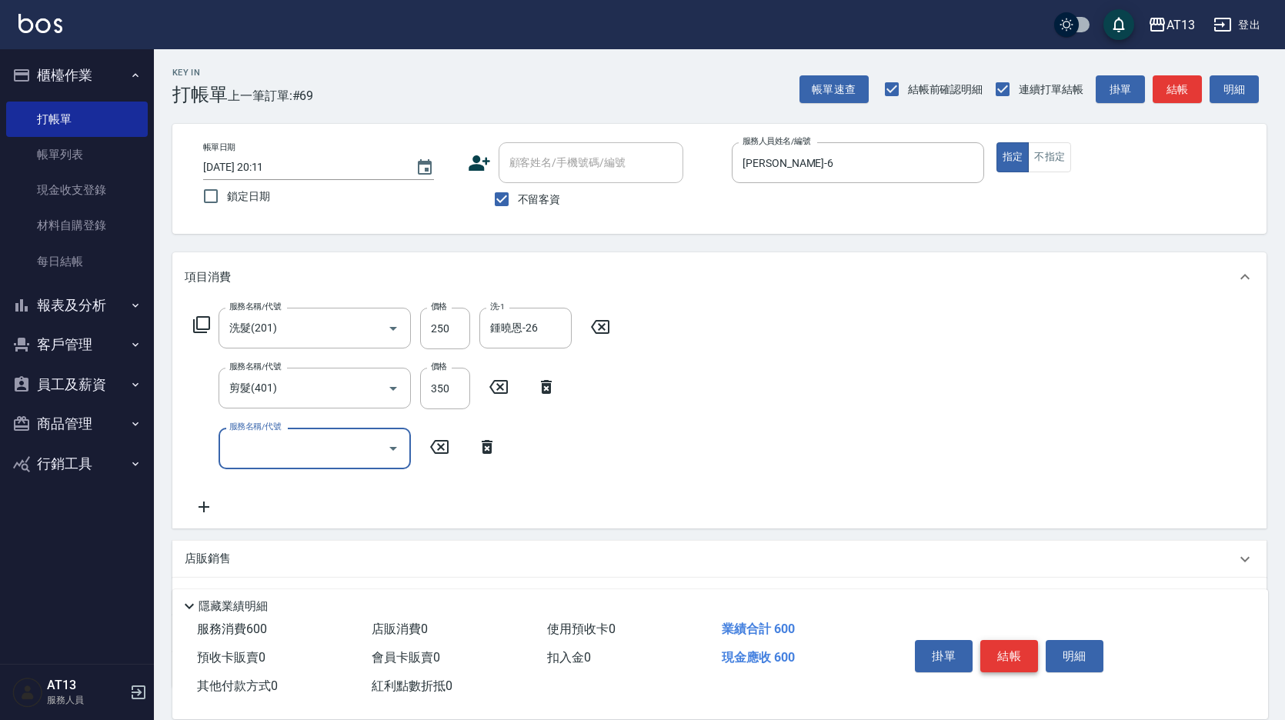
click at [1004, 647] on button "結帳" at bounding box center [1010, 656] width 58 height 32
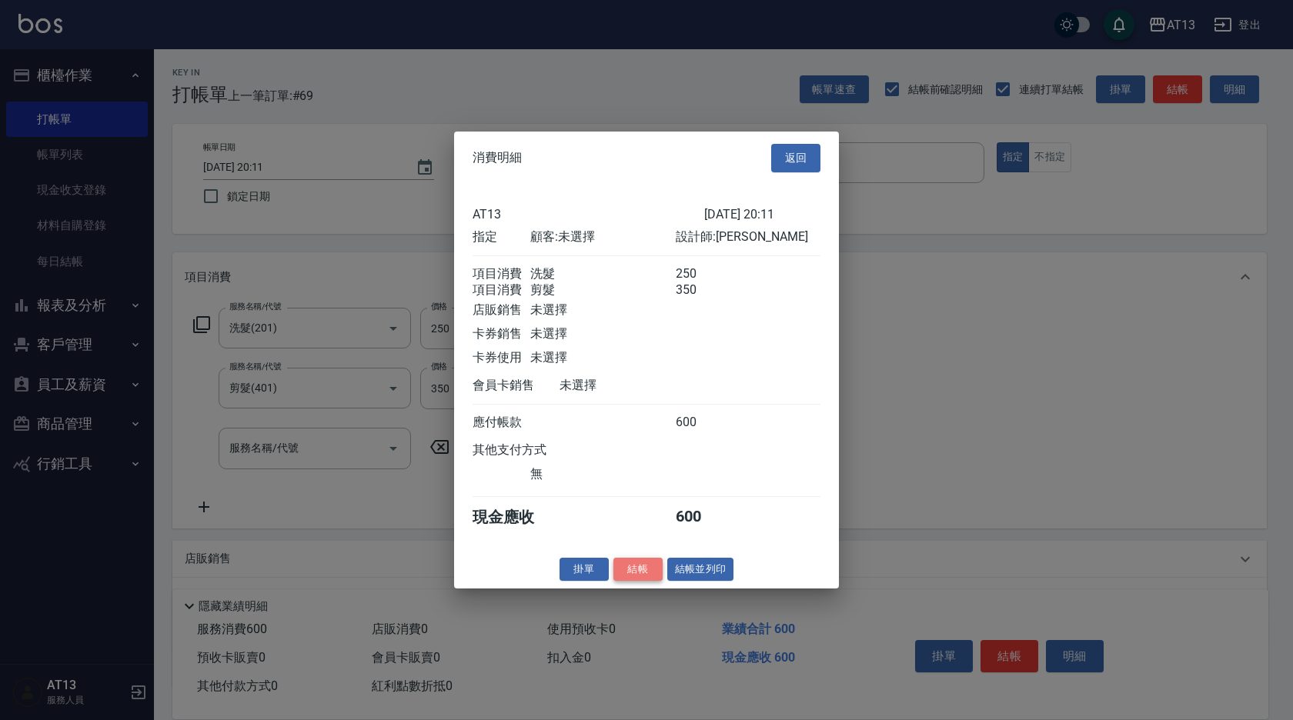
click at [637, 580] on button "結帳" at bounding box center [637, 569] width 49 height 24
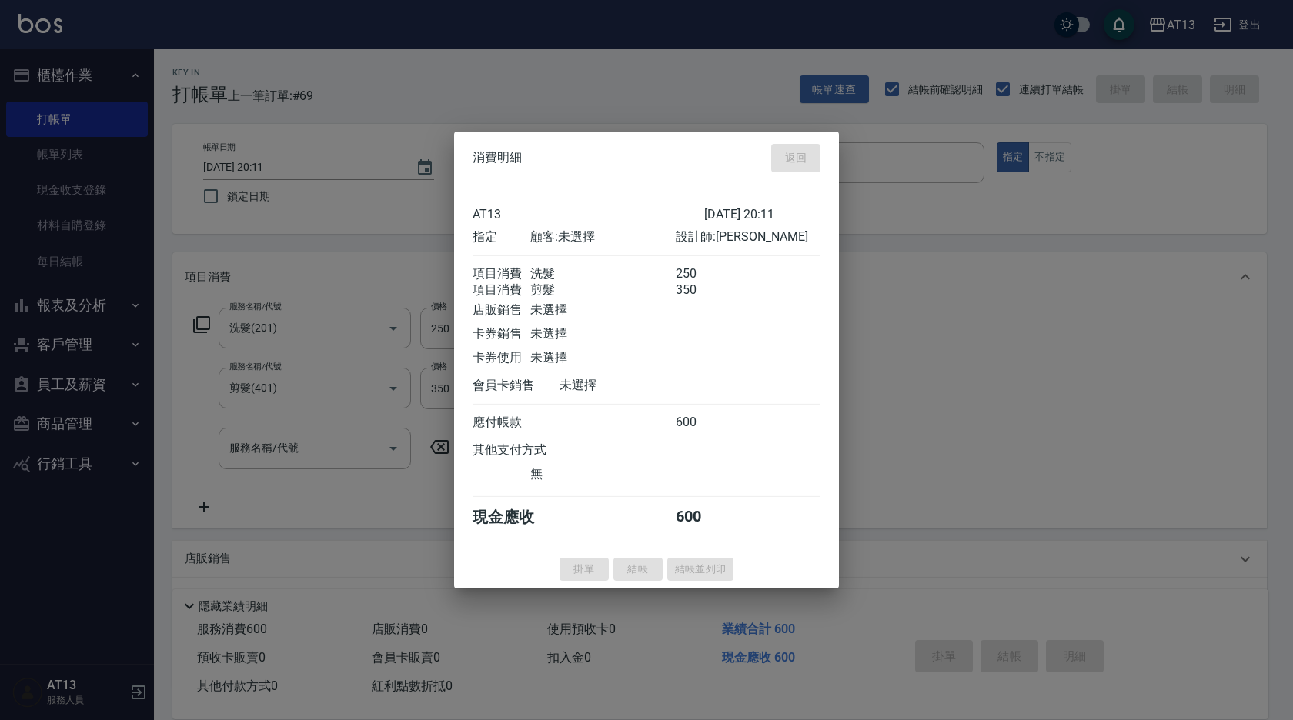
type input "[DATE] 20:12"
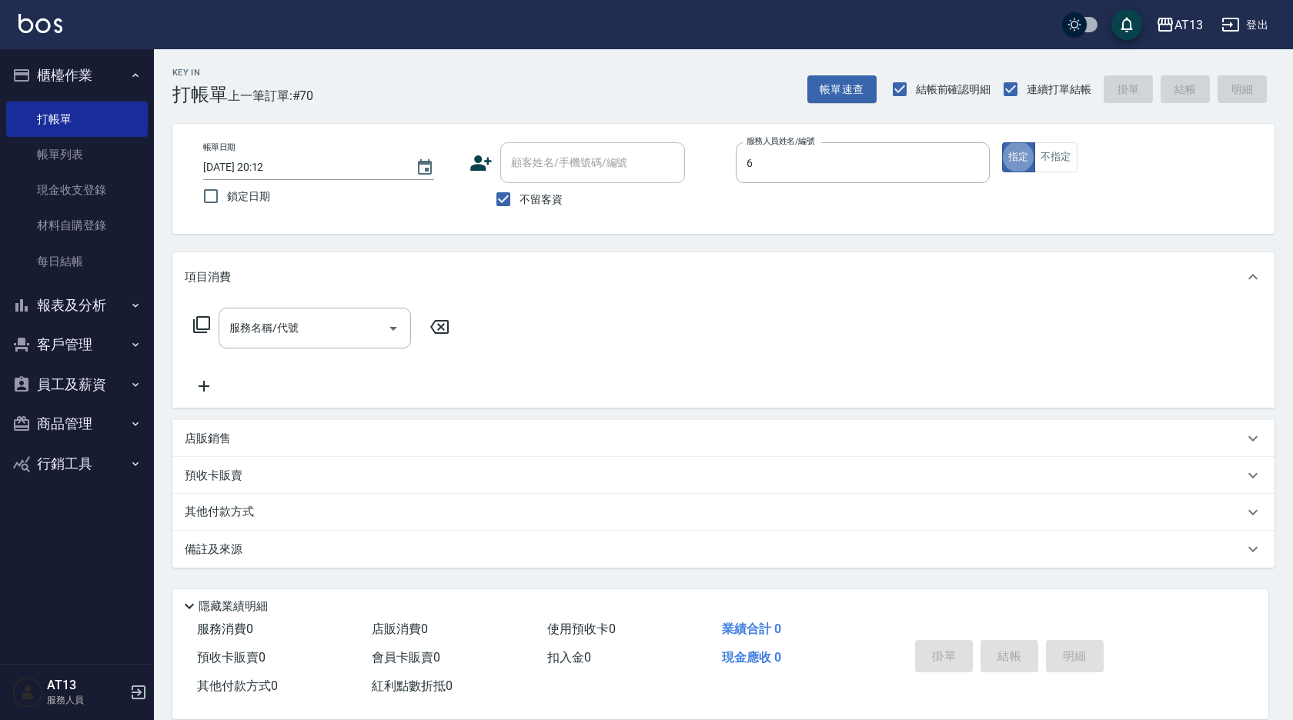
type input "[PERSON_NAME]-6"
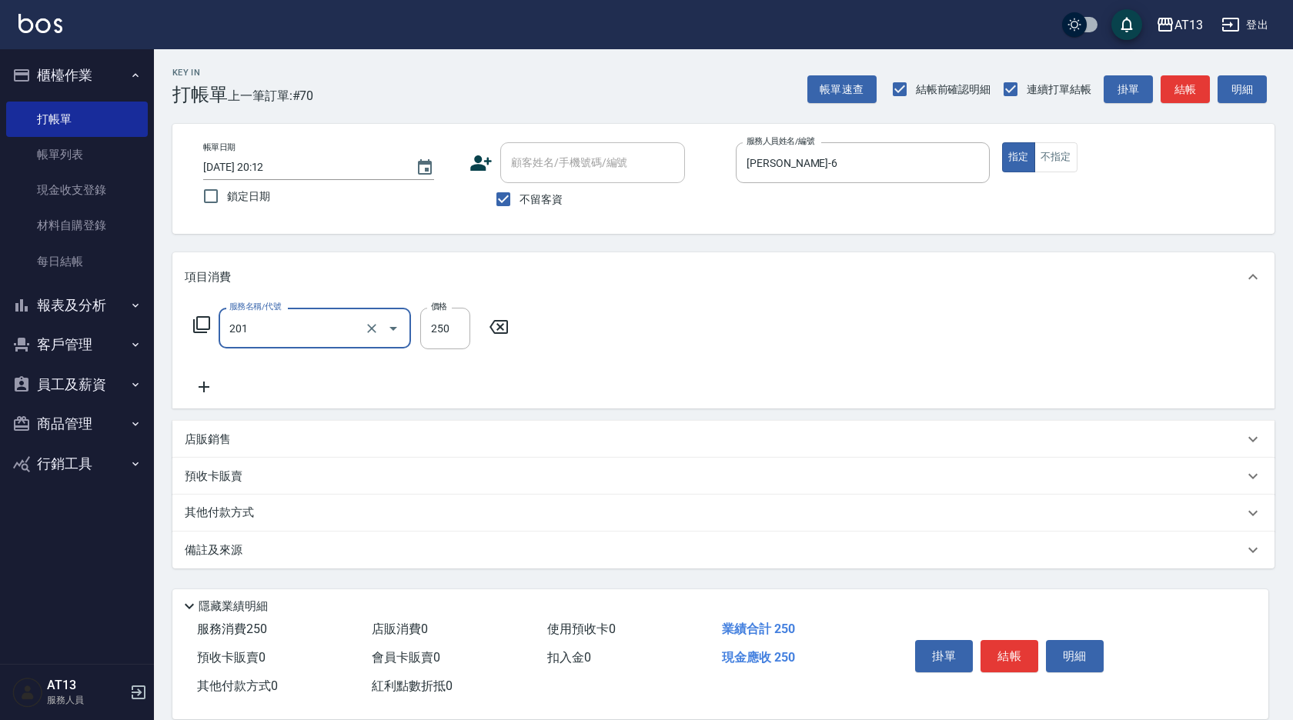
type input "洗髮(201)"
type input "吳映蓉-33"
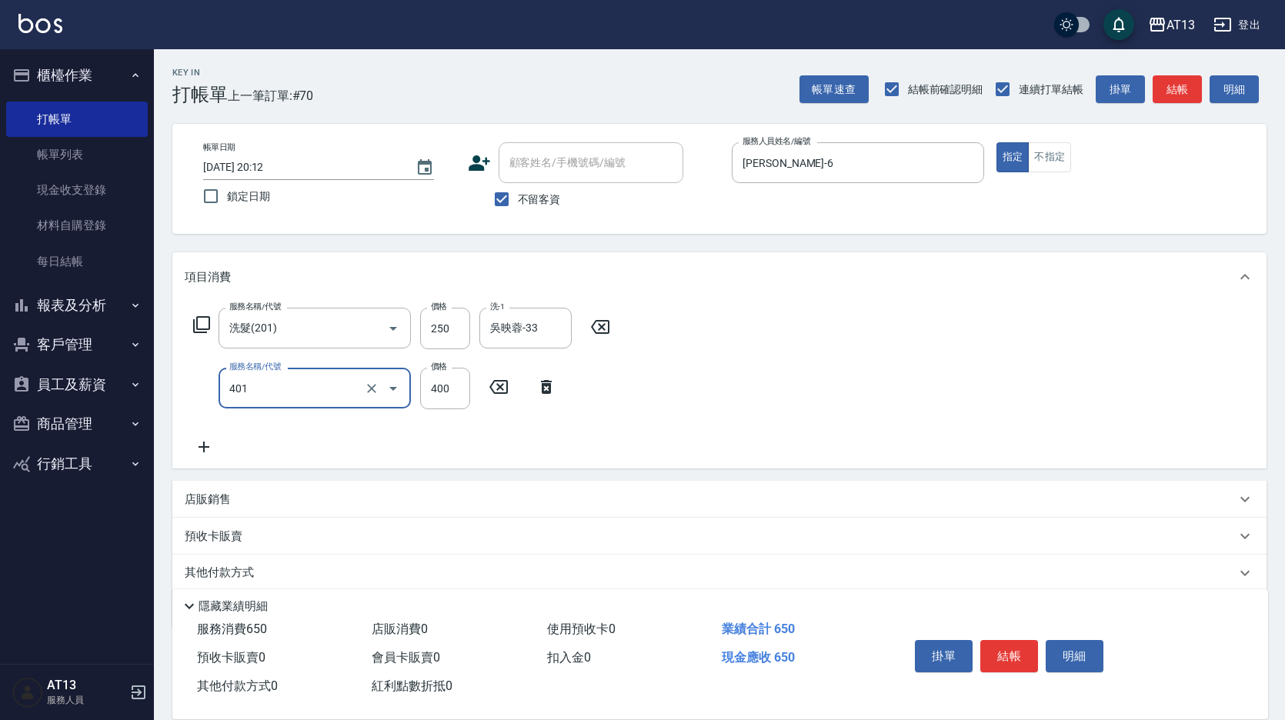
type input "剪髮(401)"
type input "350"
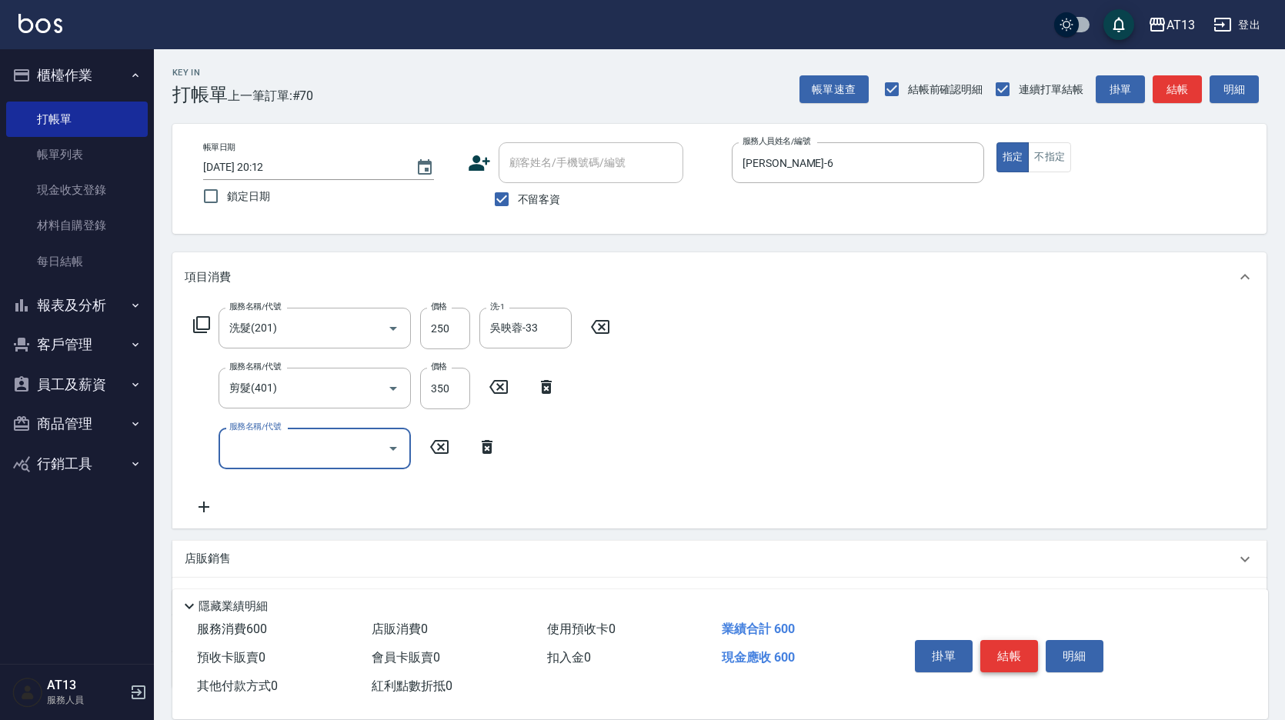
click at [1013, 658] on button "結帳" at bounding box center [1010, 656] width 58 height 32
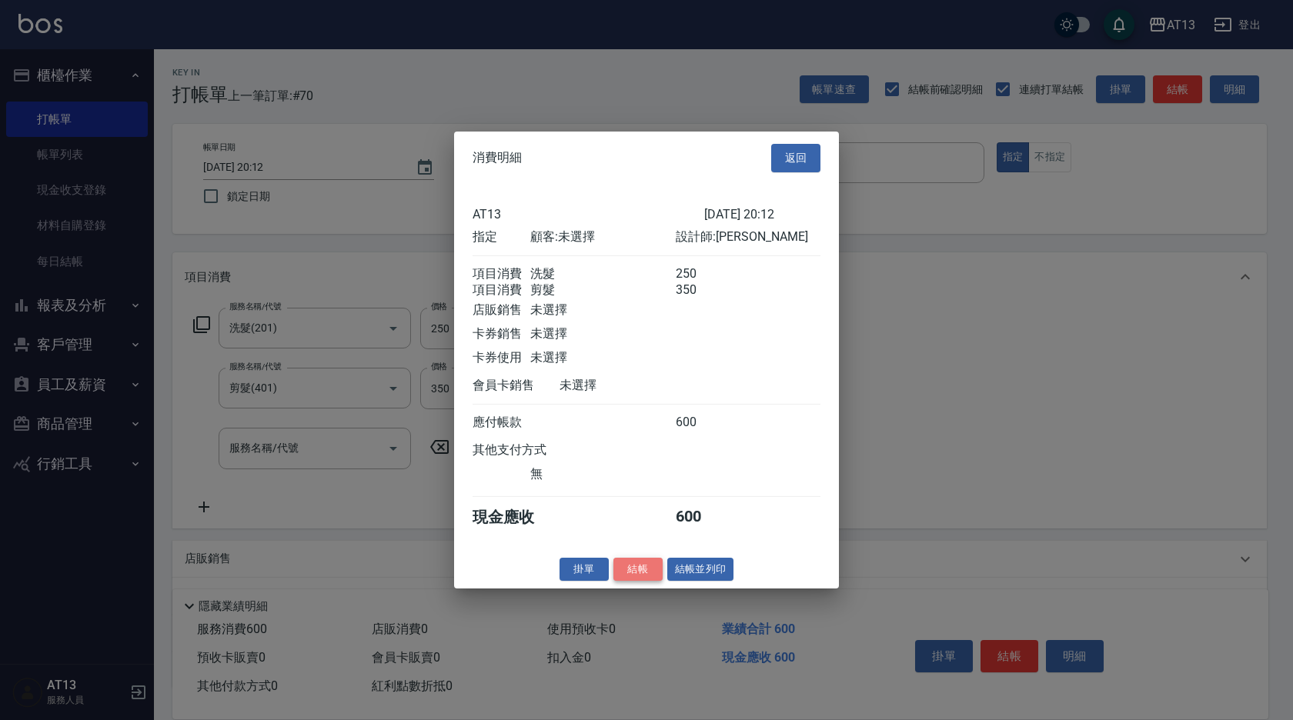
click at [646, 581] on button "結帳" at bounding box center [637, 569] width 49 height 24
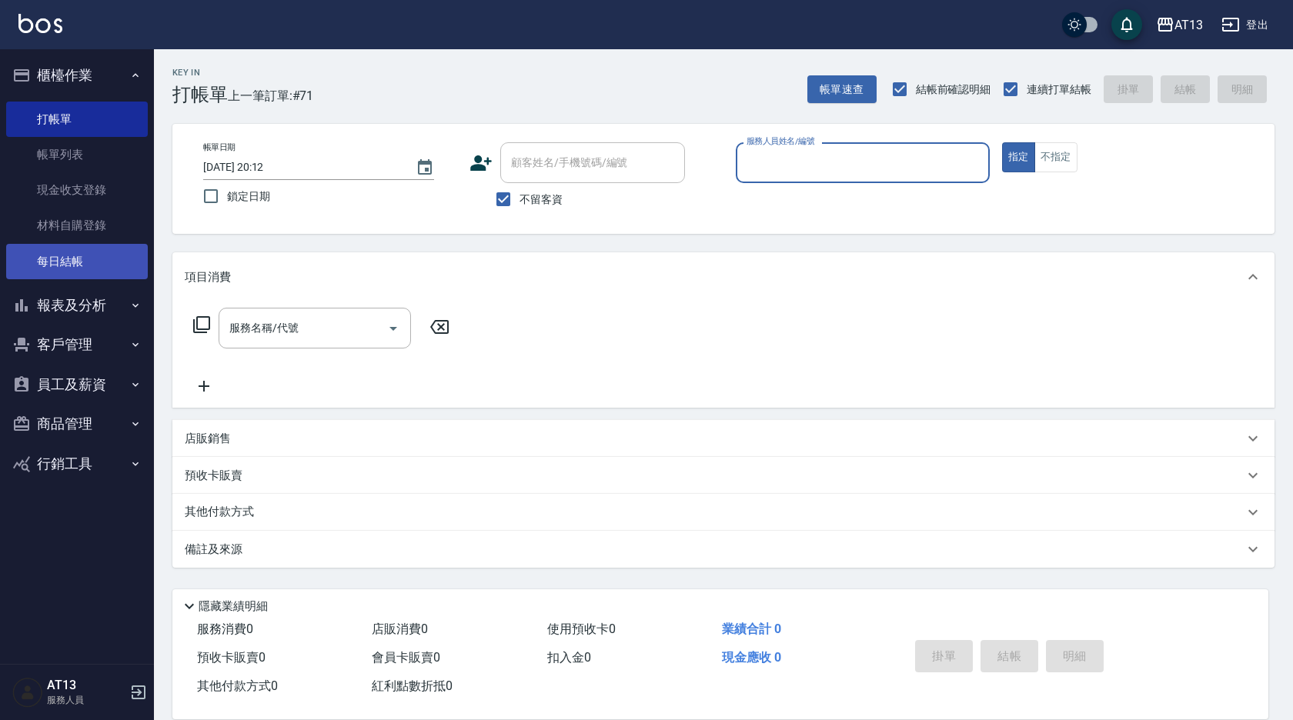
drag, startPoint x: 88, startPoint y: 246, endPoint x: 107, endPoint y: 253, distance: 20.4
click at [88, 248] on link "每日結帳" at bounding box center [77, 261] width 142 height 35
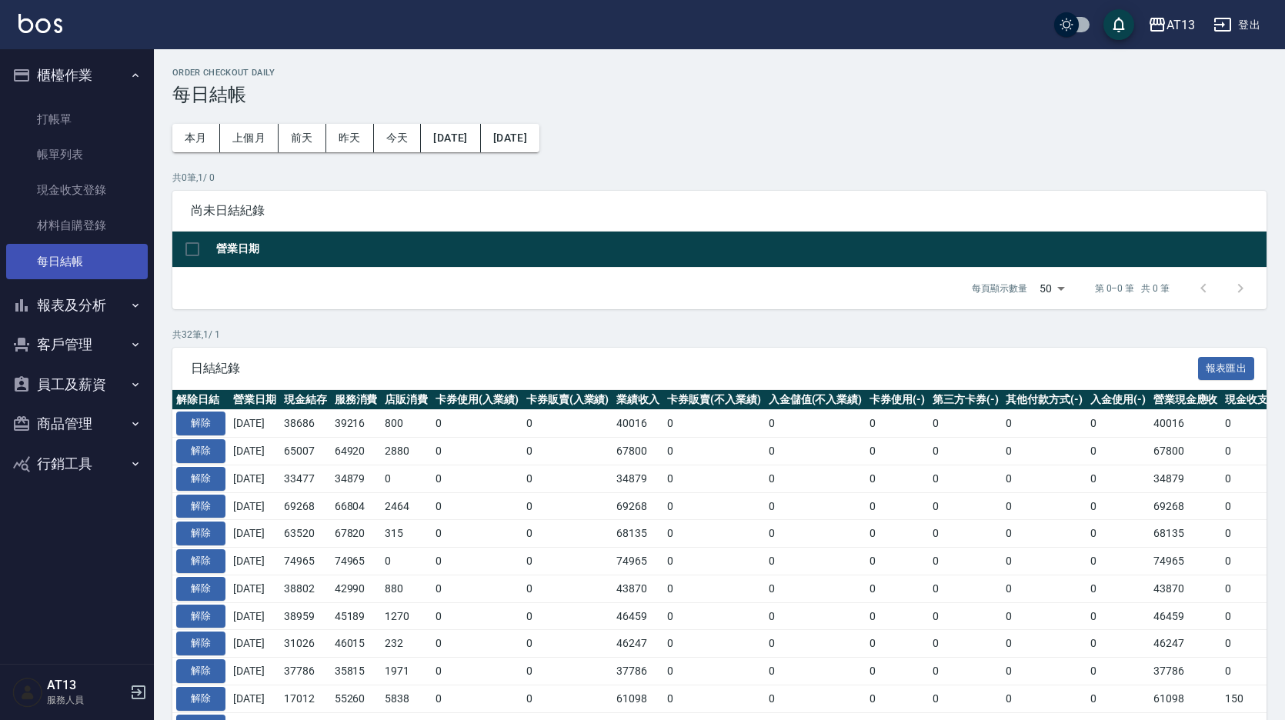
click at [107, 253] on link "每日結帳" at bounding box center [77, 261] width 142 height 35
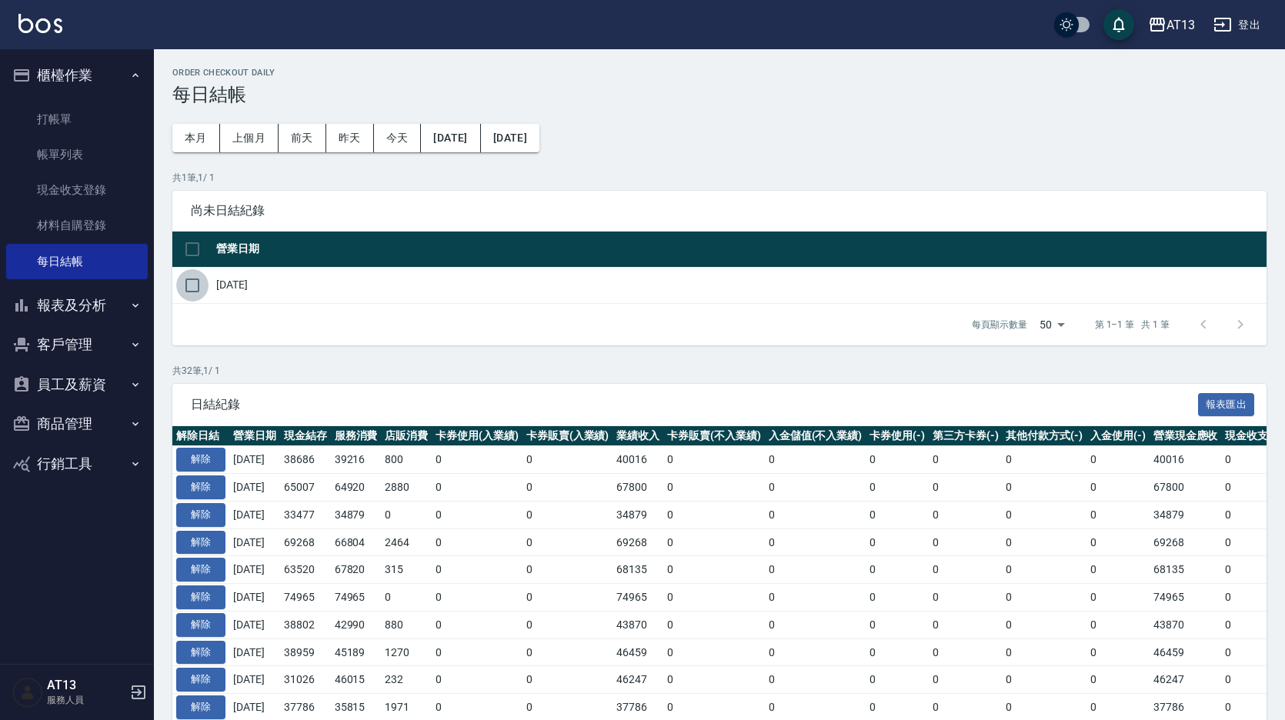
click at [198, 285] on input "checkbox" at bounding box center [192, 285] width 32 height 32
checkbox input "true"
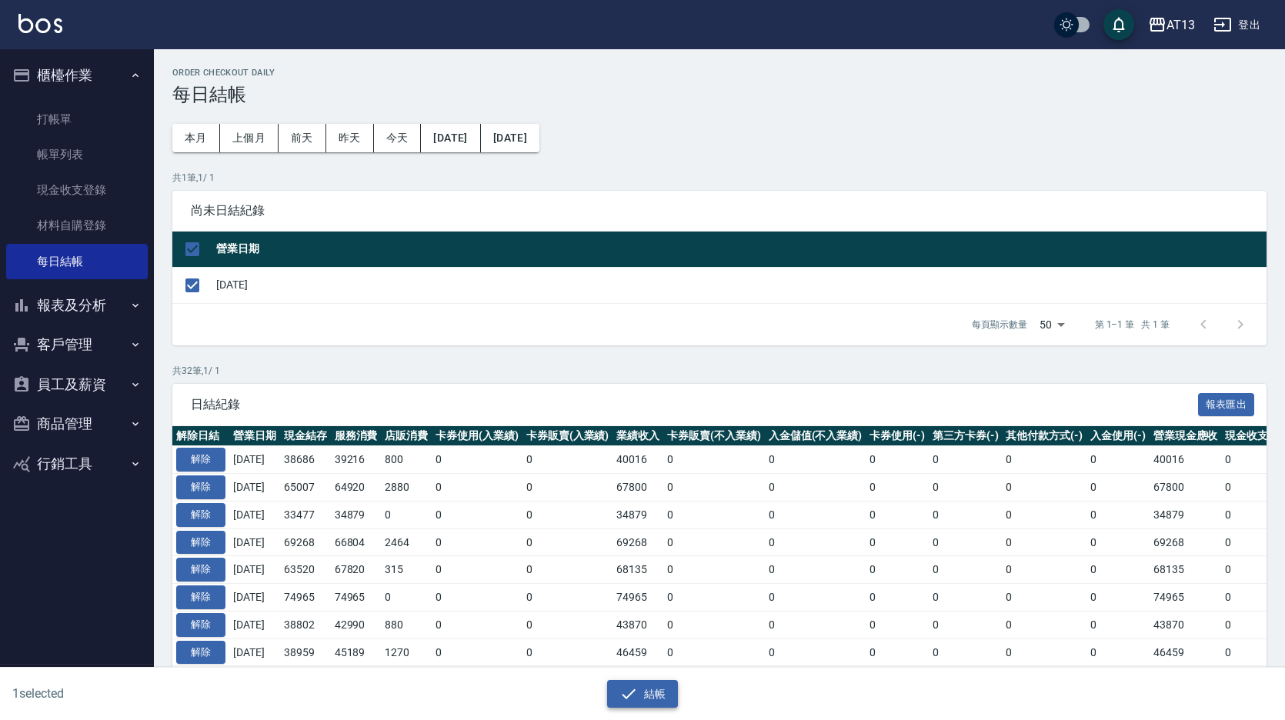
click at [626, 691] on icon "button" at bounding box center [629, 694] width 18 height 18
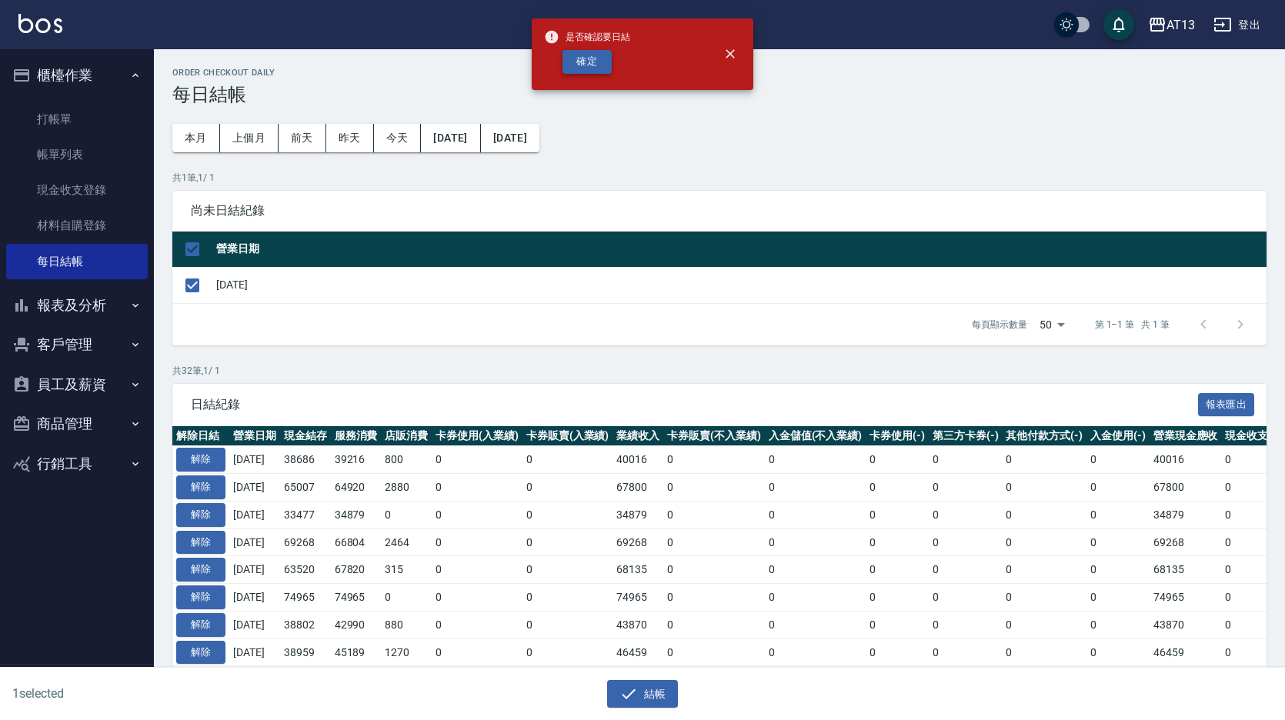
click at [584, 62] on button "確定" at bounding box center [587, 62] width 49 height 24
checkbox input "false"
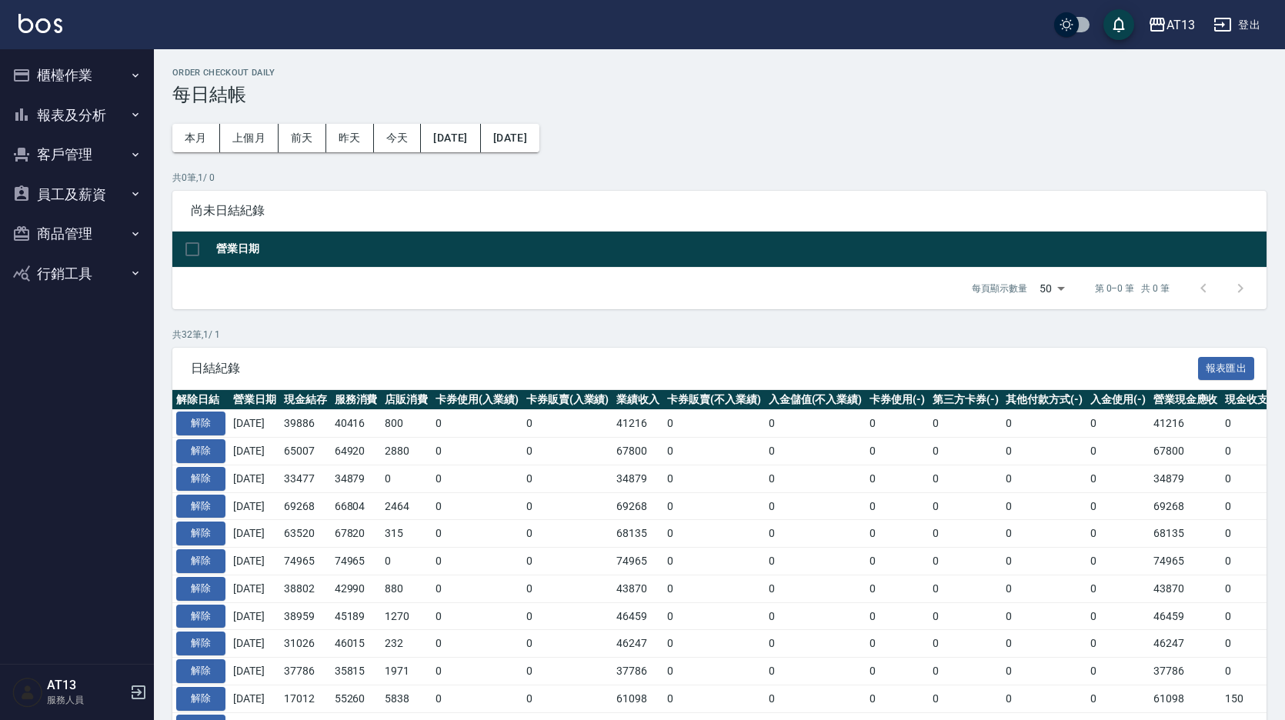
click at [92, 107] on button "報表及分析" at bounding box center [77, 115] width 142 height 40
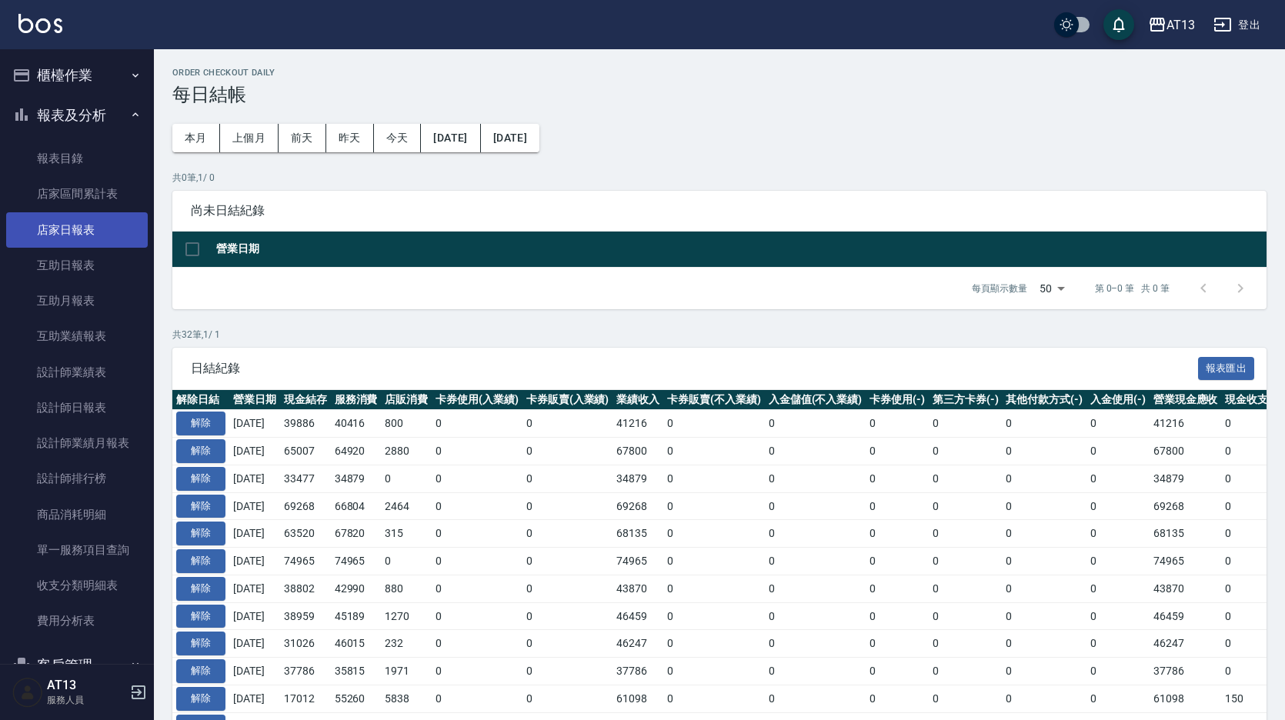
click at [77, 229] on link "店家日報表" at bounding box center [77, 229] width 142 height 35
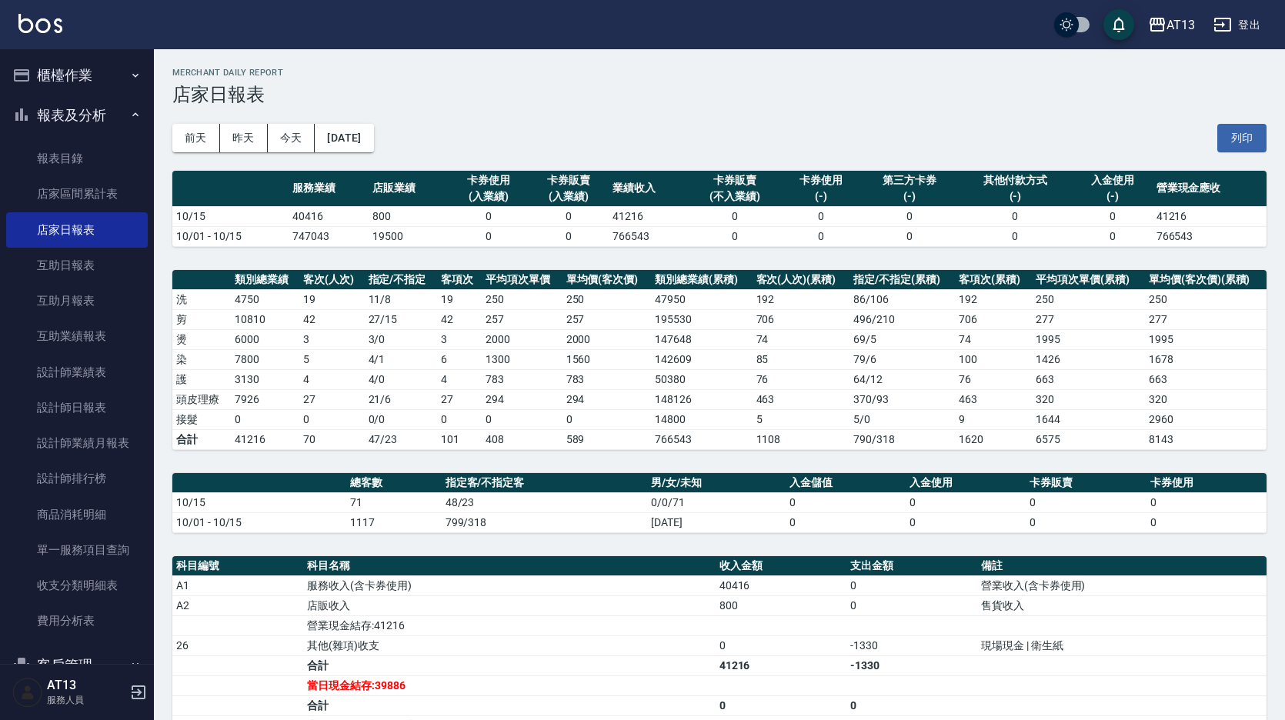
click at [1231, 128] on button "列印" at bounding box center [1242, 138] width 49 height 28
click at [79, 369] on link "設計師業績表" at bounding box center [77, 372] width 142 height 35
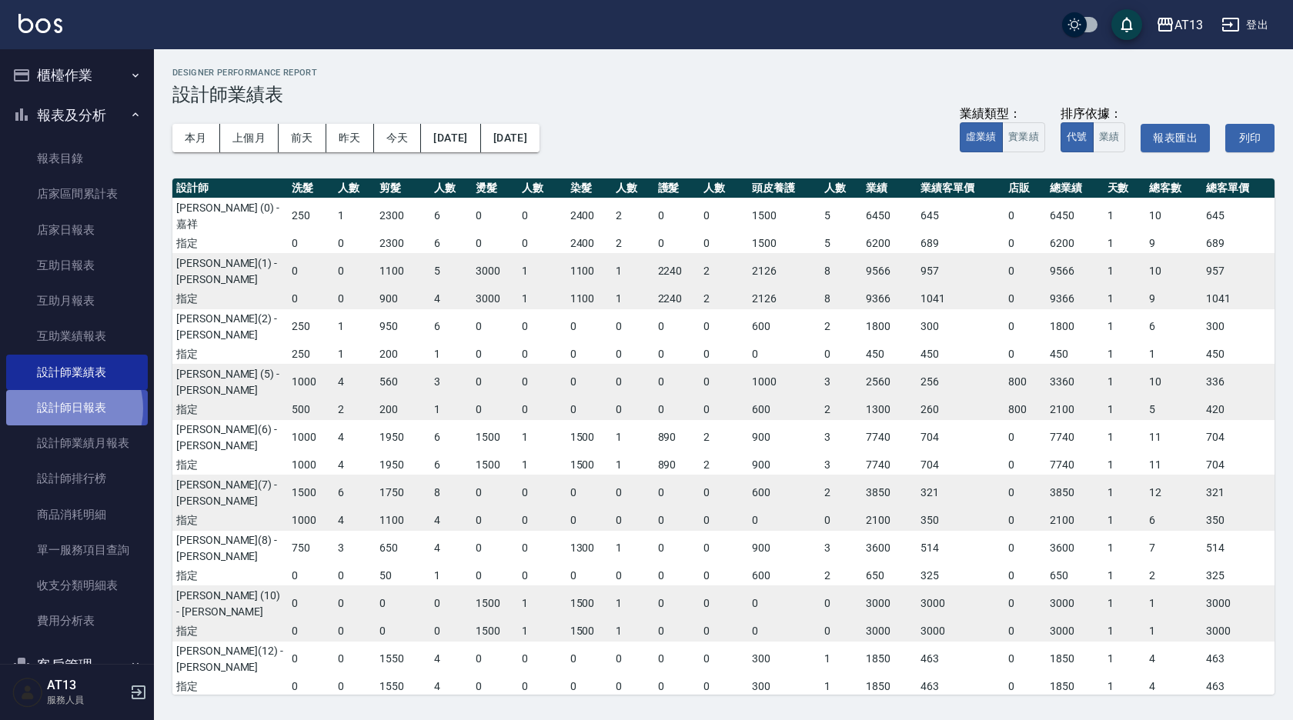
click at [62, 409] on link "設計師日報表" at bounding box center [77, 407] width 142 height 35
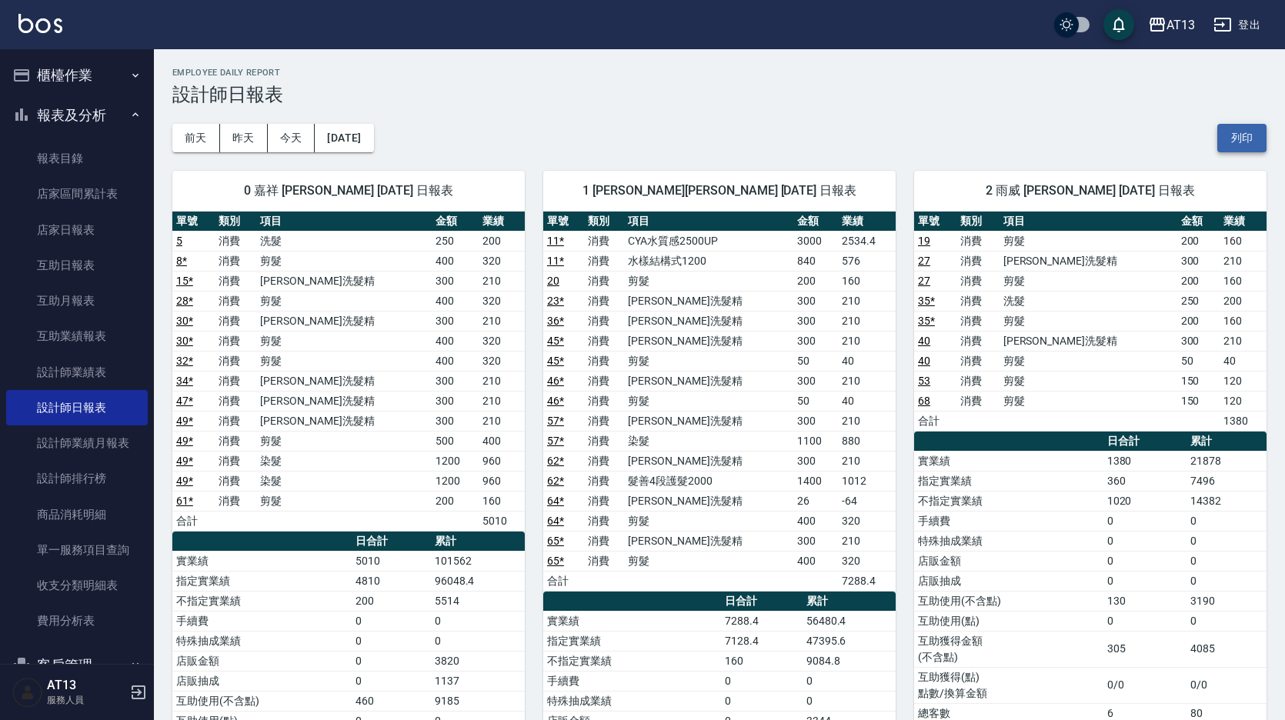
click at [1240, 137] on button "列印" at bounding box center [1242, 138] width 49 height 28
click at [83, 260] on link "互助日報表" at bounding box center [77, 265] width 142 height 35
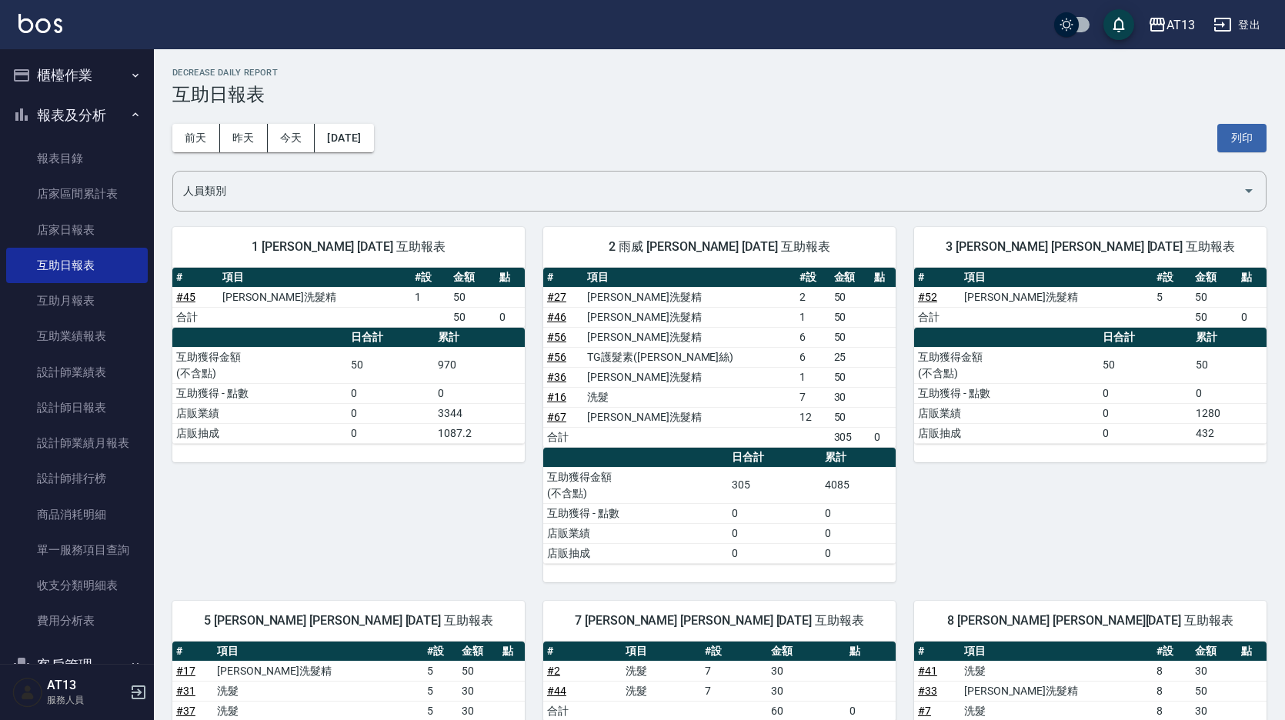
click at [1258, 122] on div "前天 昨天 今天 2025/10/15 列印" at bounding box center [719, 137] width 1094 height 65
drag, startPoint x: 1250, startPoint y: 140, endPoint x: 115, endPoint y: 634, distance: 1238.1
click at [1250, 142] on button "列印" at bounding box center [1242, 138] width 49 height 28
